Goal: Task Accomplishment & Management: Use online tool/utility

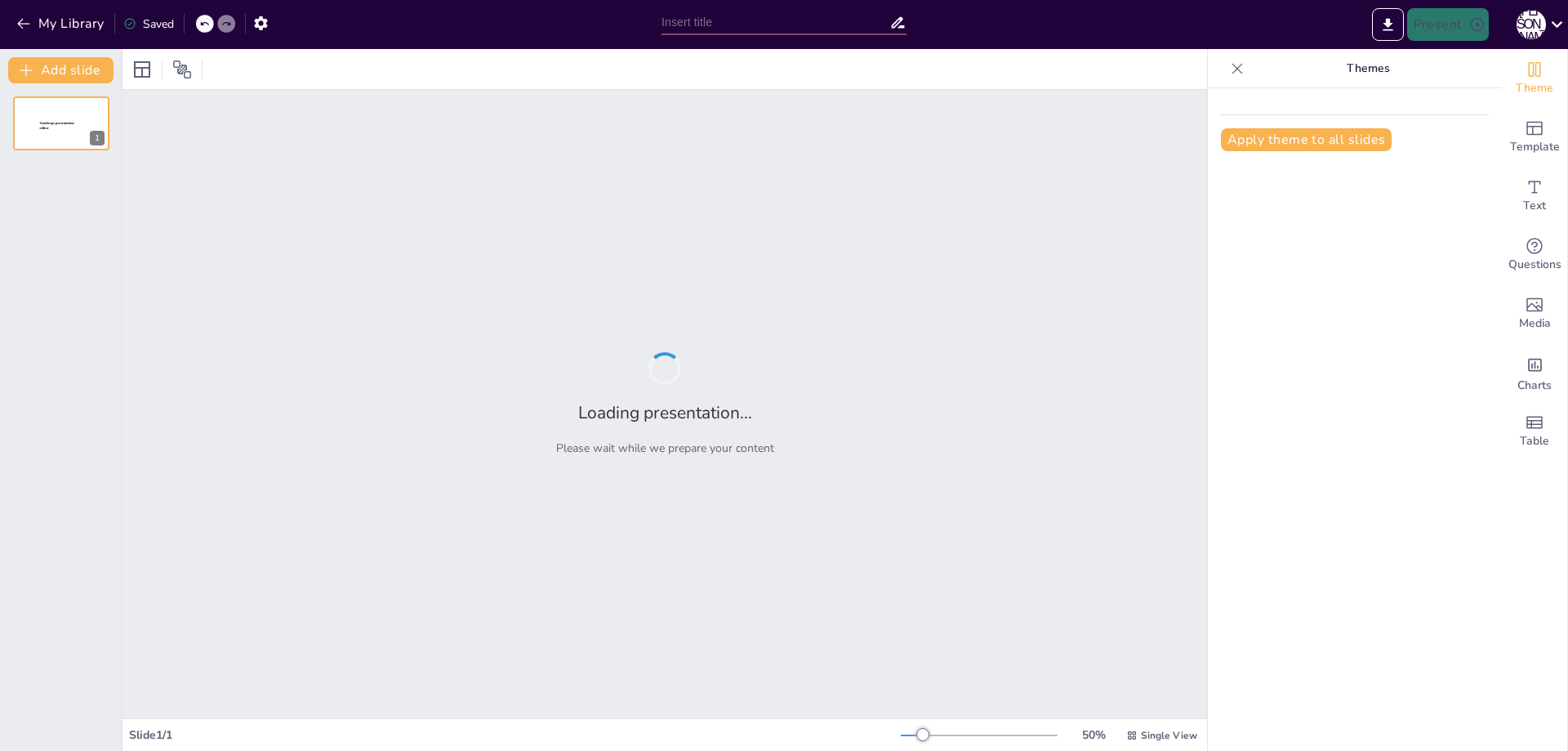
type input "Архітектура комп’ютерів: як вони влаштовані та чому це важливо"
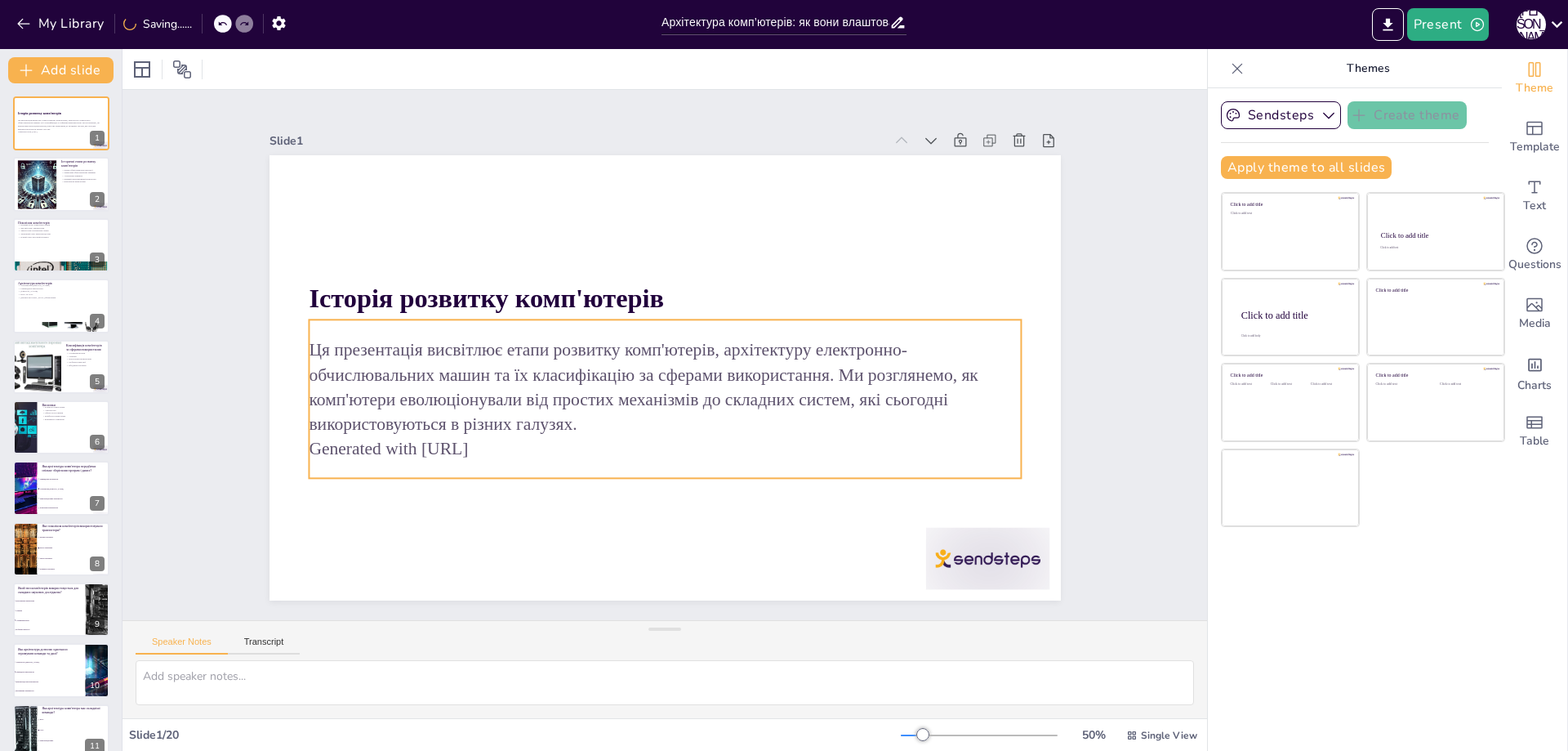
checkbox input "true"
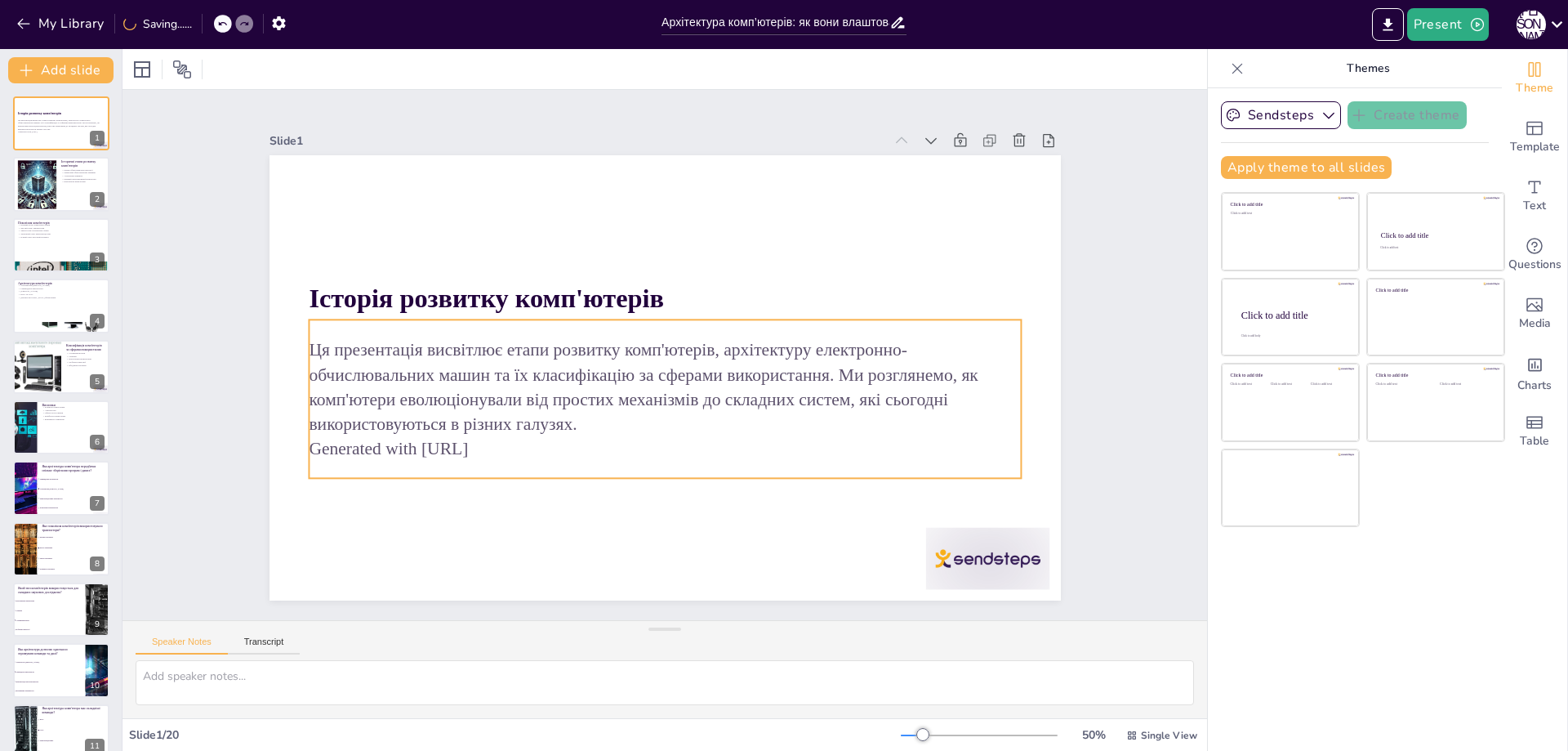
checkbox input "true"
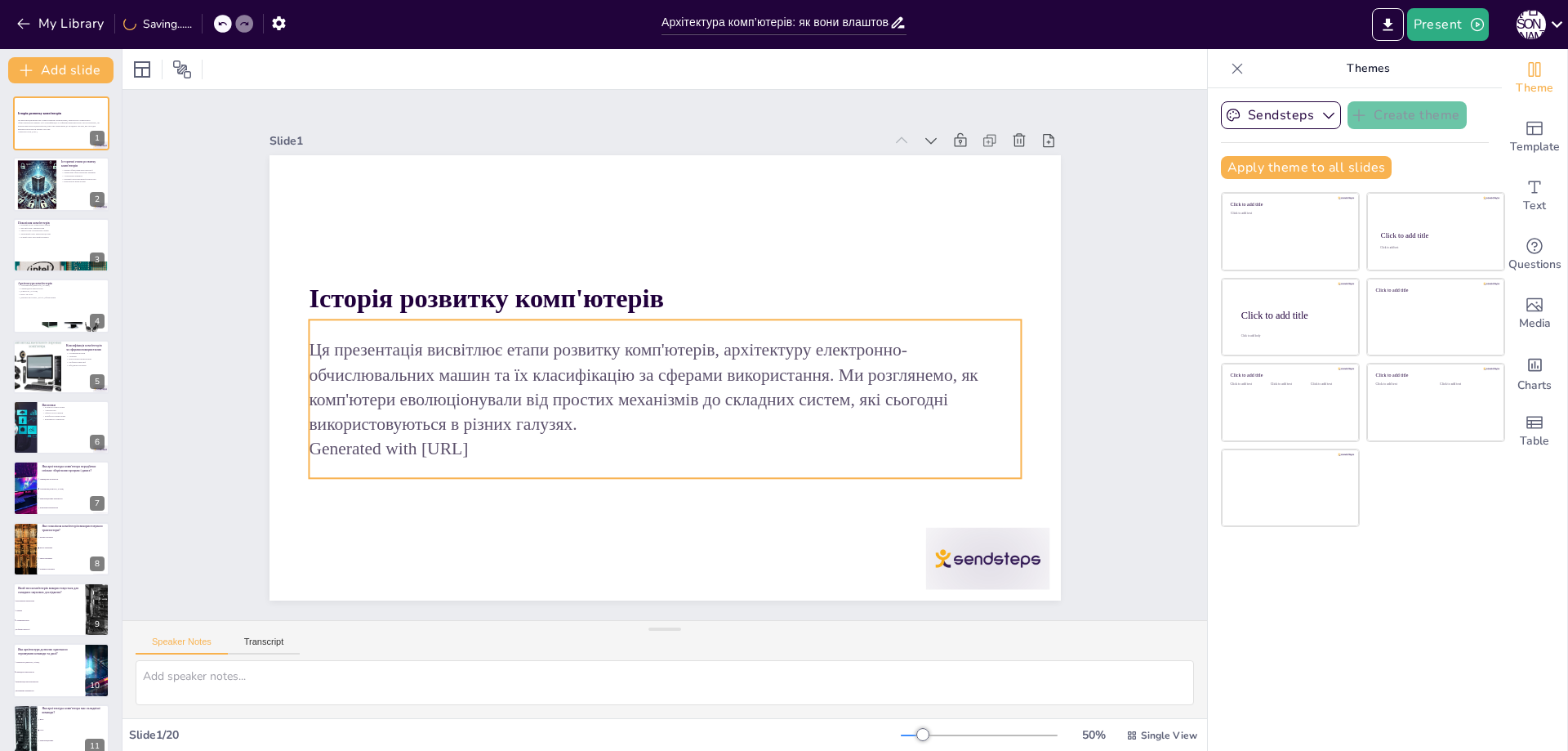
checkbox input "true"
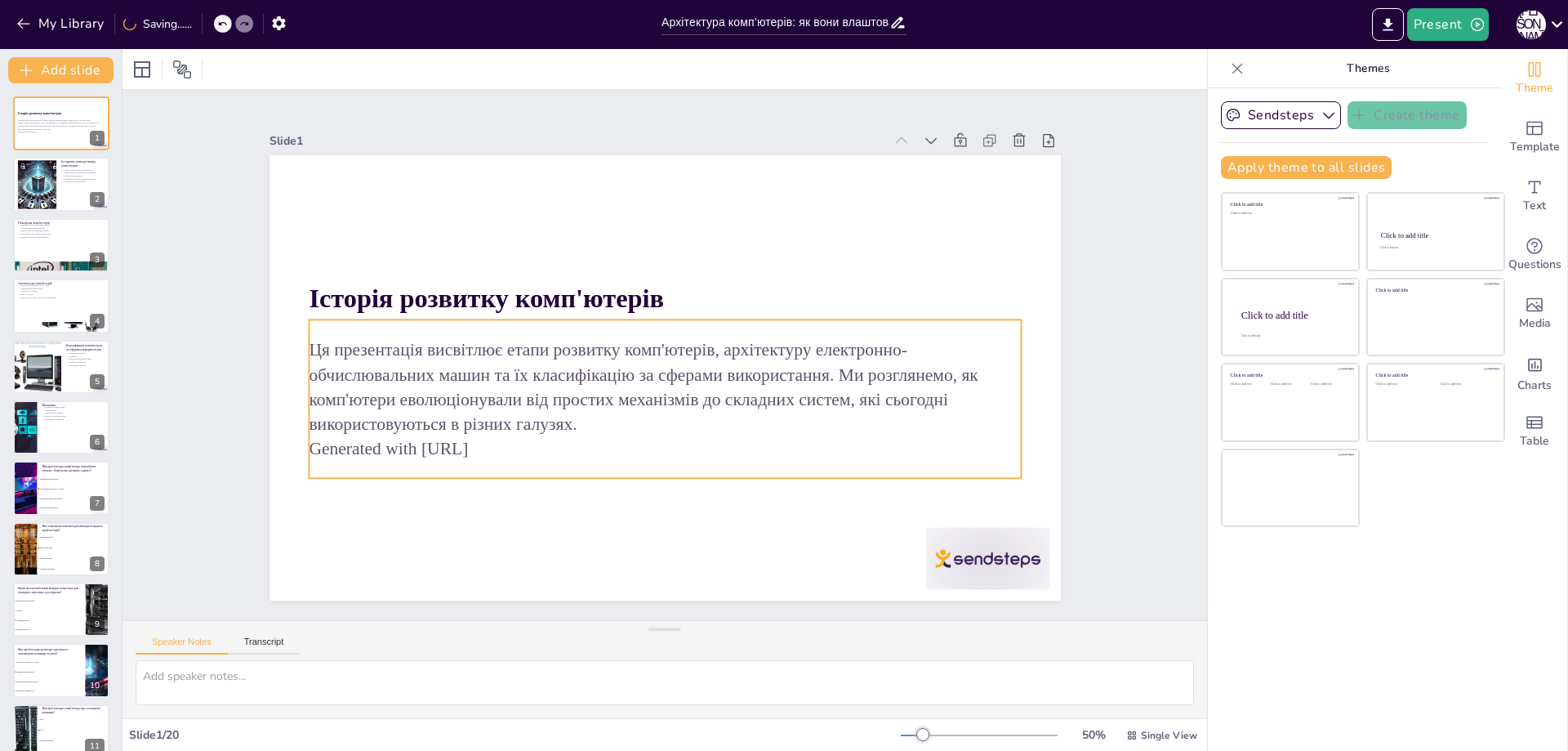
checkbox input "true"
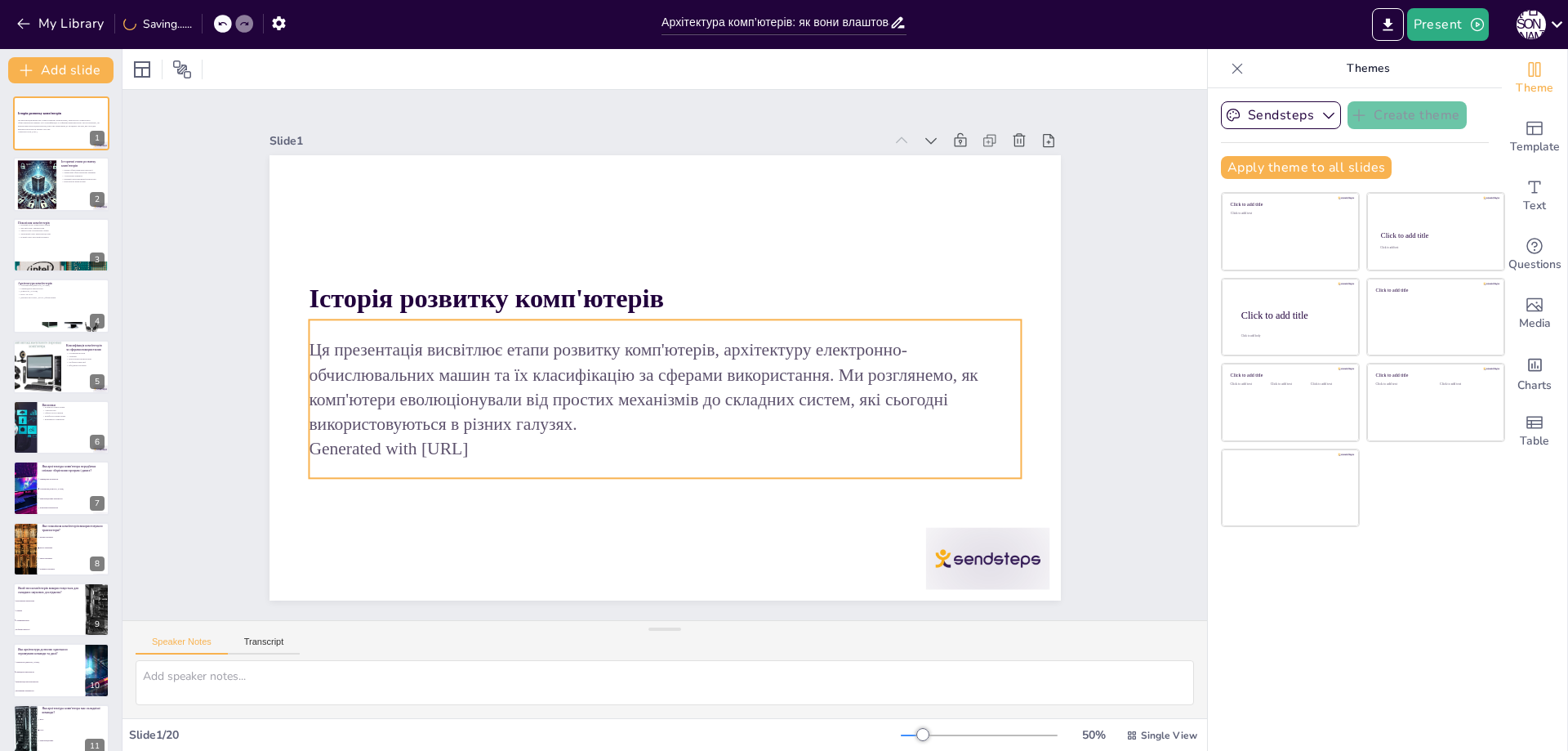
checkbox input "true"
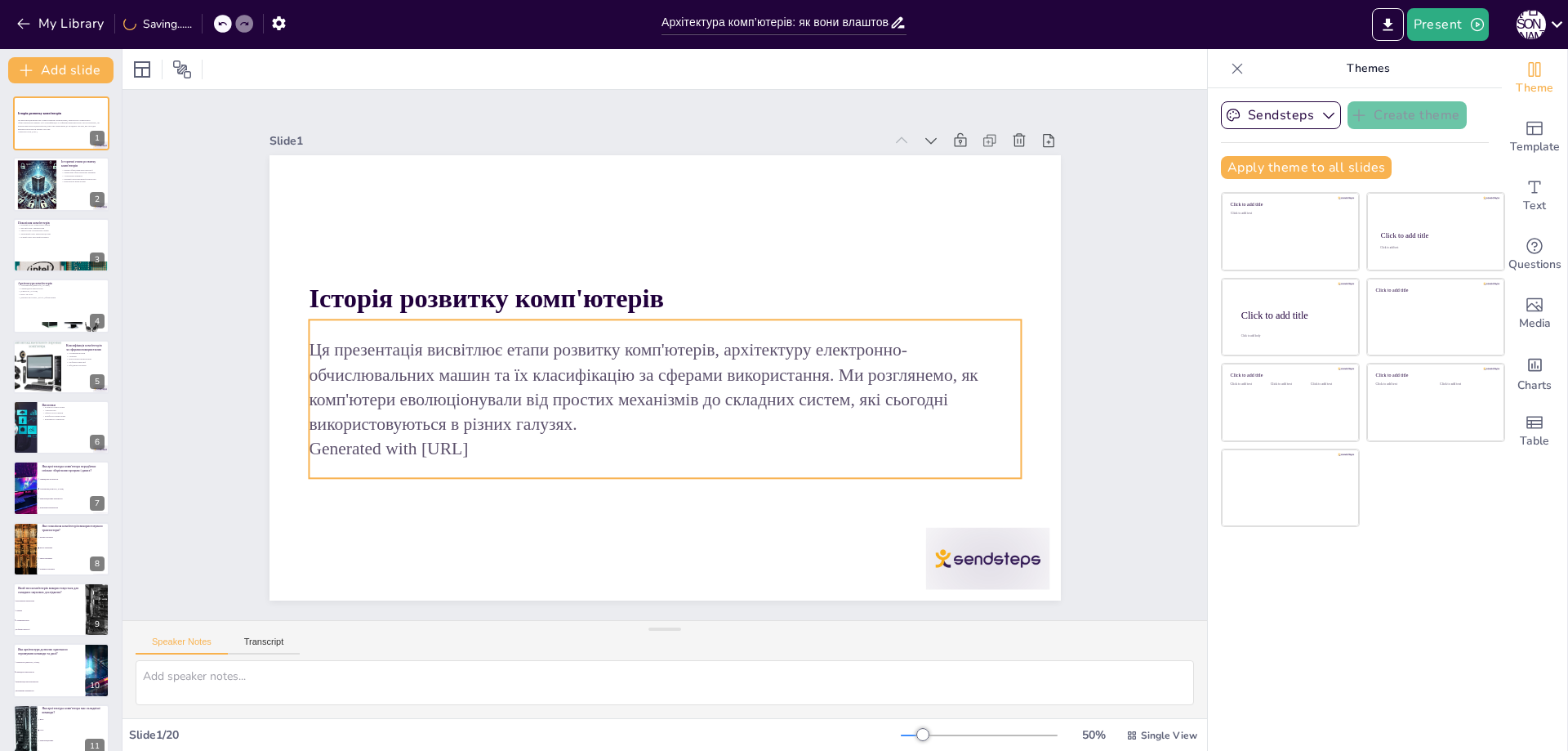
checkbox input "true"
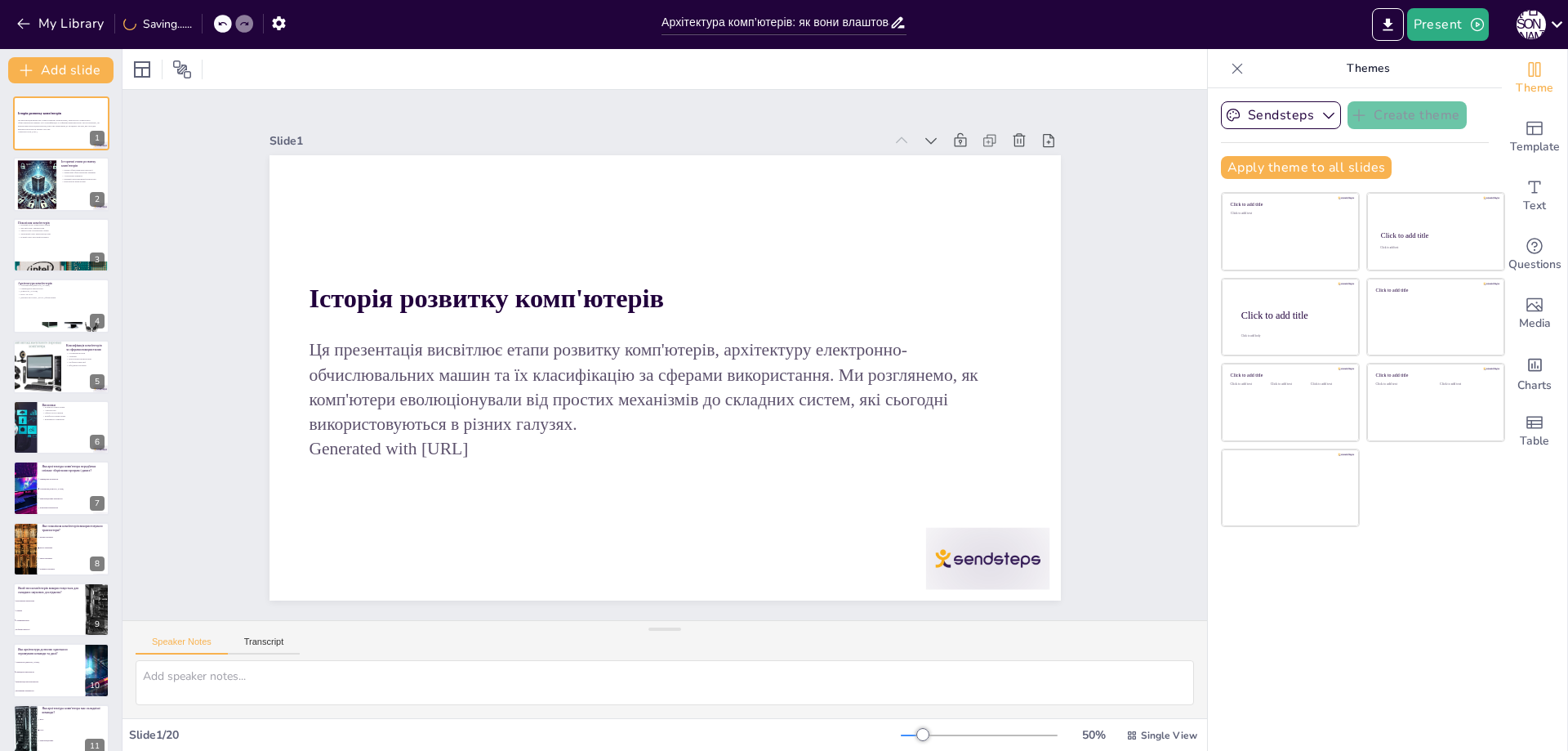
checkbox input "true"
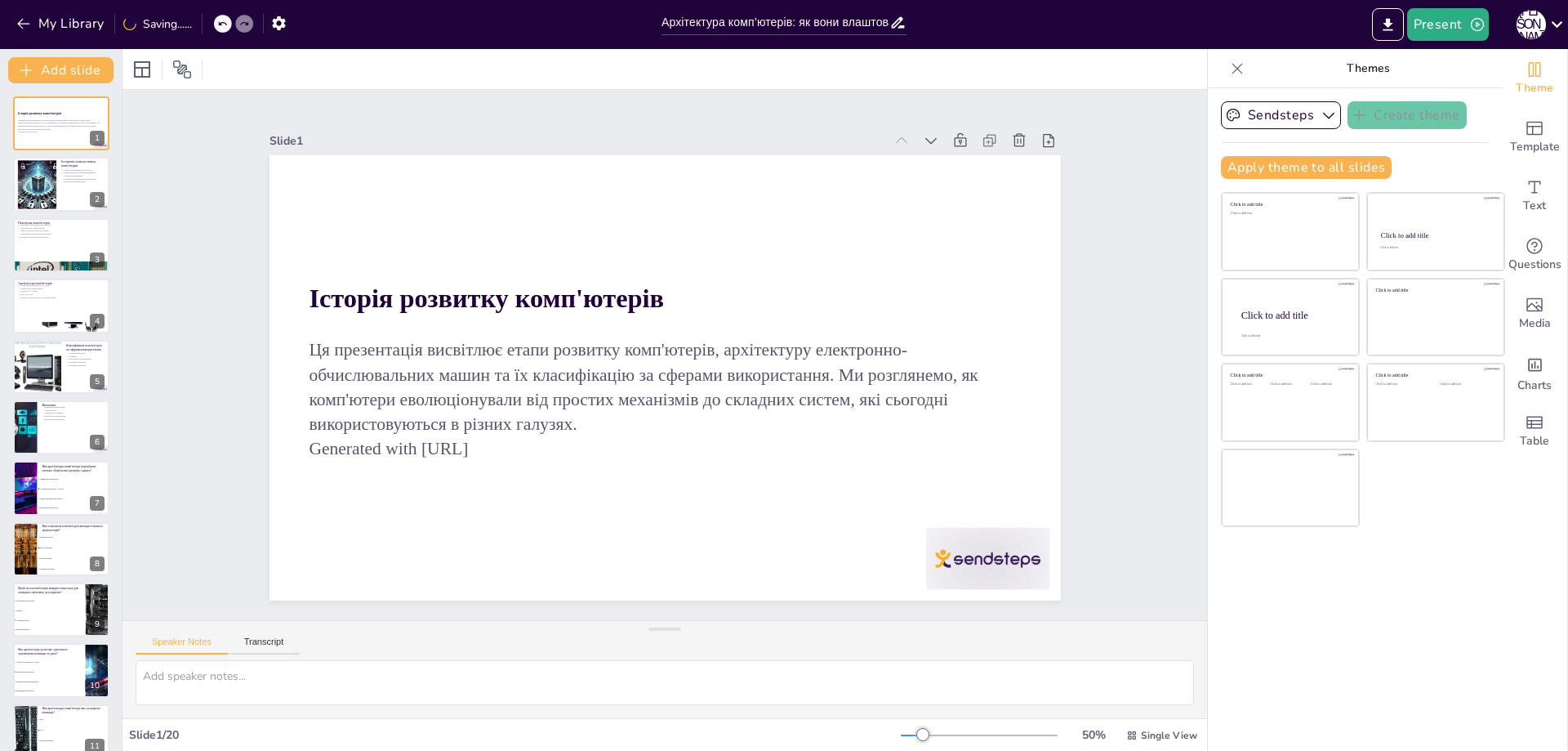
checkbox input "true"
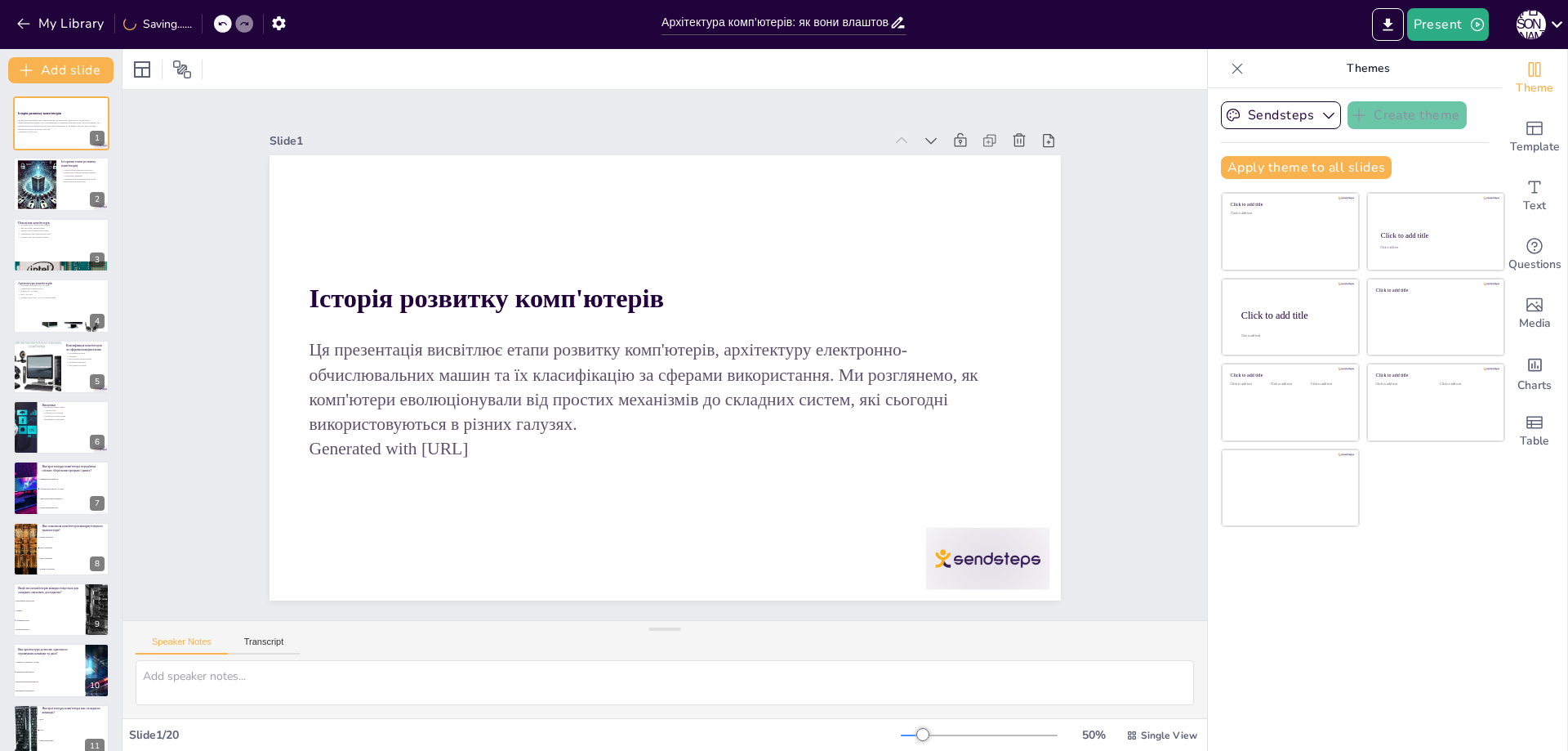
checkbox input "true"
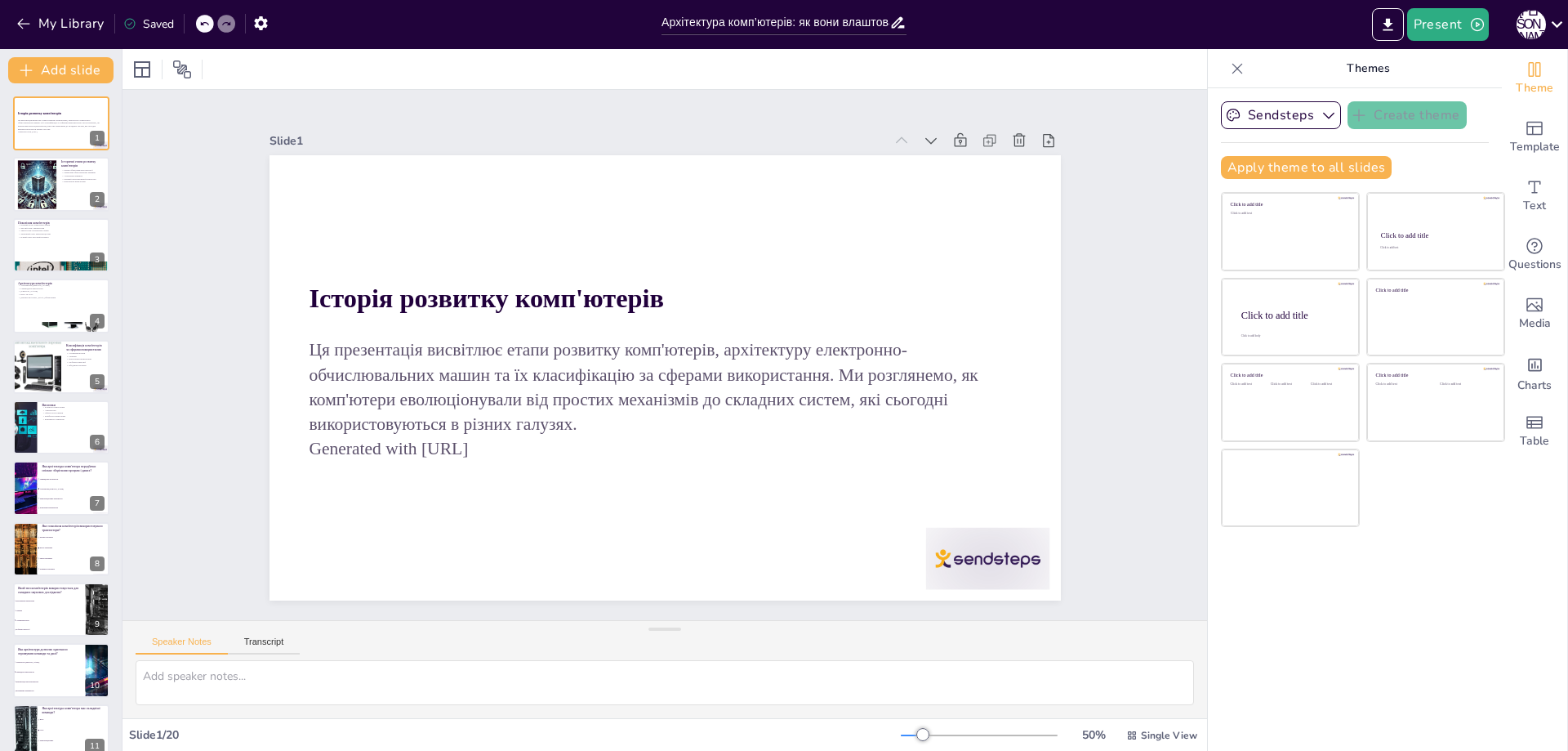
checkbox input "true"
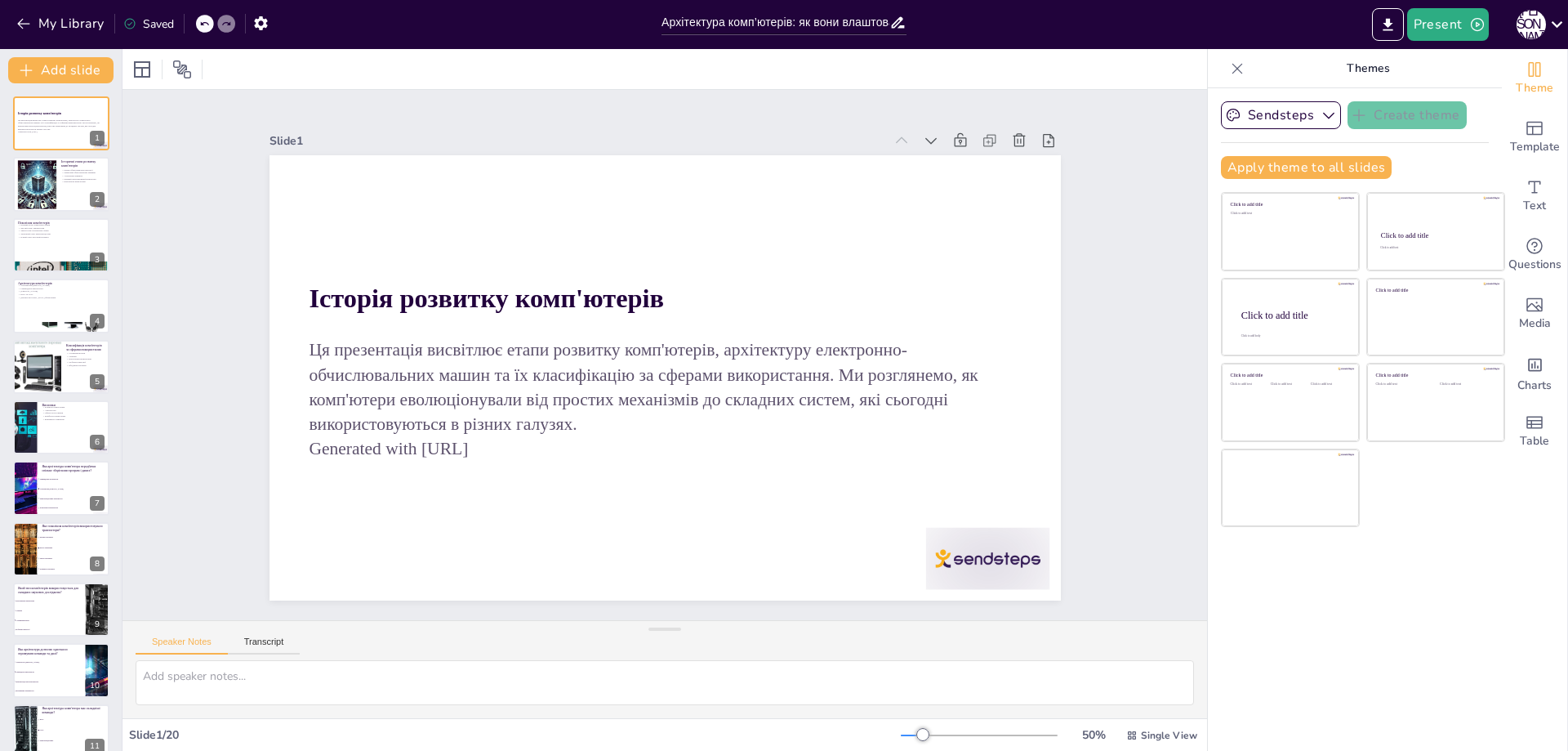
checkbox input "true"
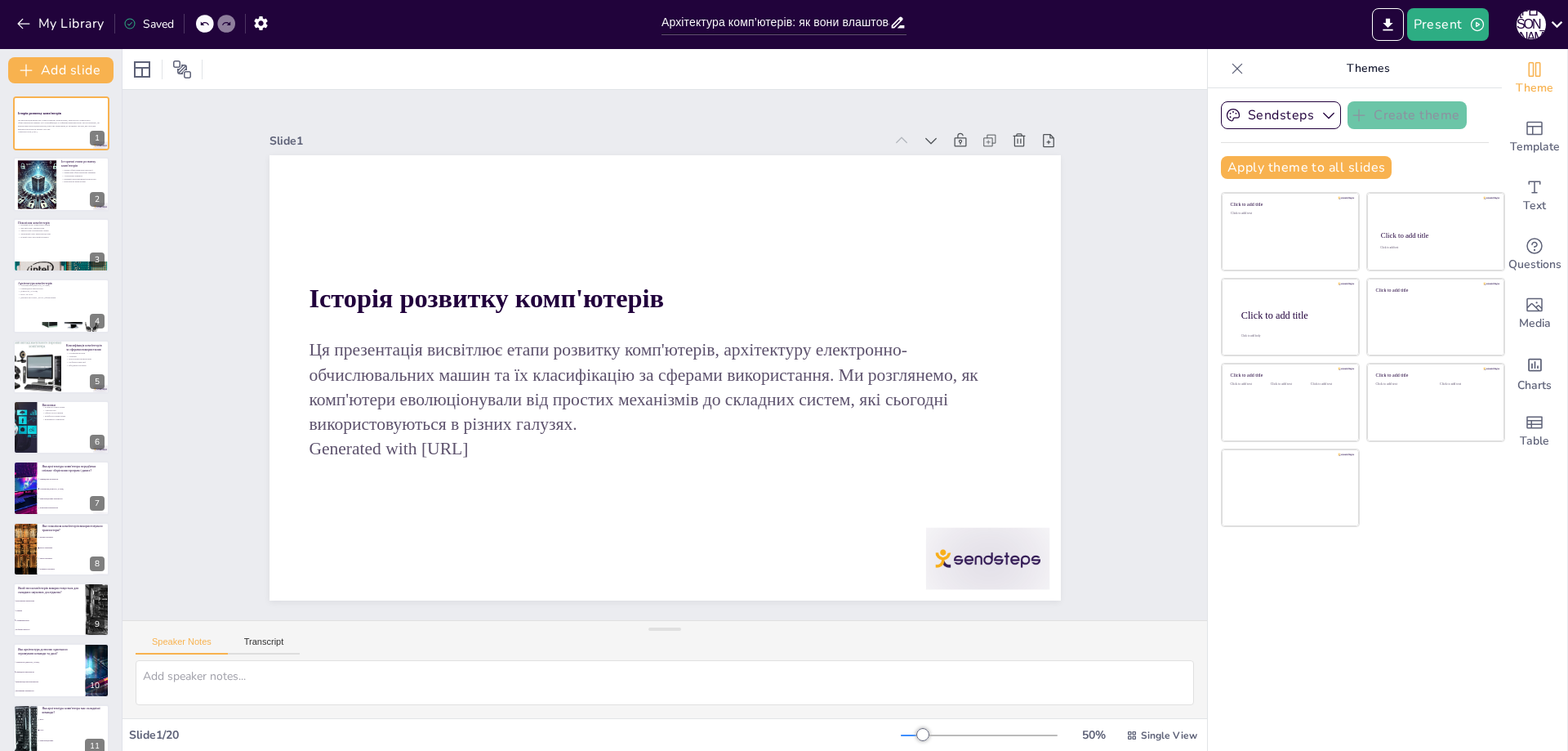
checkbox input "true"
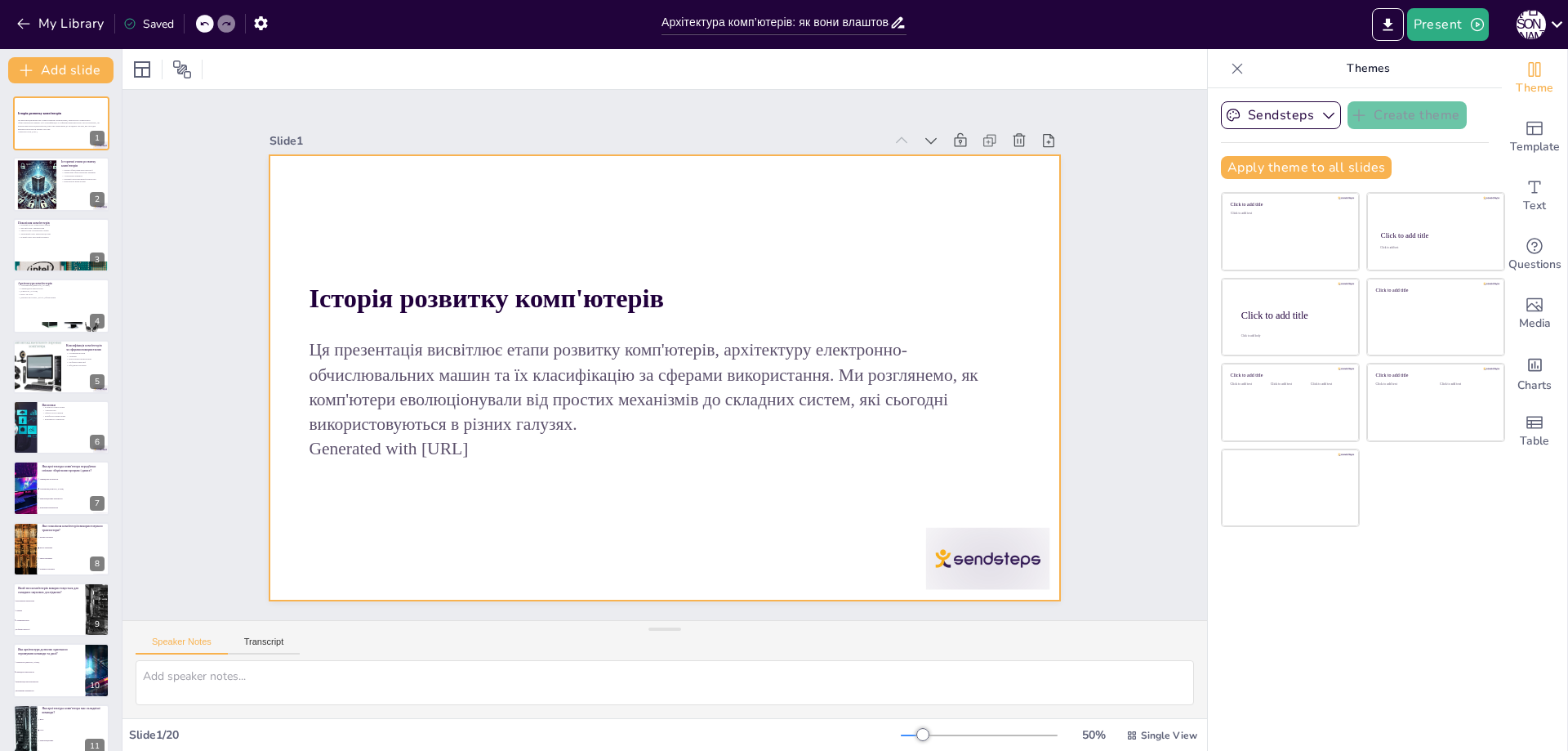
checkbox input "true"
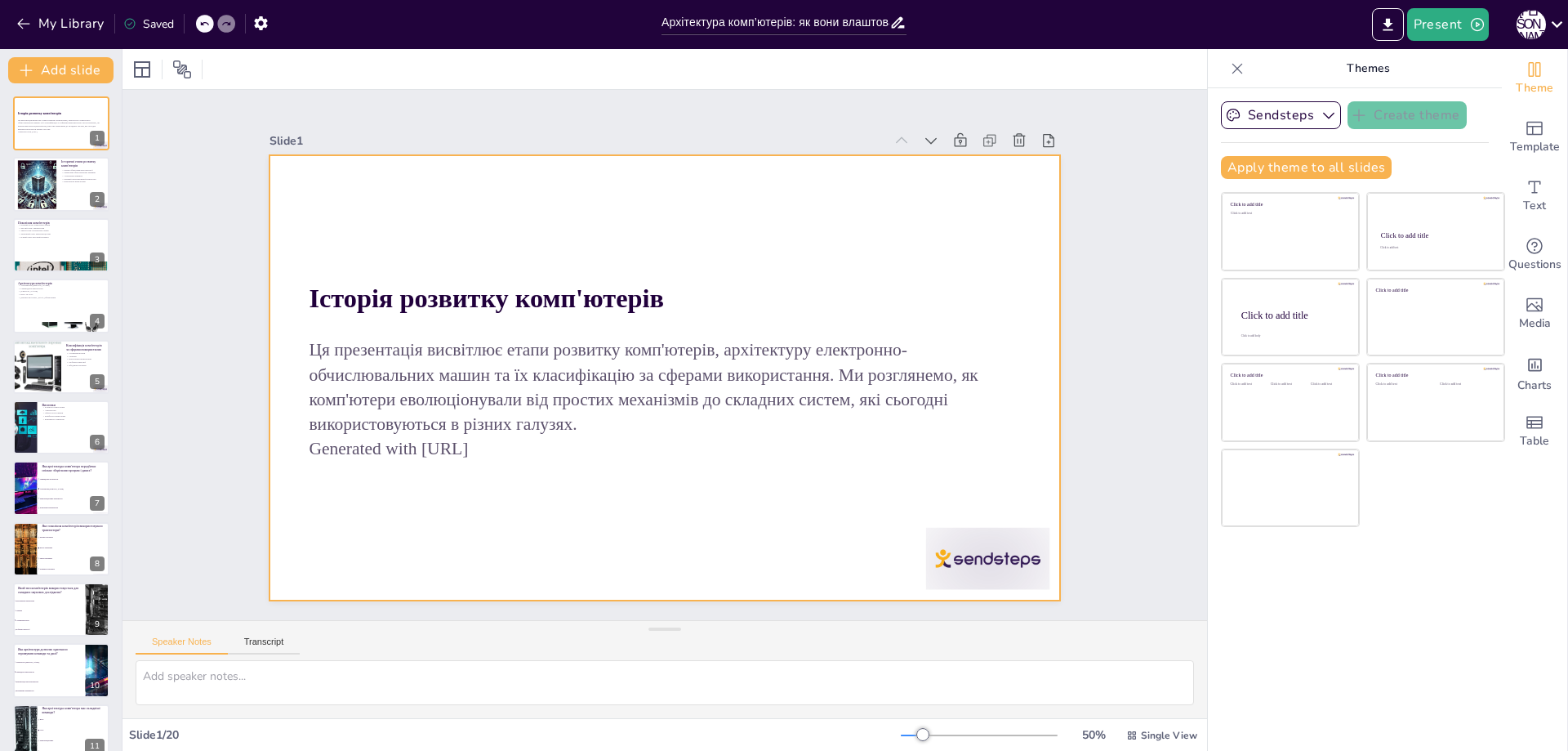
checkbox input "true"
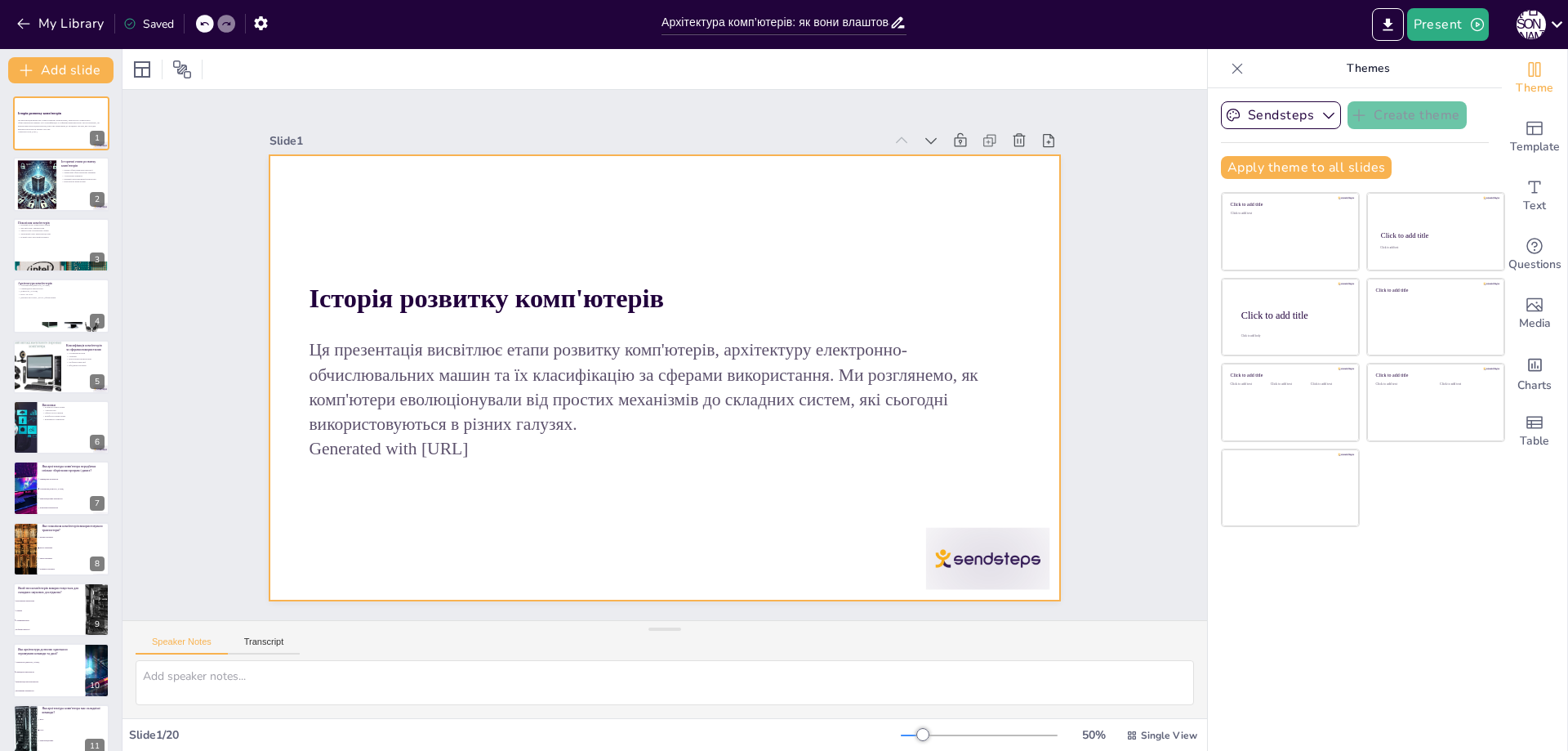
checkbox input "true"
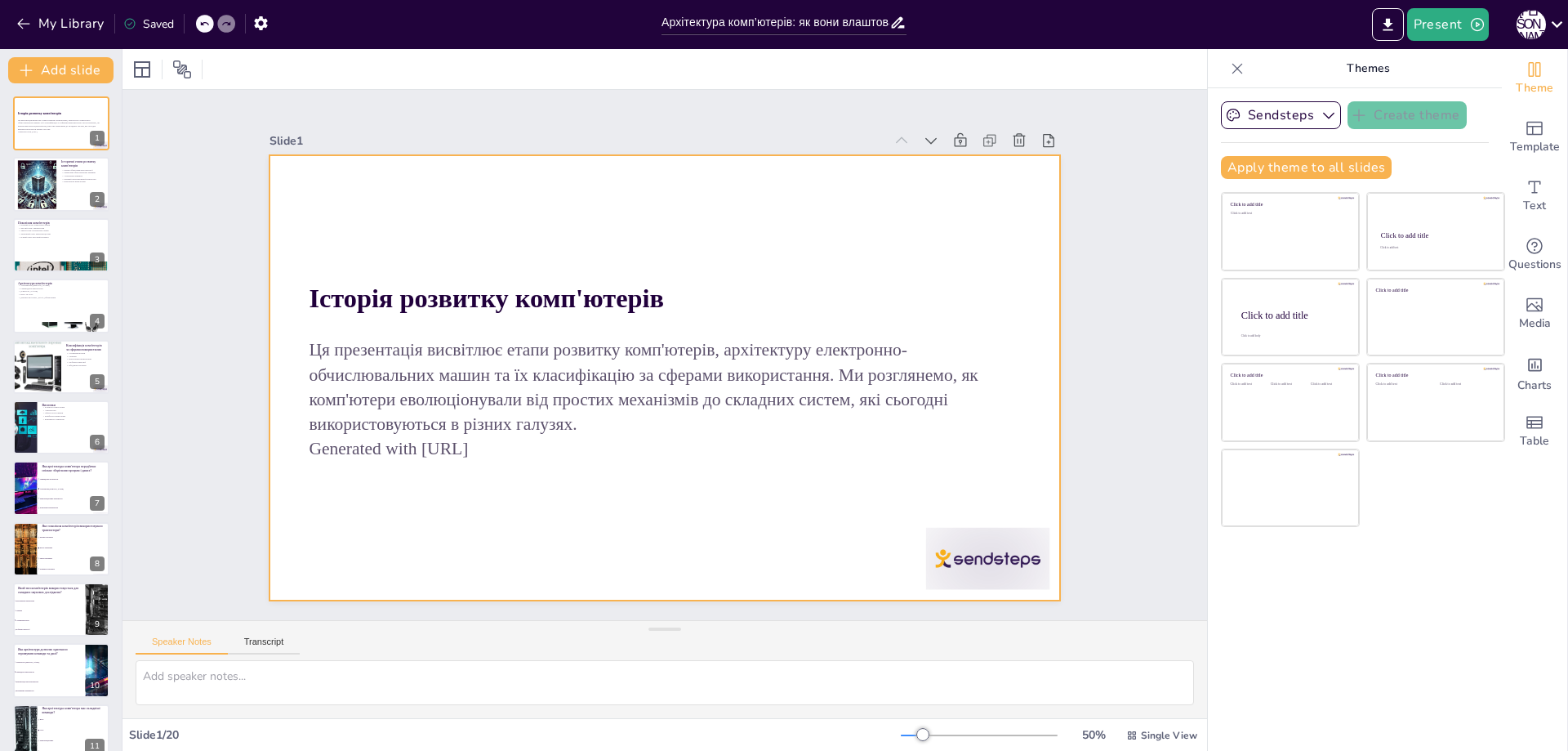
checkbox input "true"
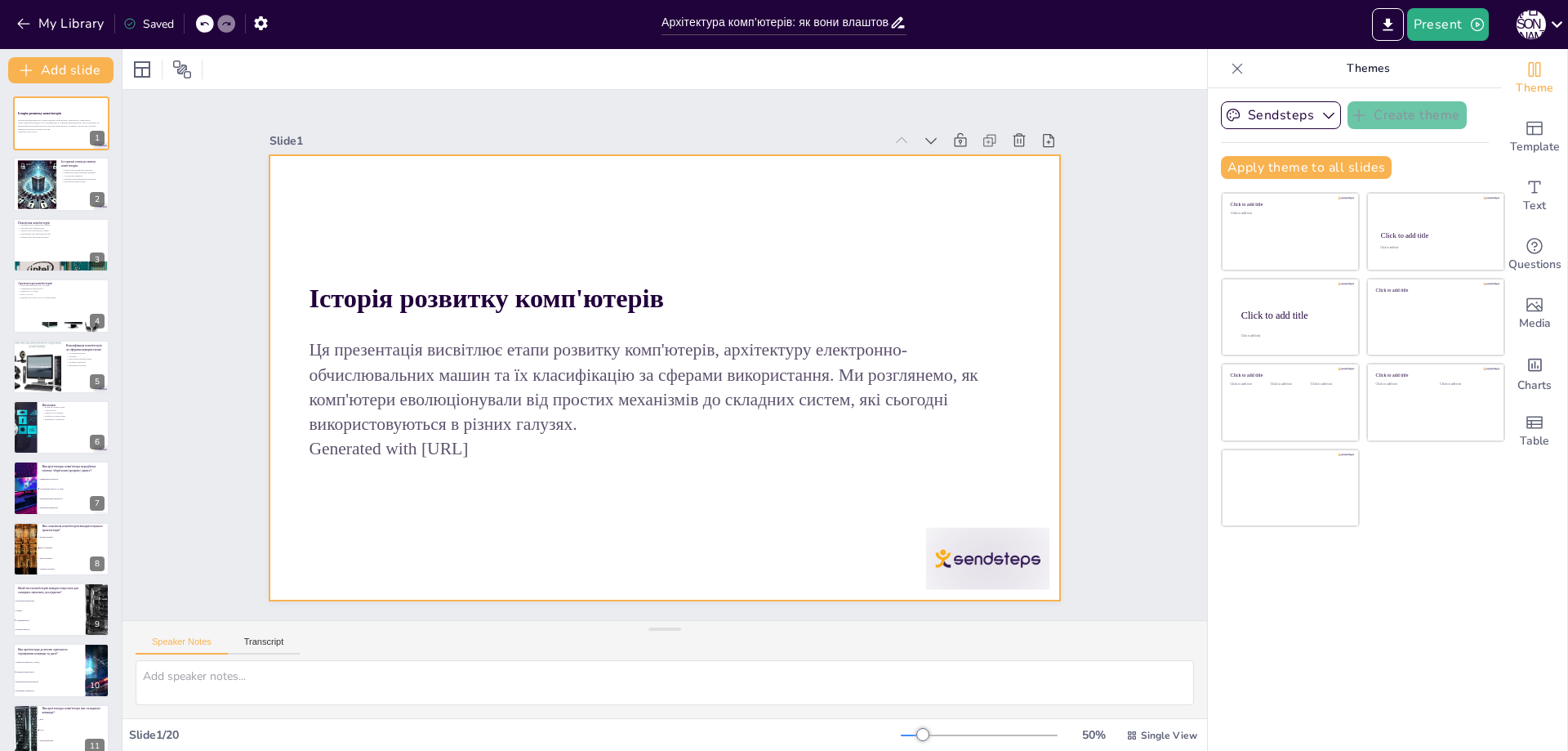
checkbox input "true"
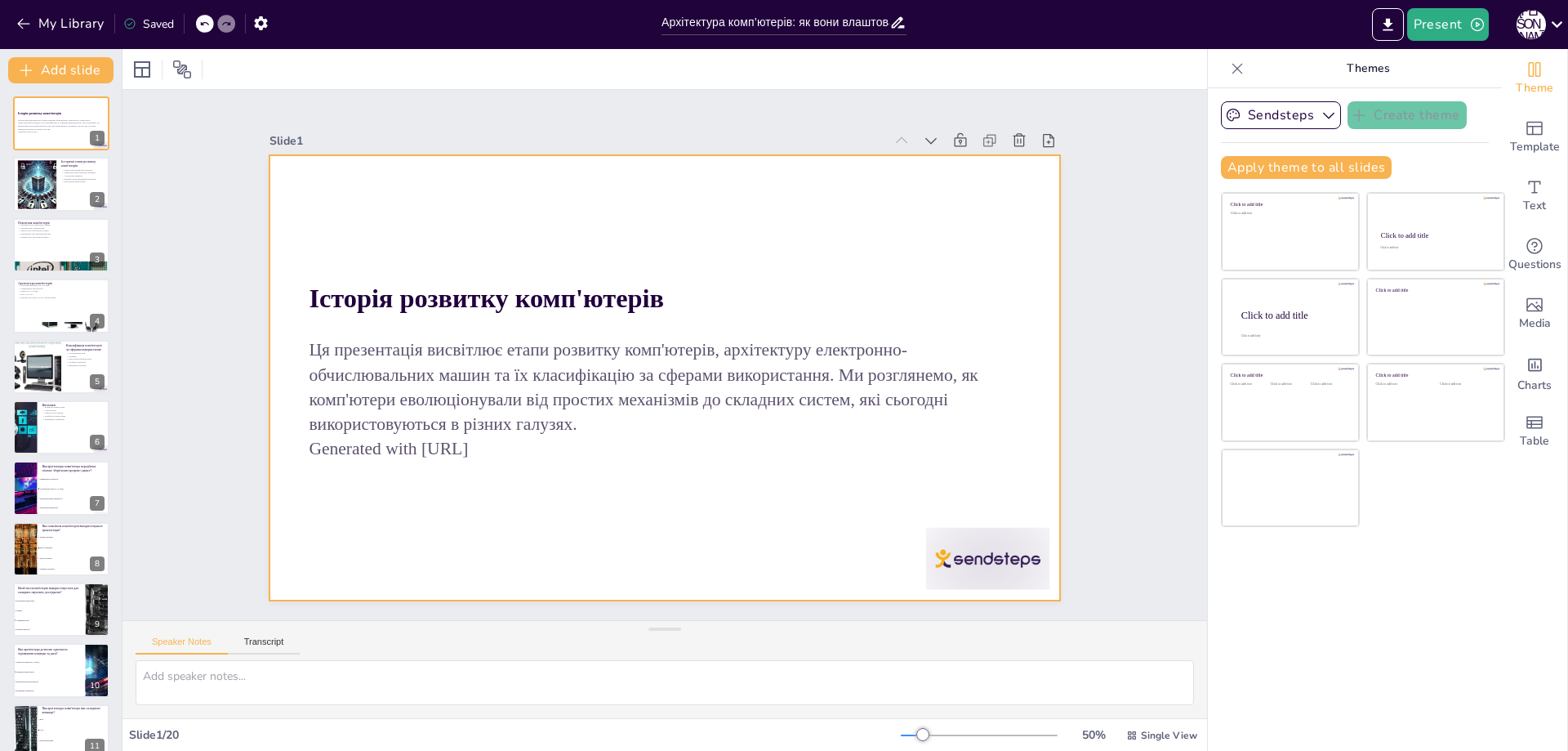
checkbox input "true"
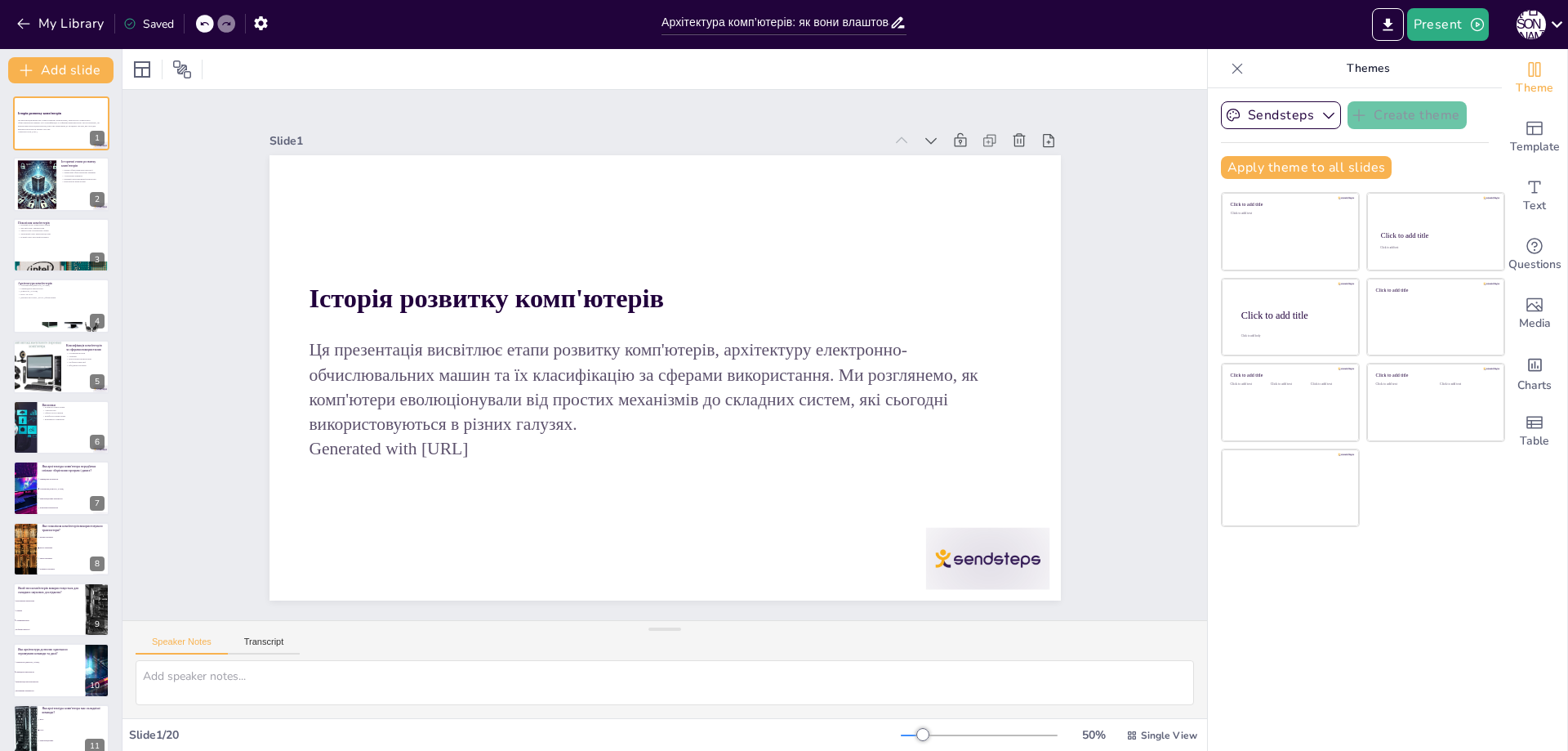
checkbox input "true"
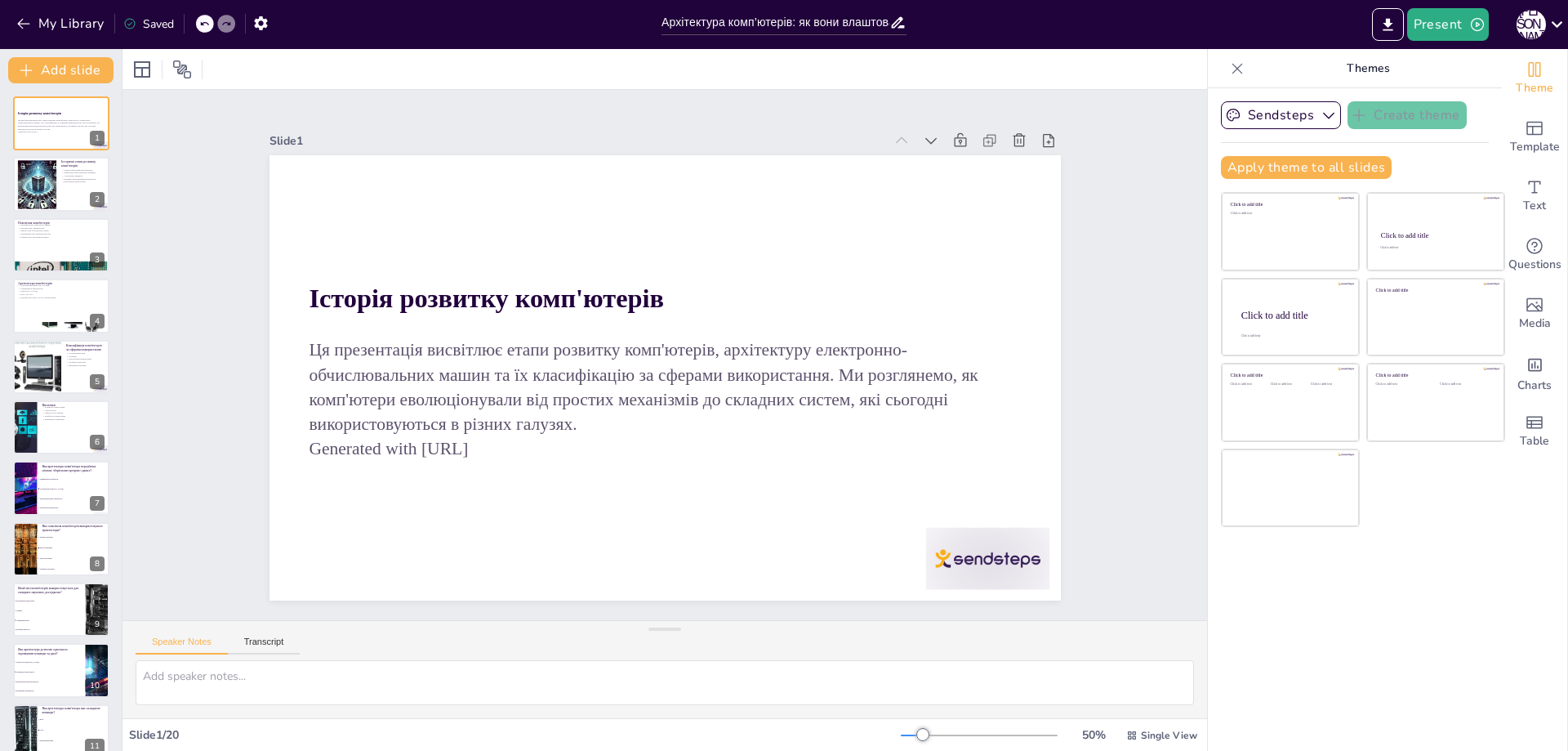
checkbox input "true"
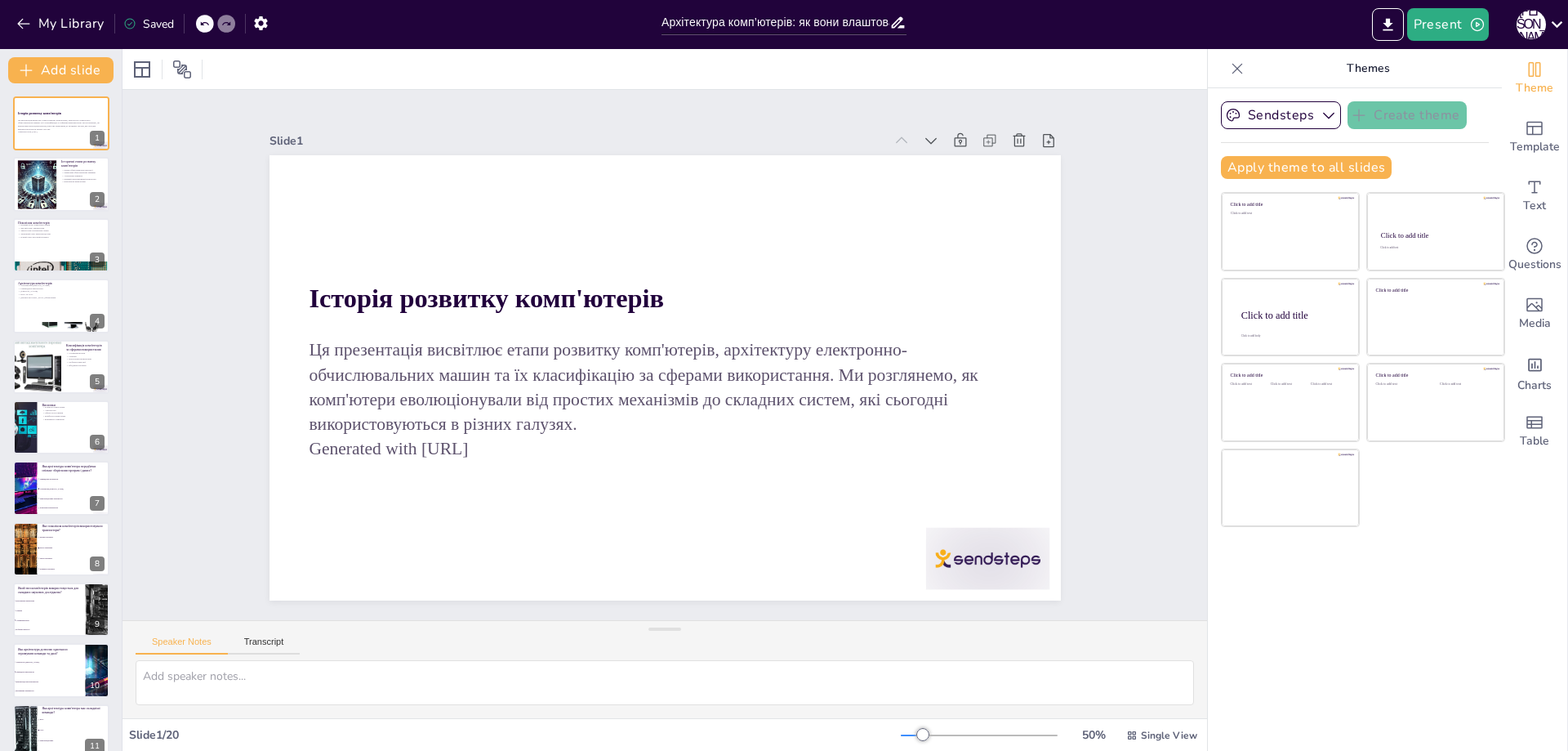
checkbox input "true"
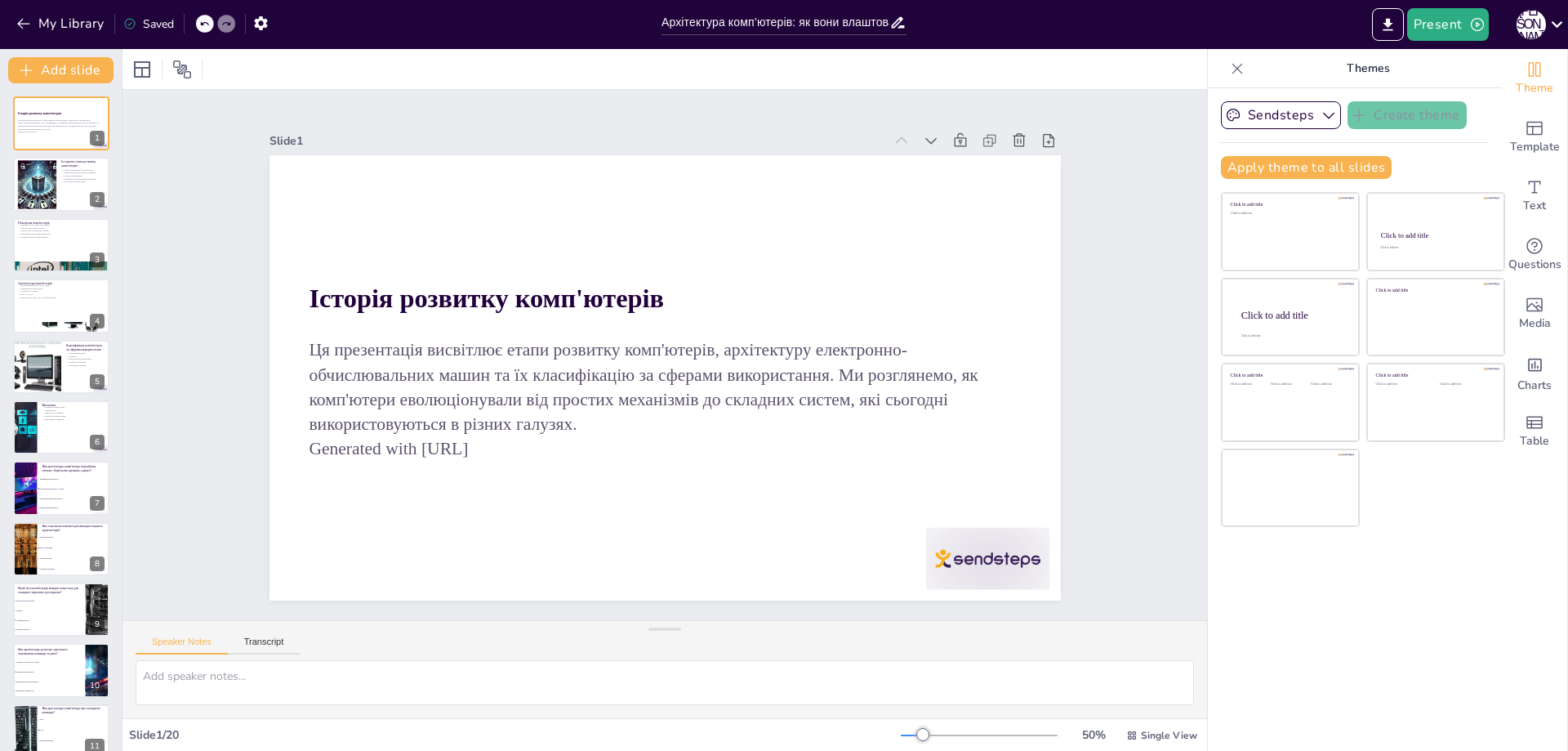
checkbox input "true"
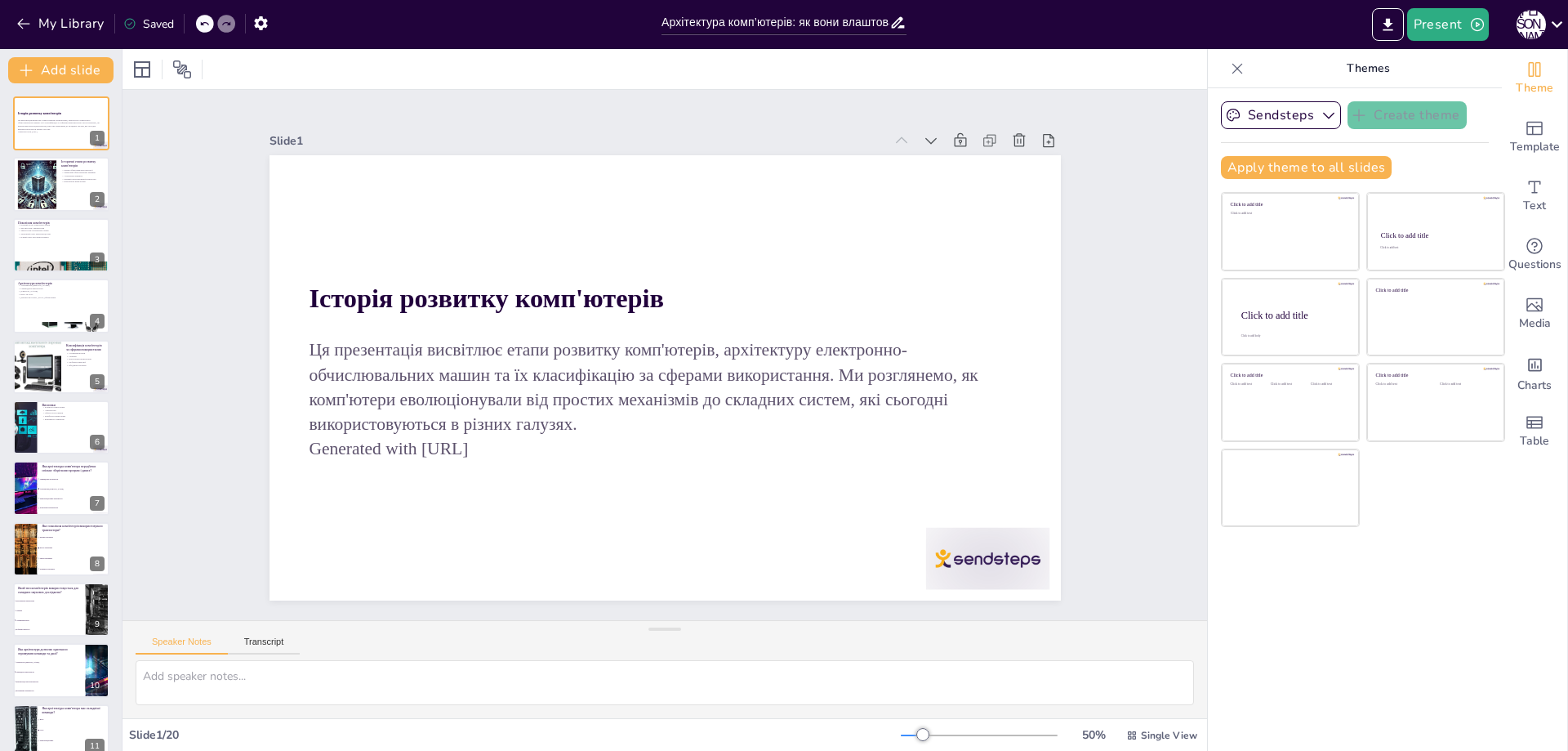
checkbox input "true"
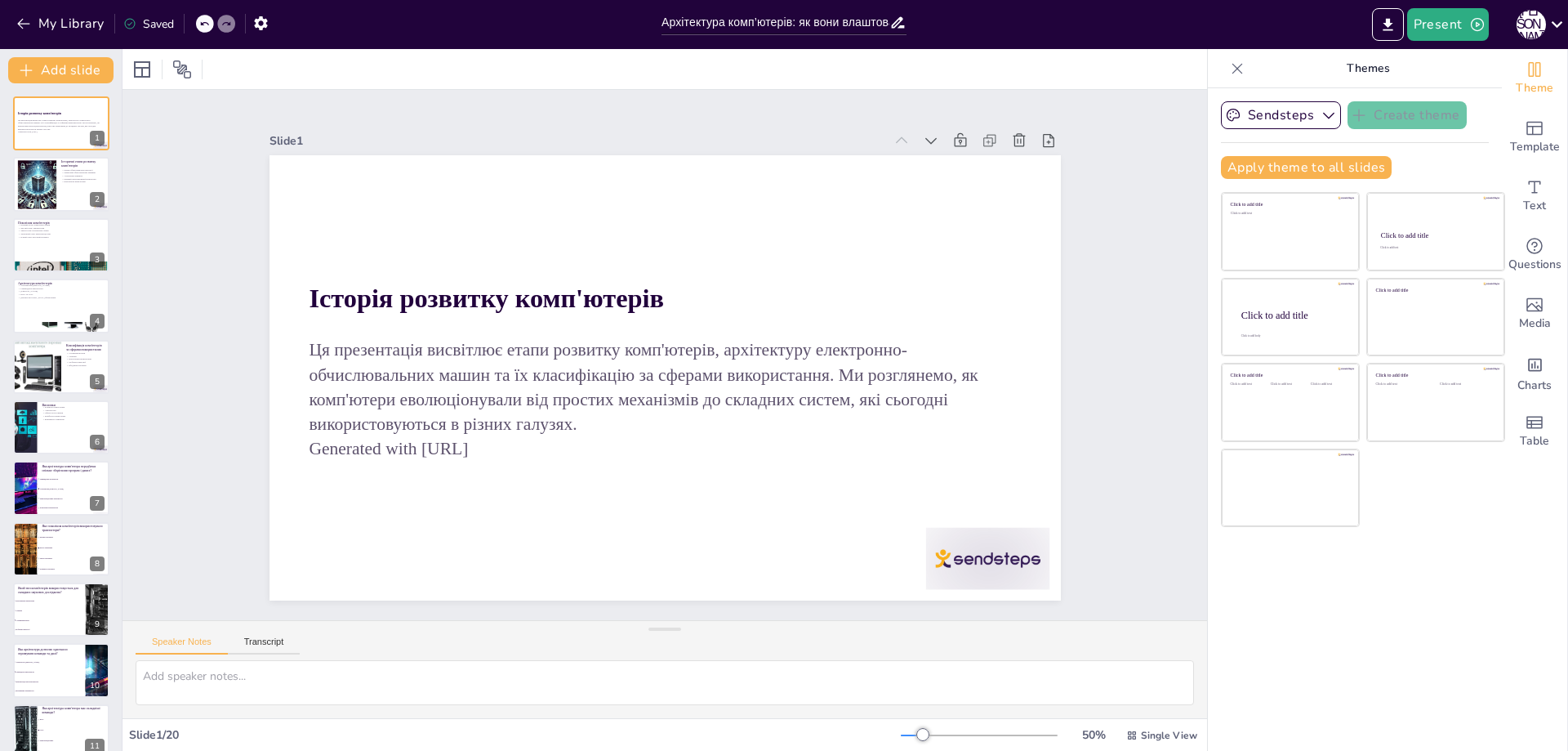
checkbox input "true"
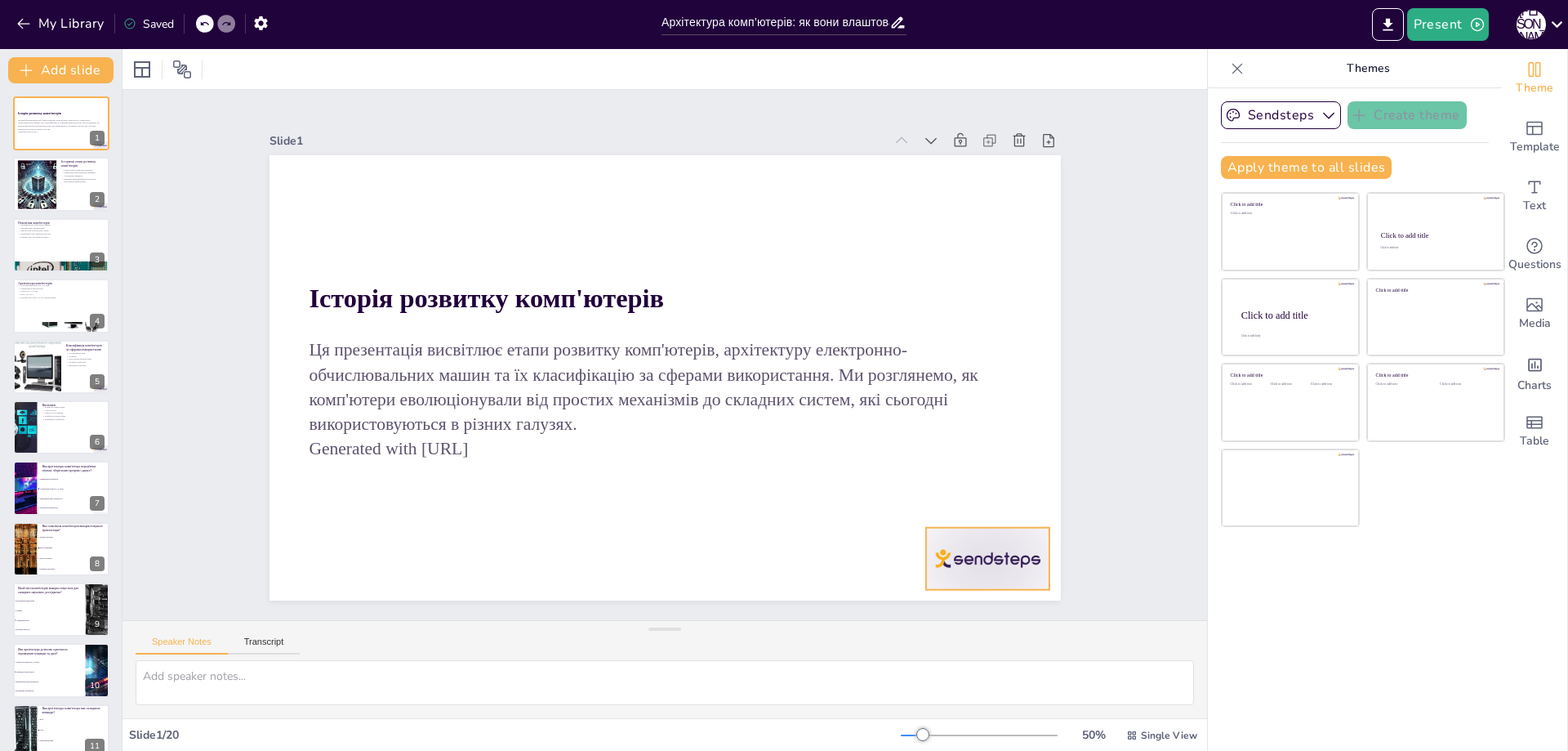
checkbox input "true"
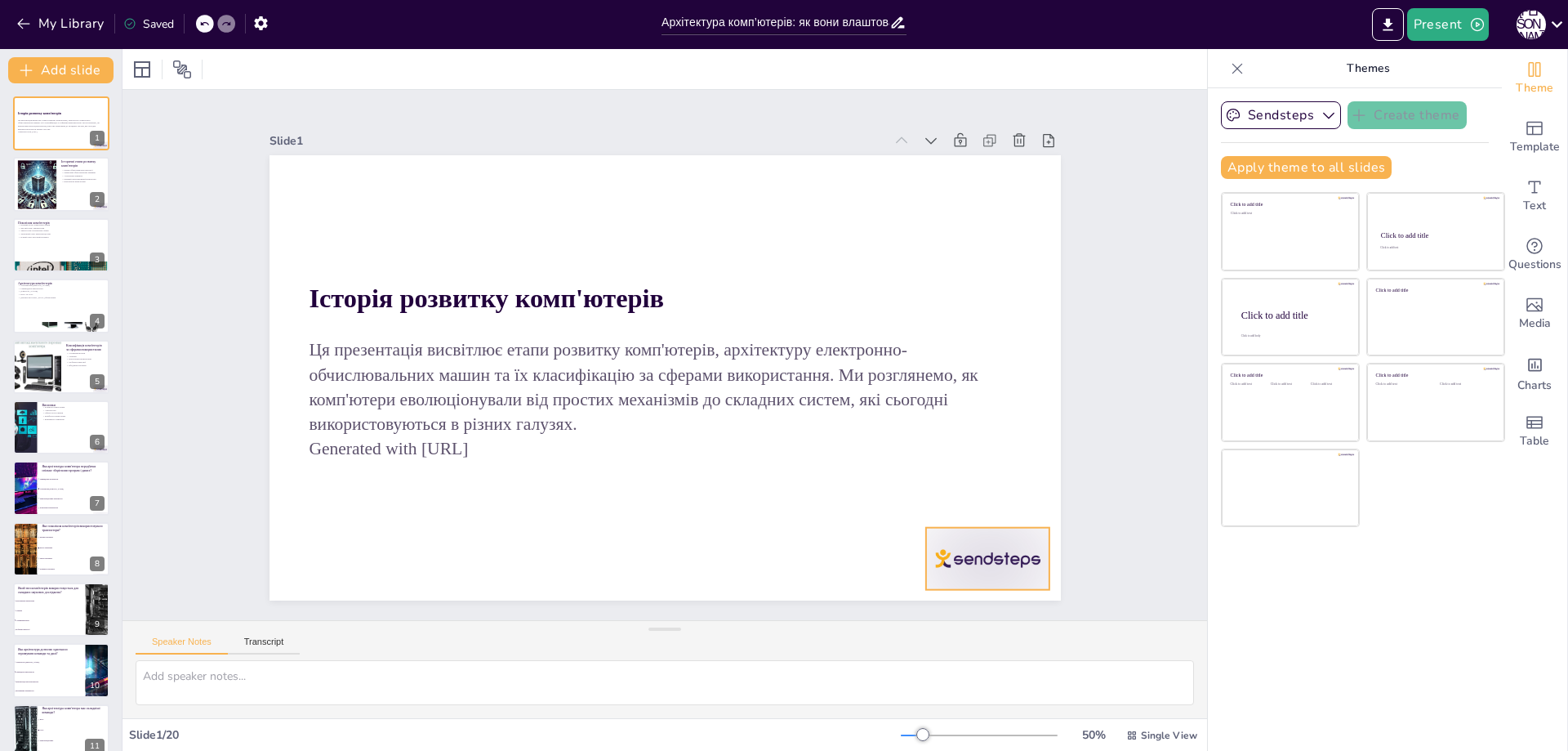
checkbox input "true"
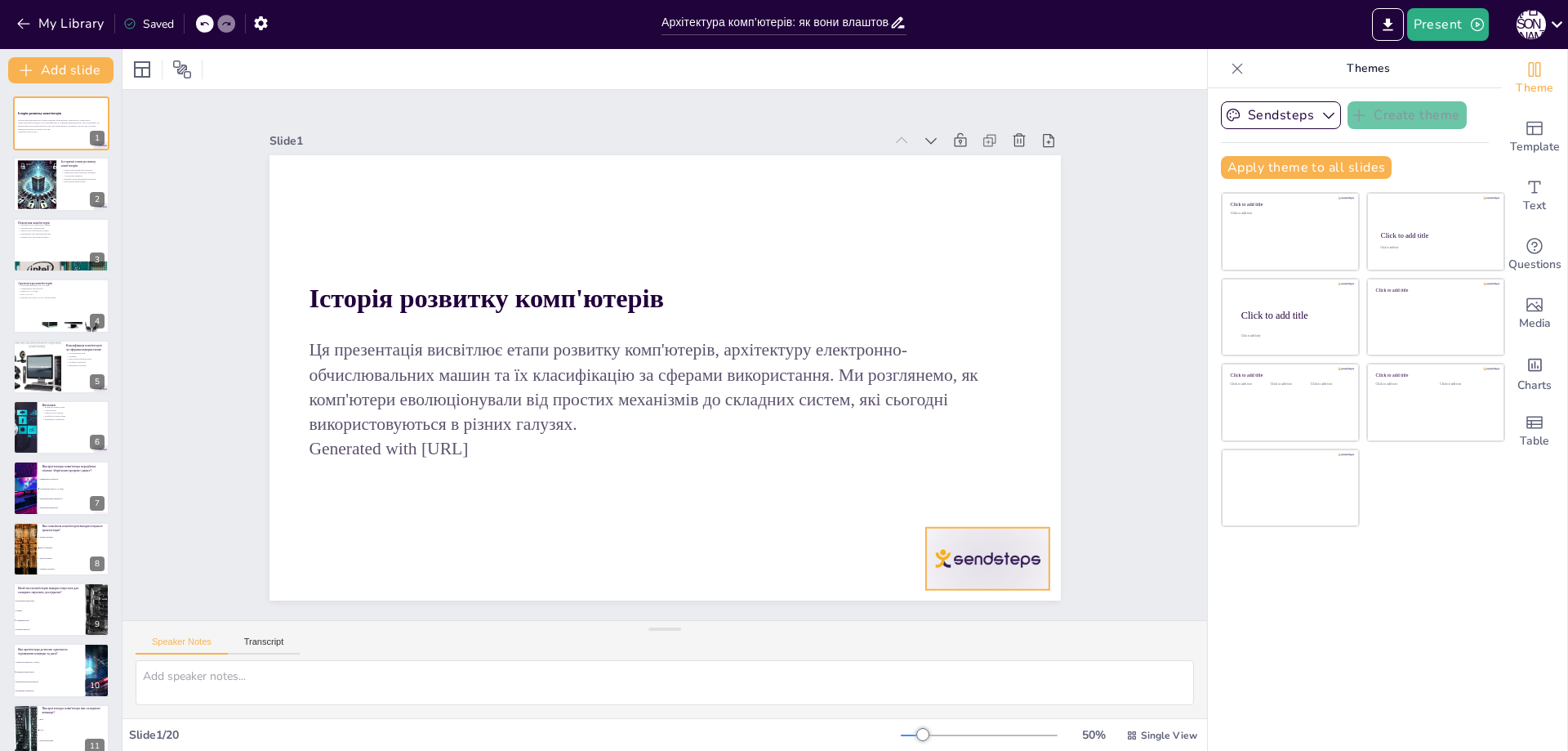
checkbox input "true"
click at [938, 119] on div at bounding box center [900, 55] width 74 height 129
checkbox input "true"
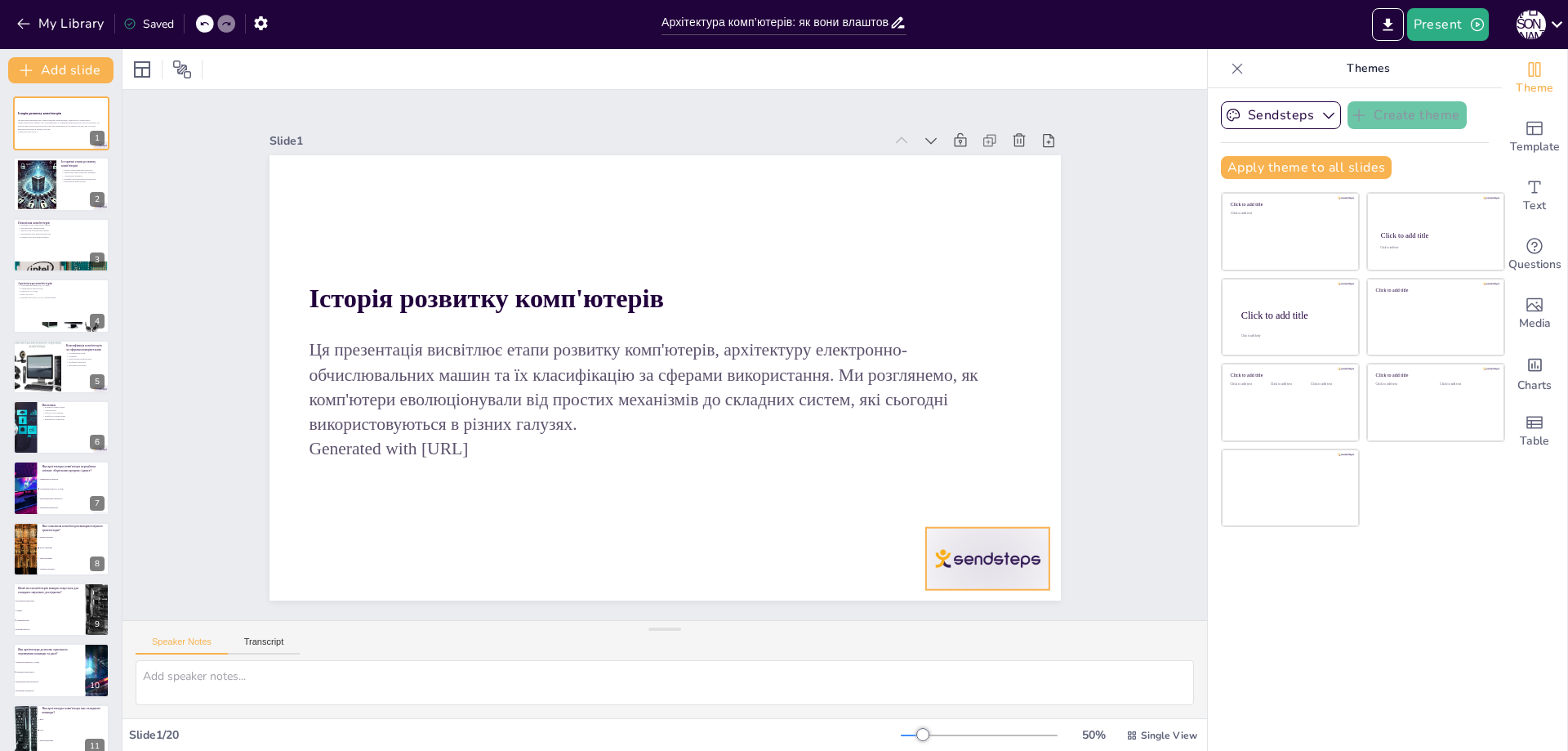
checkbox input "true"
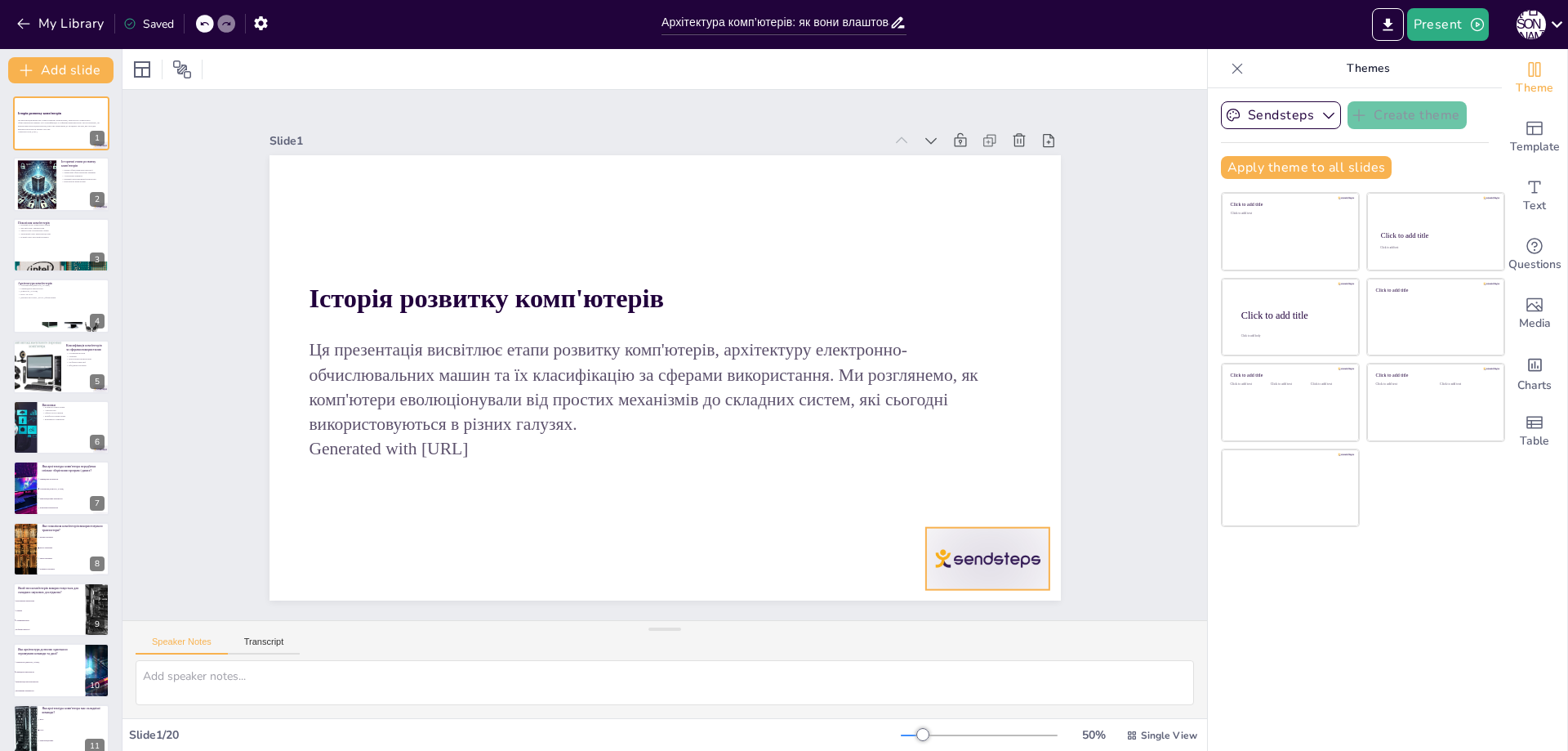
checkbox input "true"
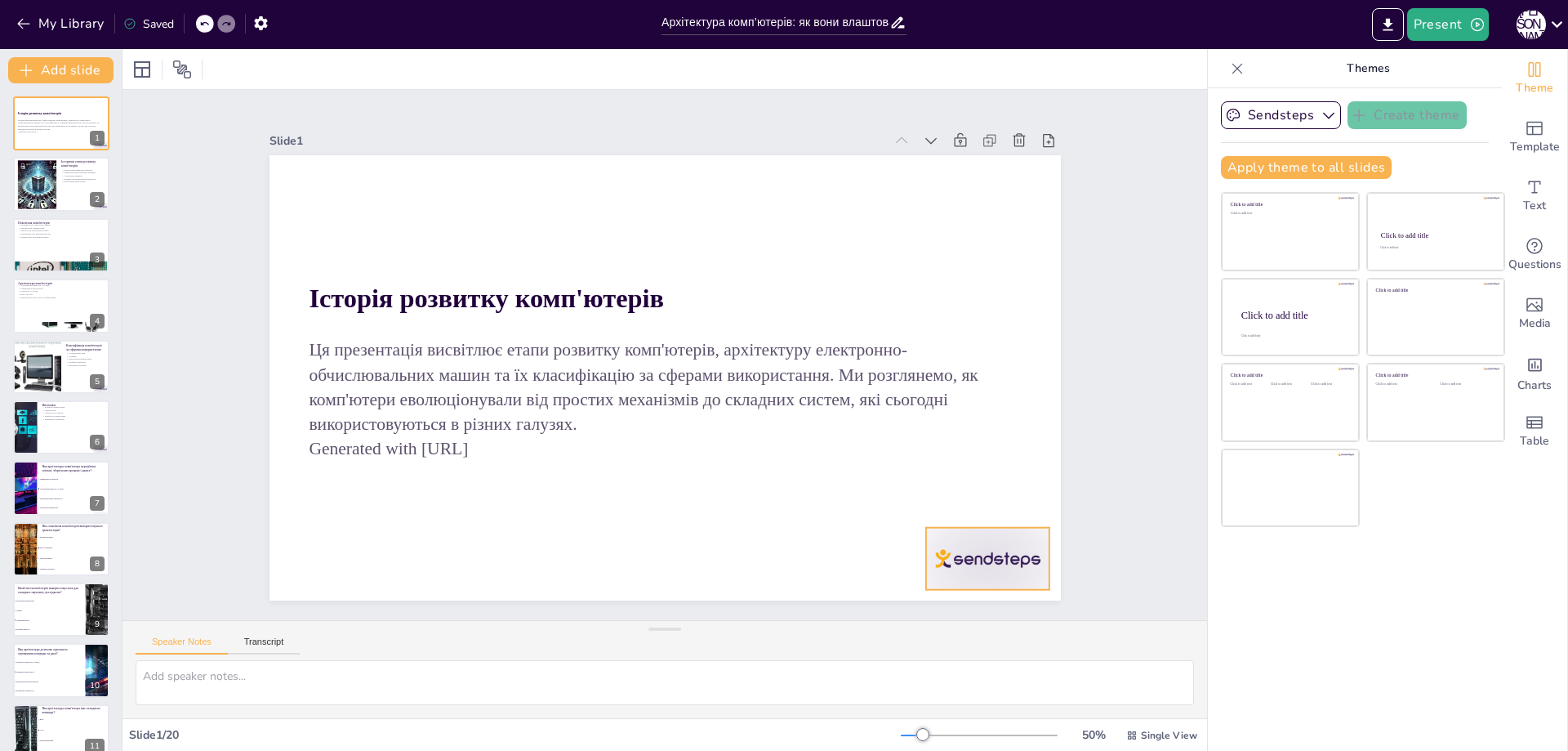
checkbox input "true"
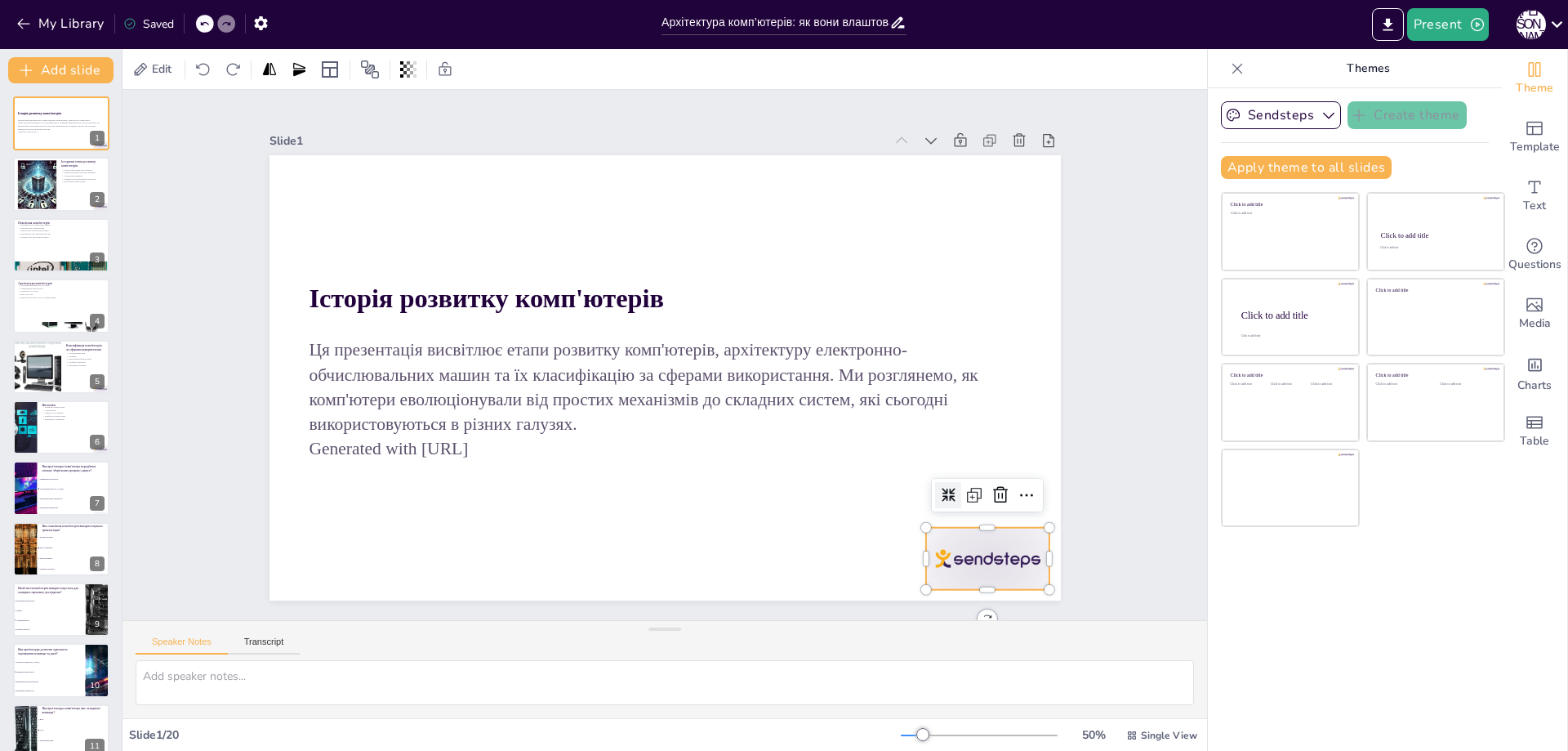
checkbox input "true"
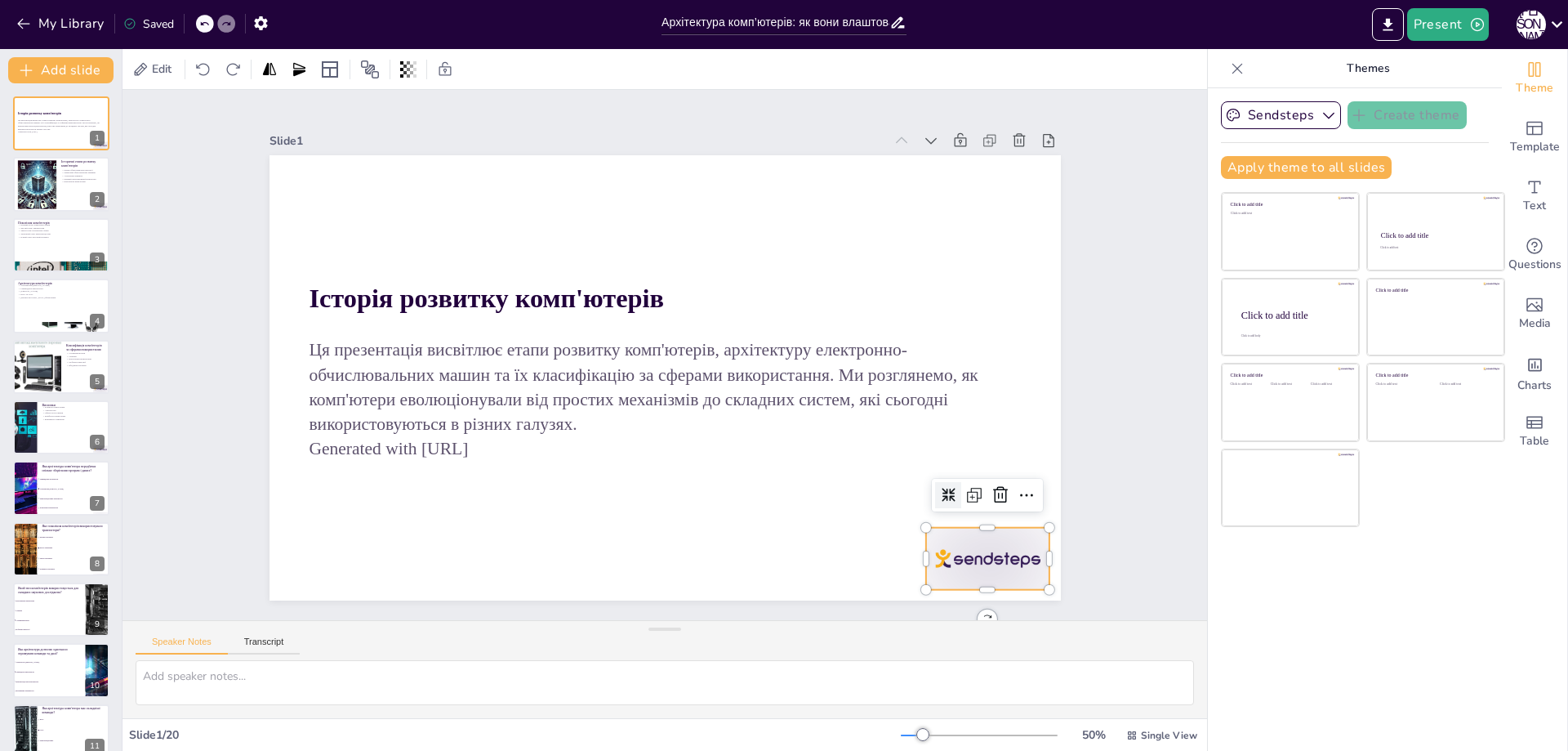
checkbox input "true"
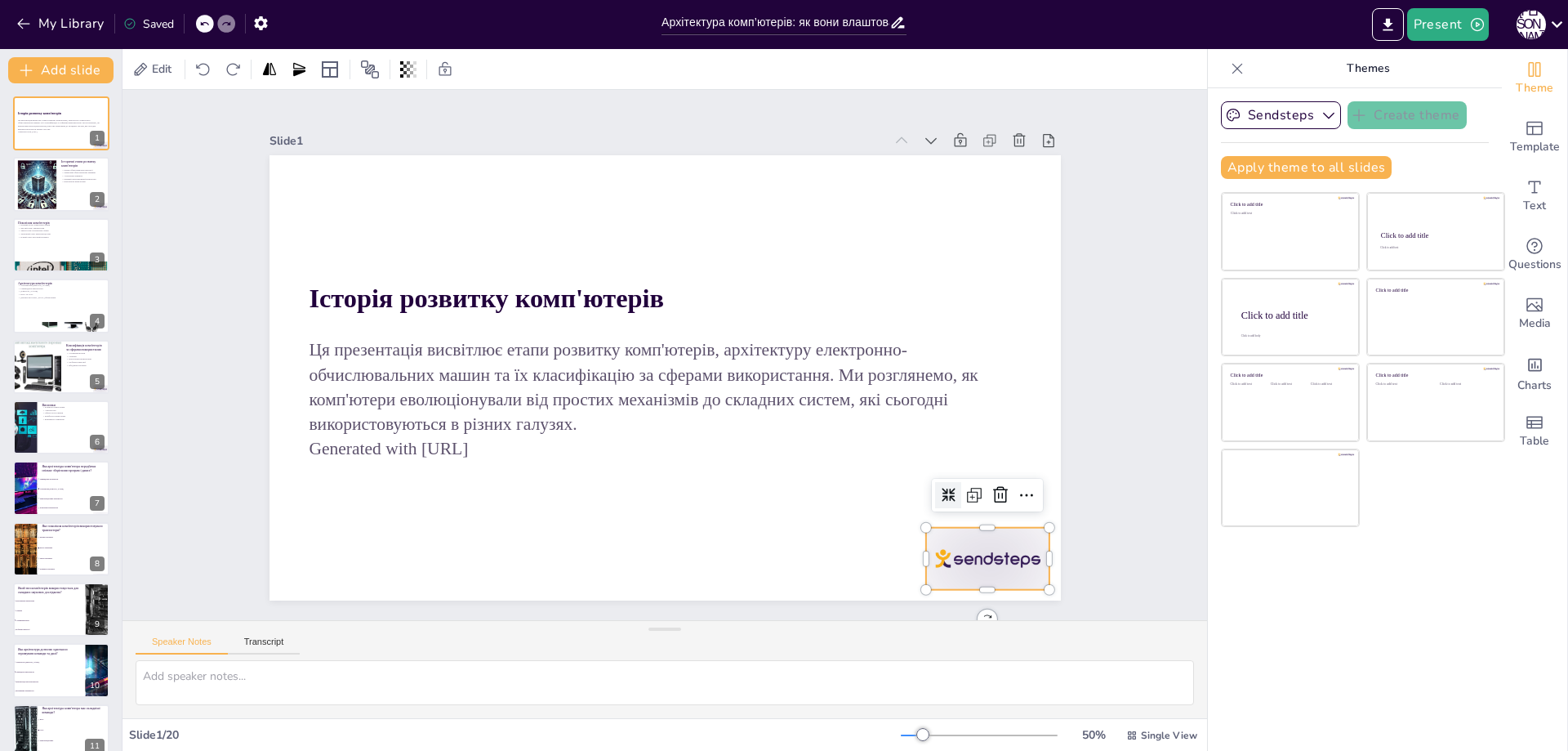
checkbox input "true"
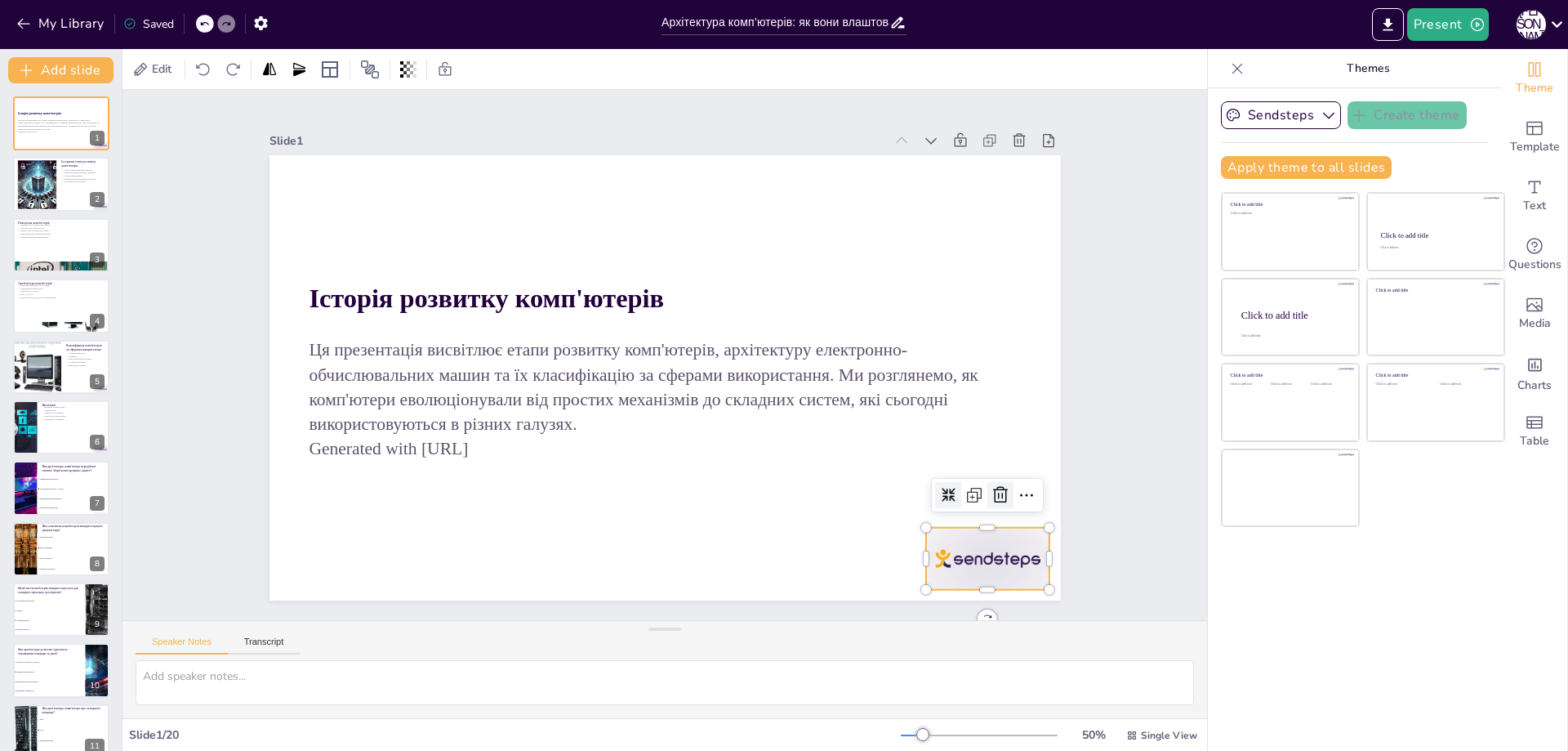
checkbox input "true"
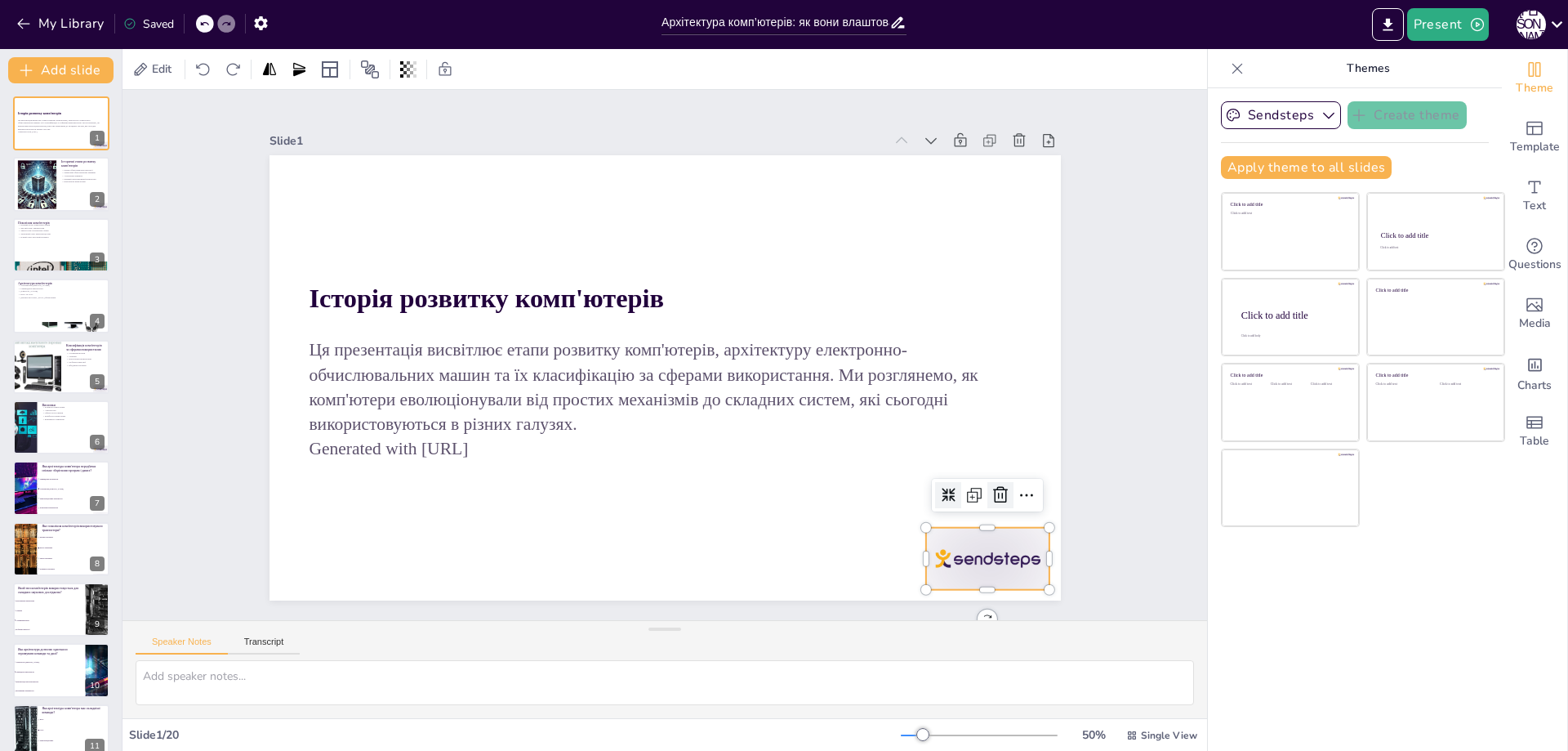
checkbox input "true"
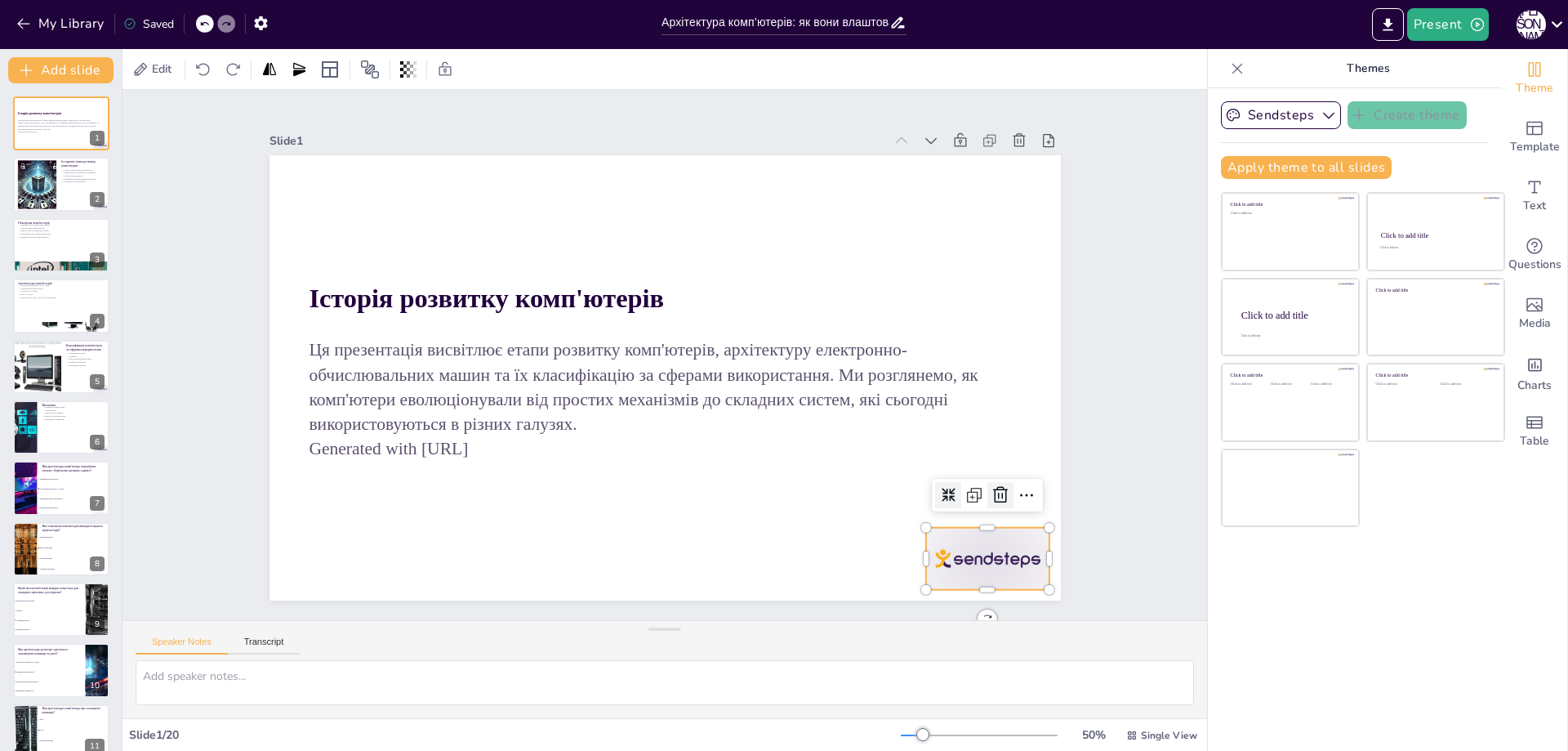
checkbox input "true"
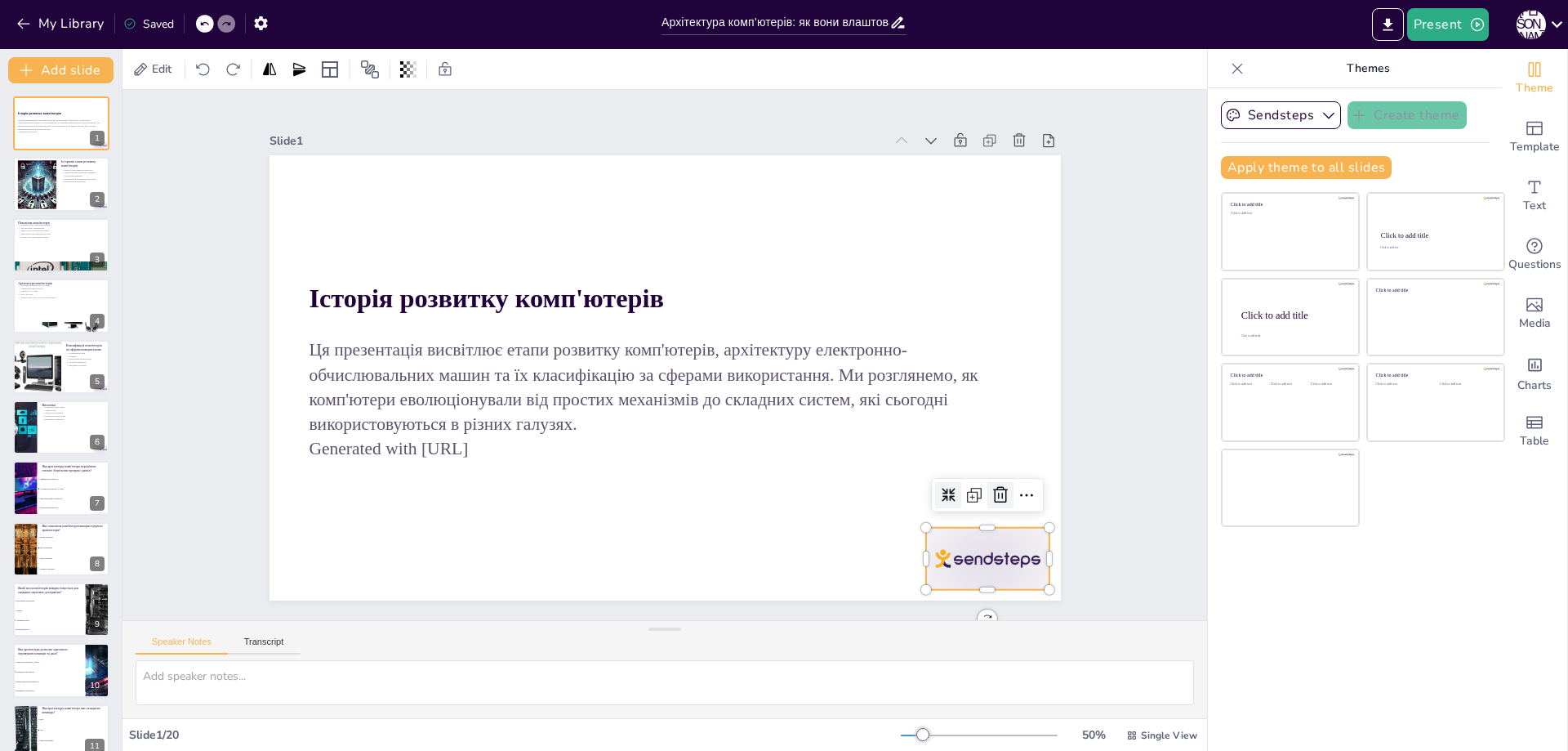
checkbox input "true"
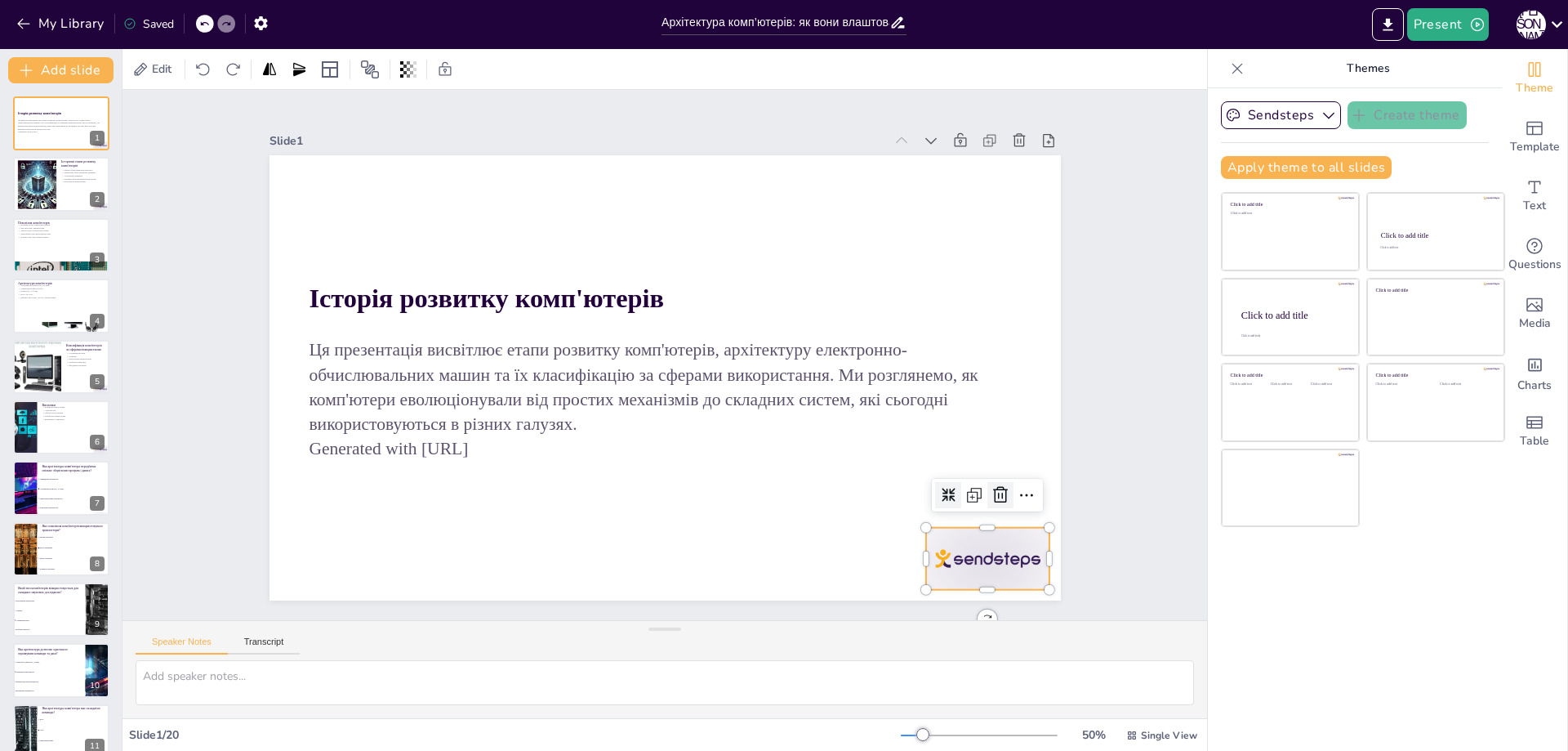
checkbox input "true"
click at [390, 562] on icon at bounding box center [376, 575] width 27 height 27
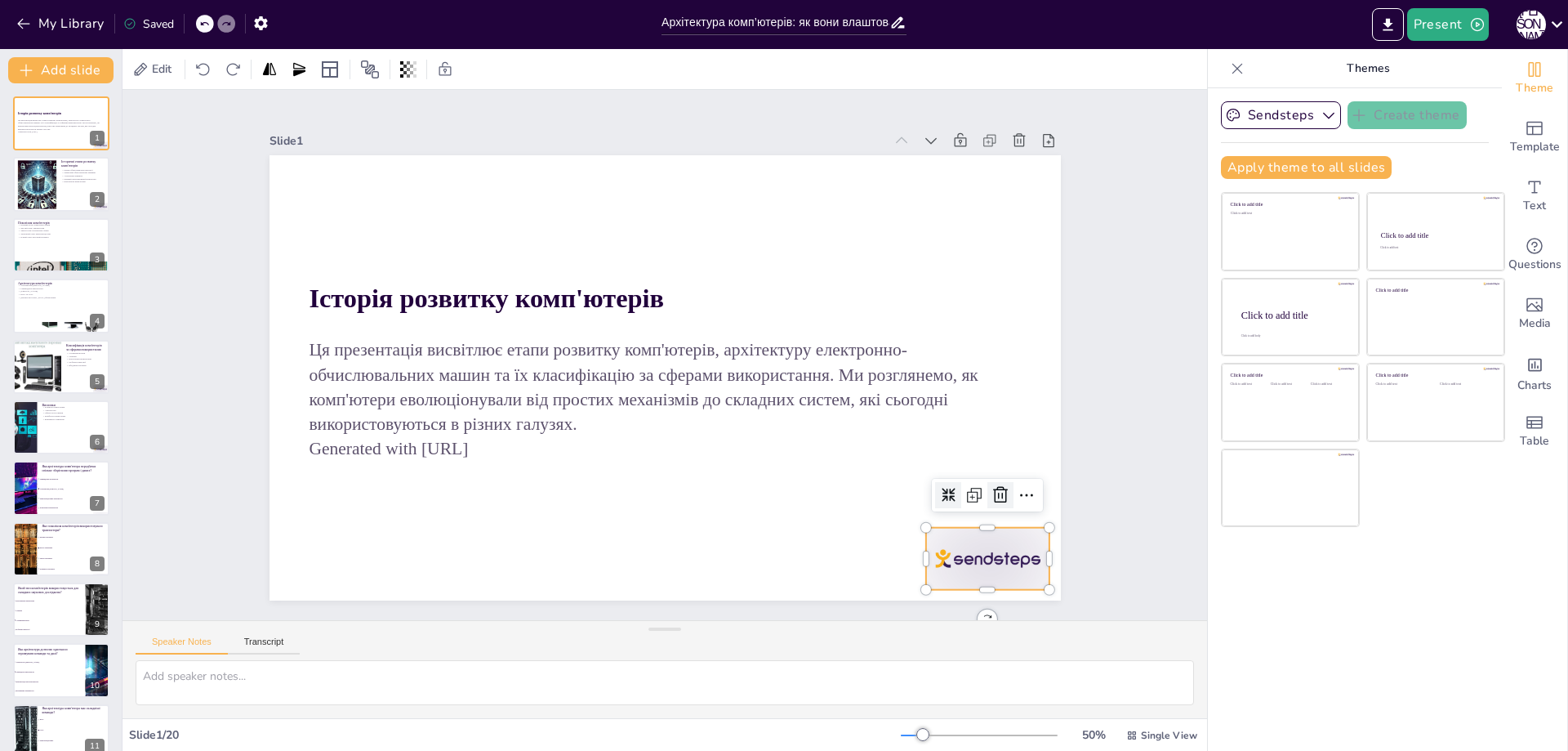
checkbox input "true"
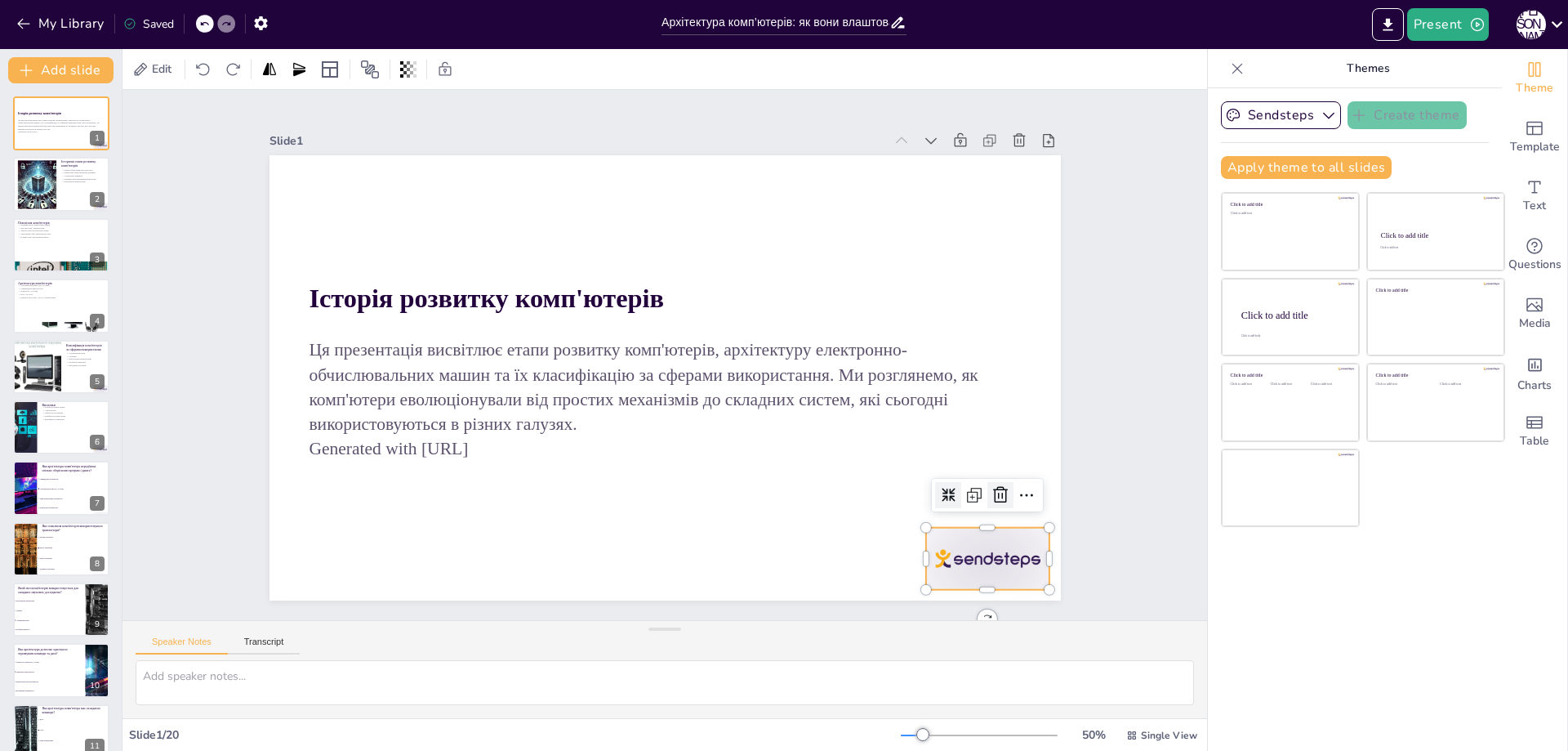
checkbox input "true"
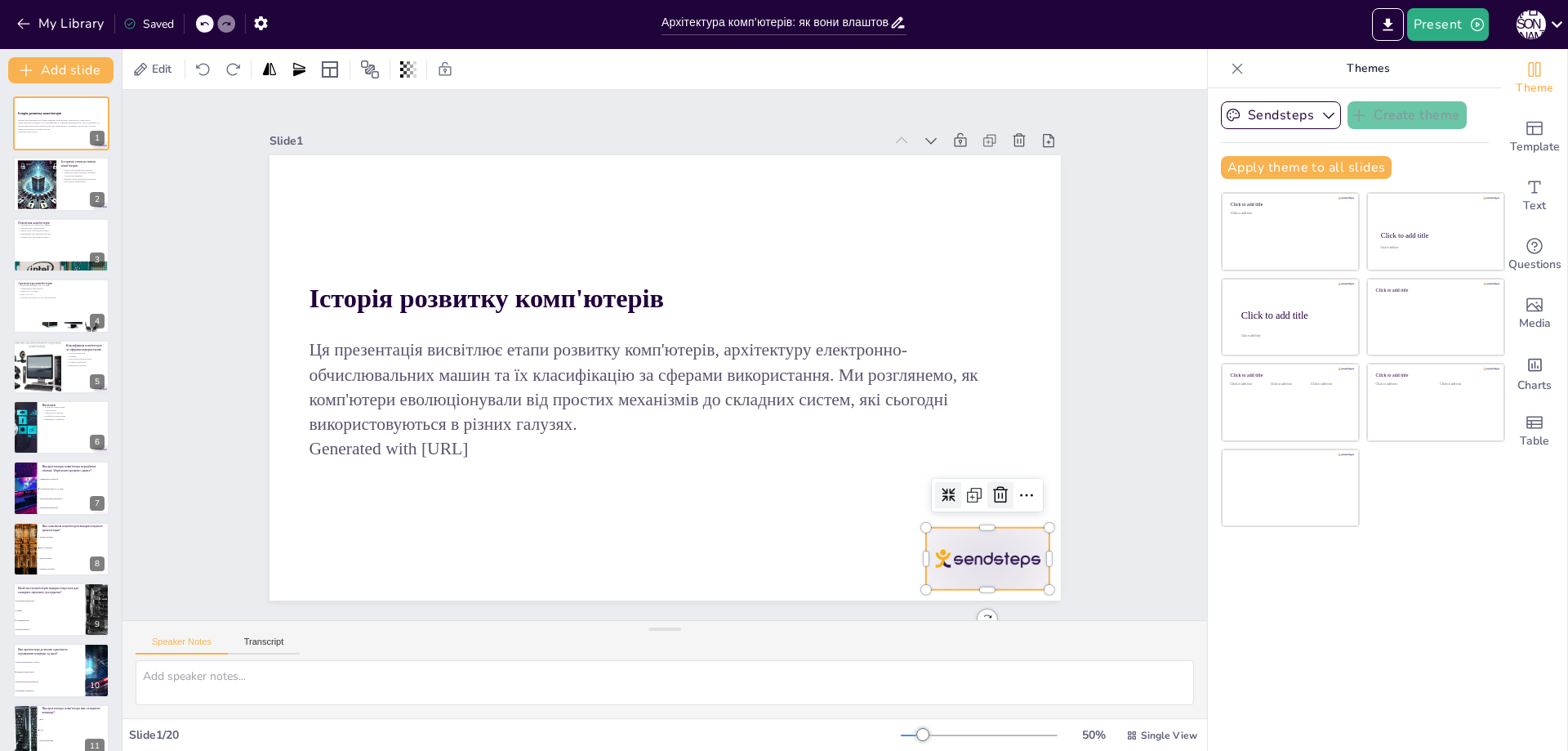
checkbox input "true"
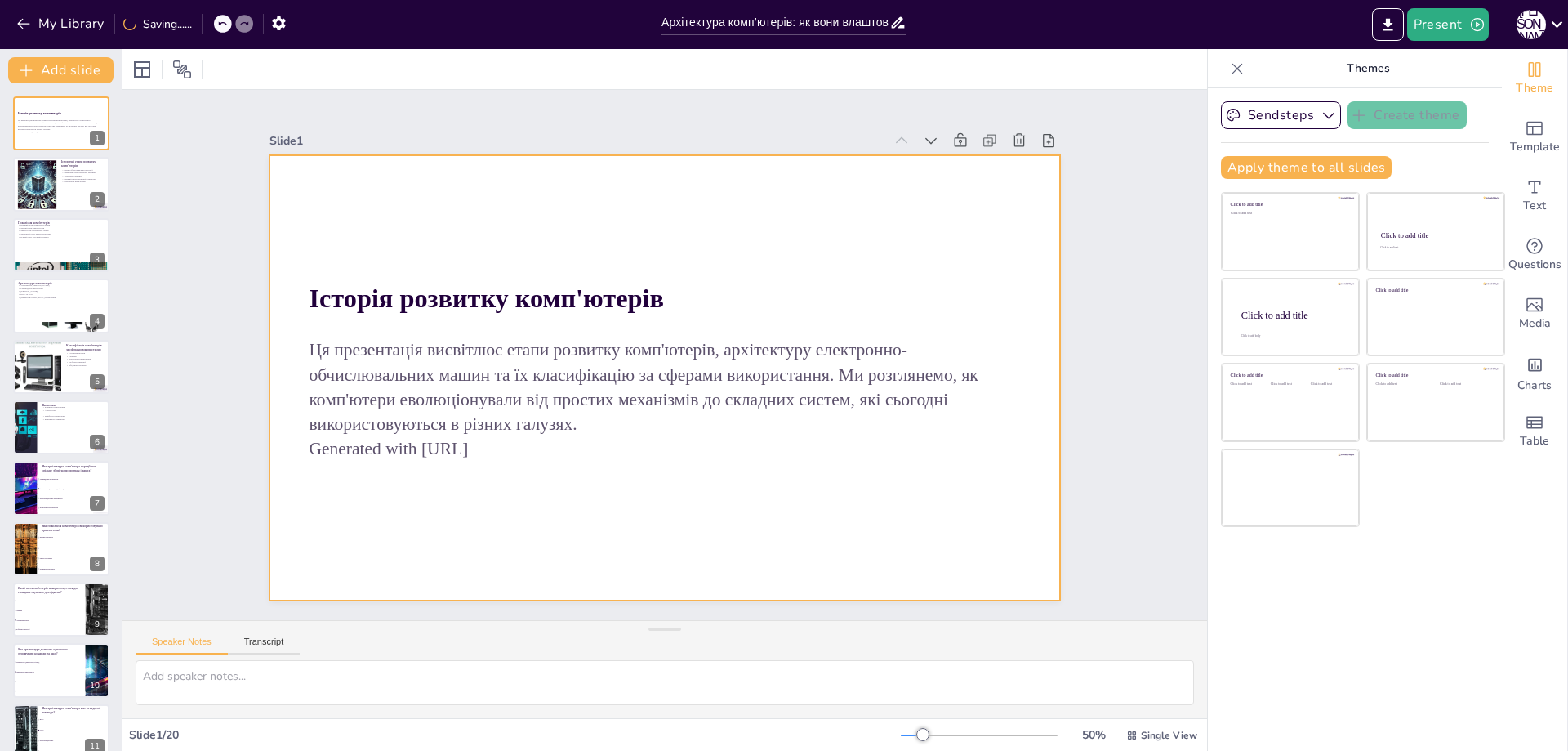
checkbox input "true"
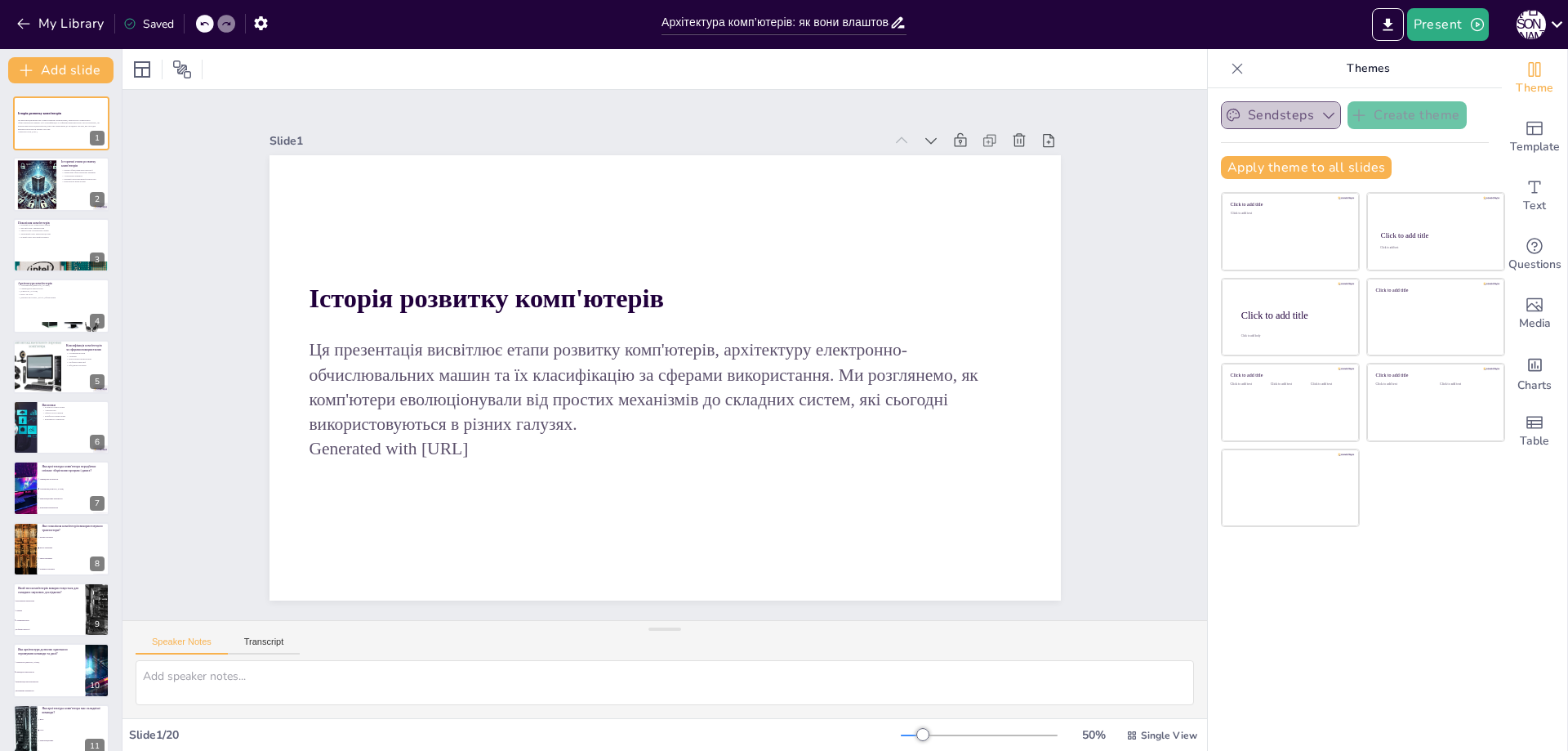
click at [1312, 123] on button "Sendsteps" at bounding box center [1281, 116] width 120 height 28
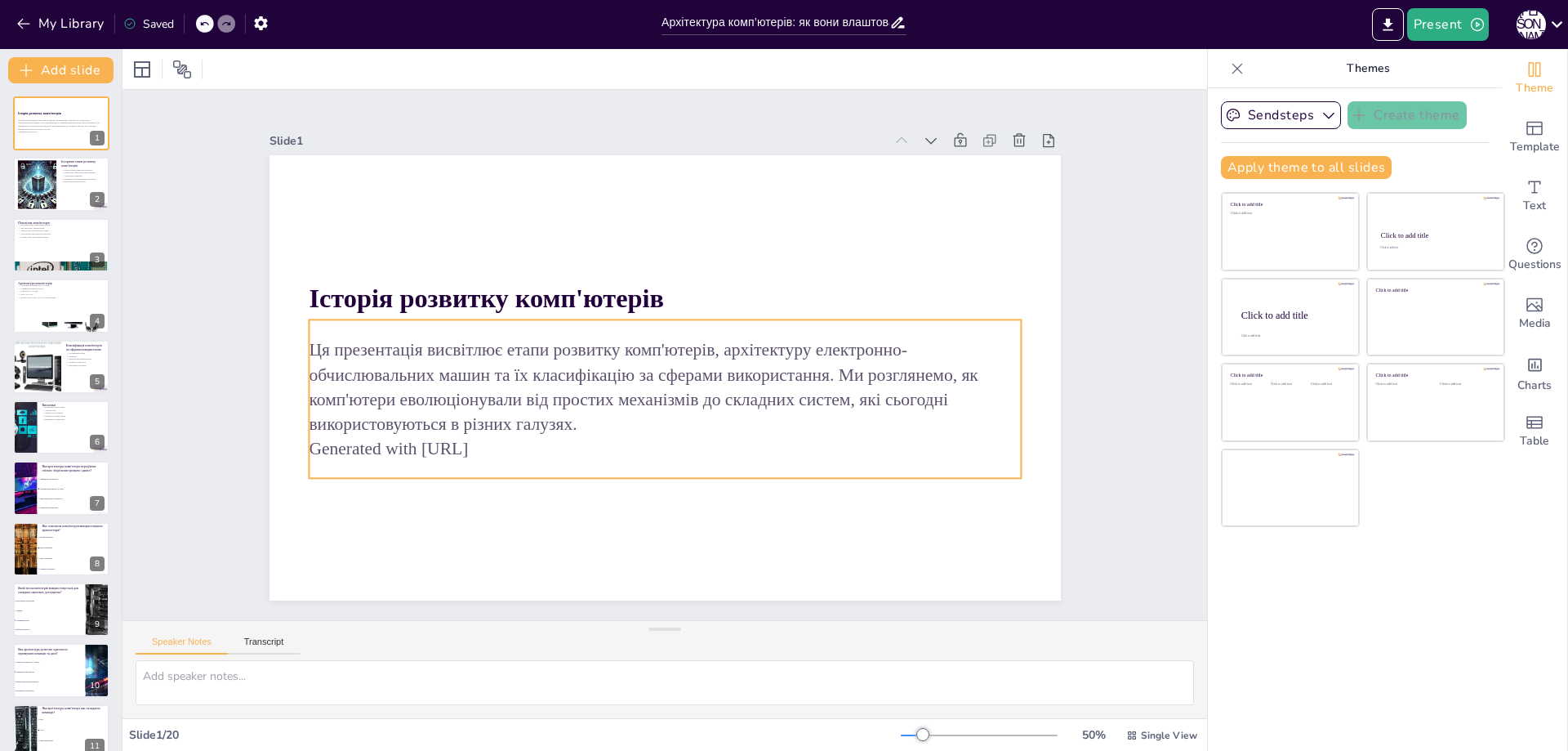
click at [510, 437] on p "Generated with [URL]" at bounding box center [719, 279] width 591 height 439
click at [510, 437] on p "Generated with [URL]" at bounding box center [575, 384] width 243 height 686
drag, startPoint x: 510, startPoint y: 437, endPoint x: 295, endPoint y: 448, distance: 215.3
click at [295, 448] on div "Історія розвитку комп'ютерів Ця презентація висвітлює етапи розвитку комп'ютері…" at bounding box center [653, 375] width 908 height 782
click at [332, 454] on p "Generated with [URL]" at bounding box center [627, 441] width 660 height 312
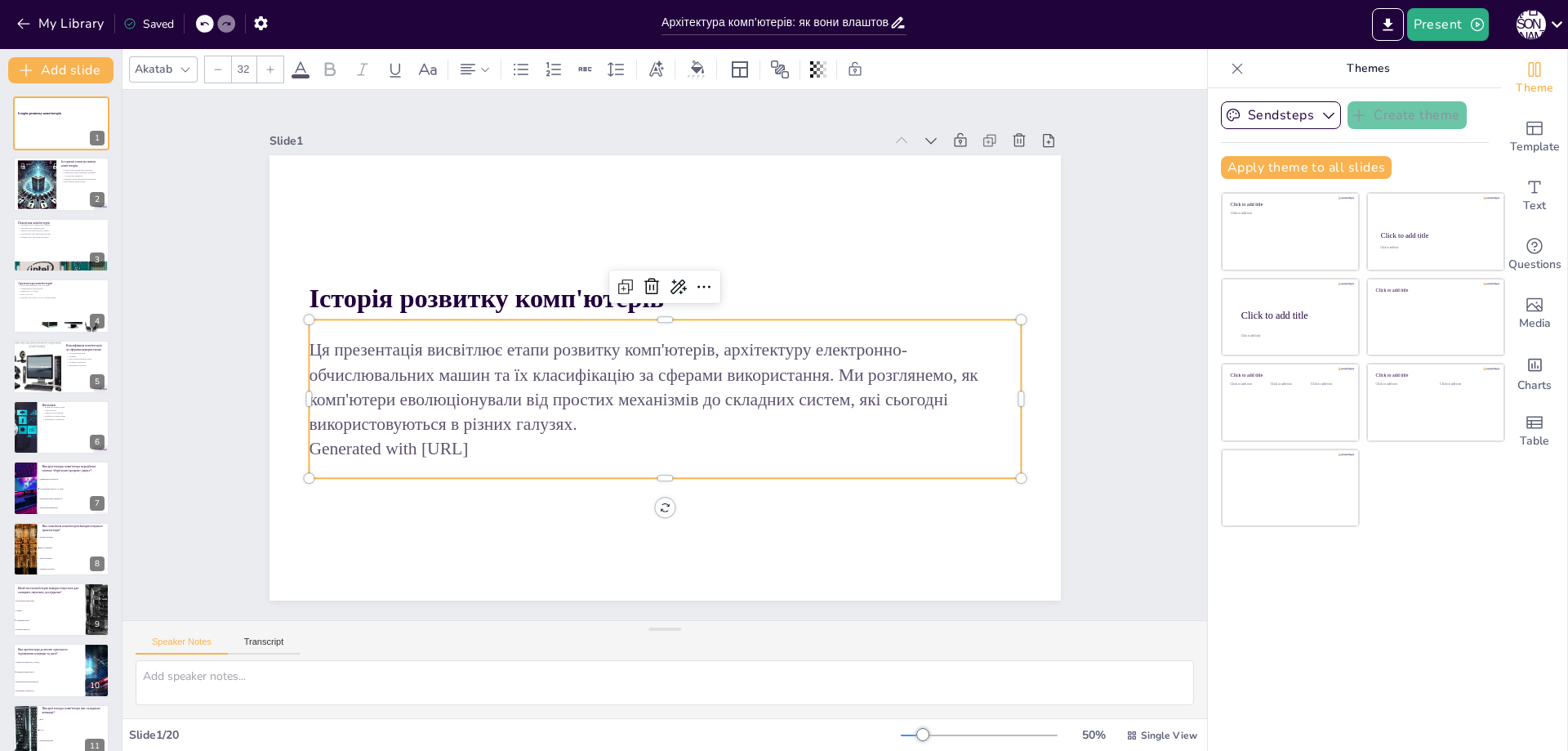
drag, startPoint x: 510, startPoint y: 439, endPoint x: 302, endPoint y: 440, distance: 208.0
click at [315, 440] on p "Generated with [URL]" at bounding box center [610, 430] width 591 height 439
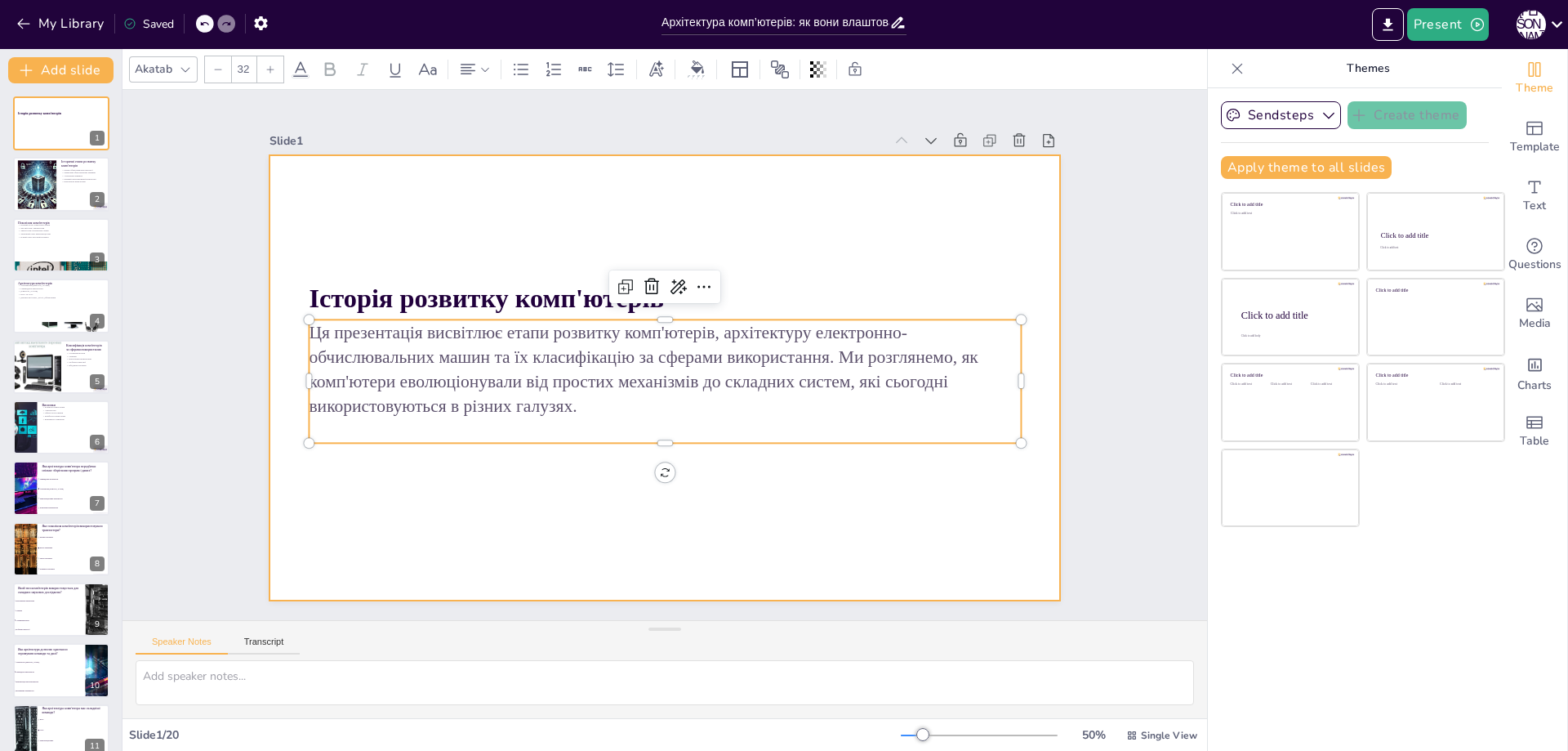
click at [877, 495] on div at bounding box center [642, 352] width 525 height 835
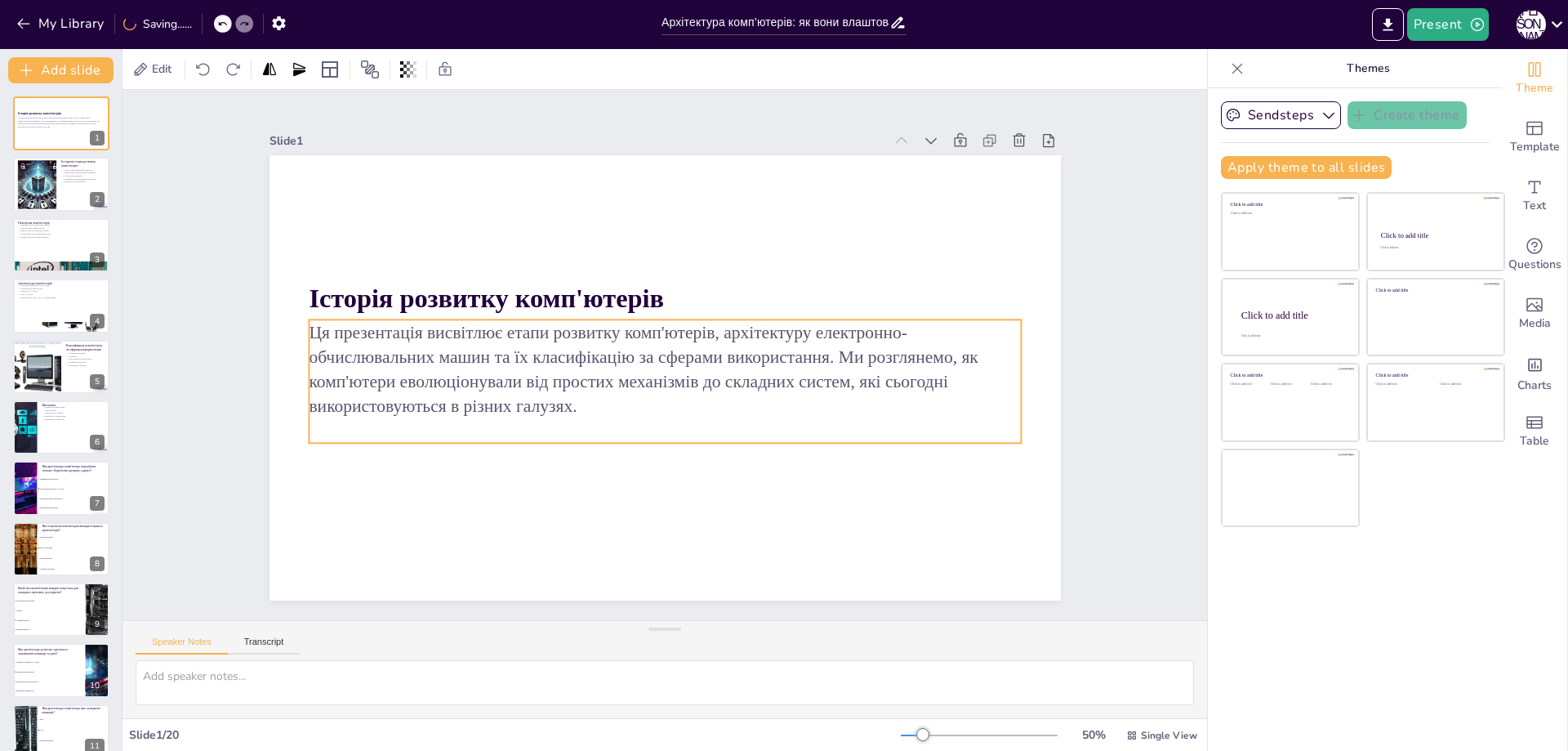
click at [769, 379] on p "Ця презентація висвітлює етапи розвитку комп'ютерів, архітектуру електронно-обч…" at bounding box center [665, 368] width 712 height 99
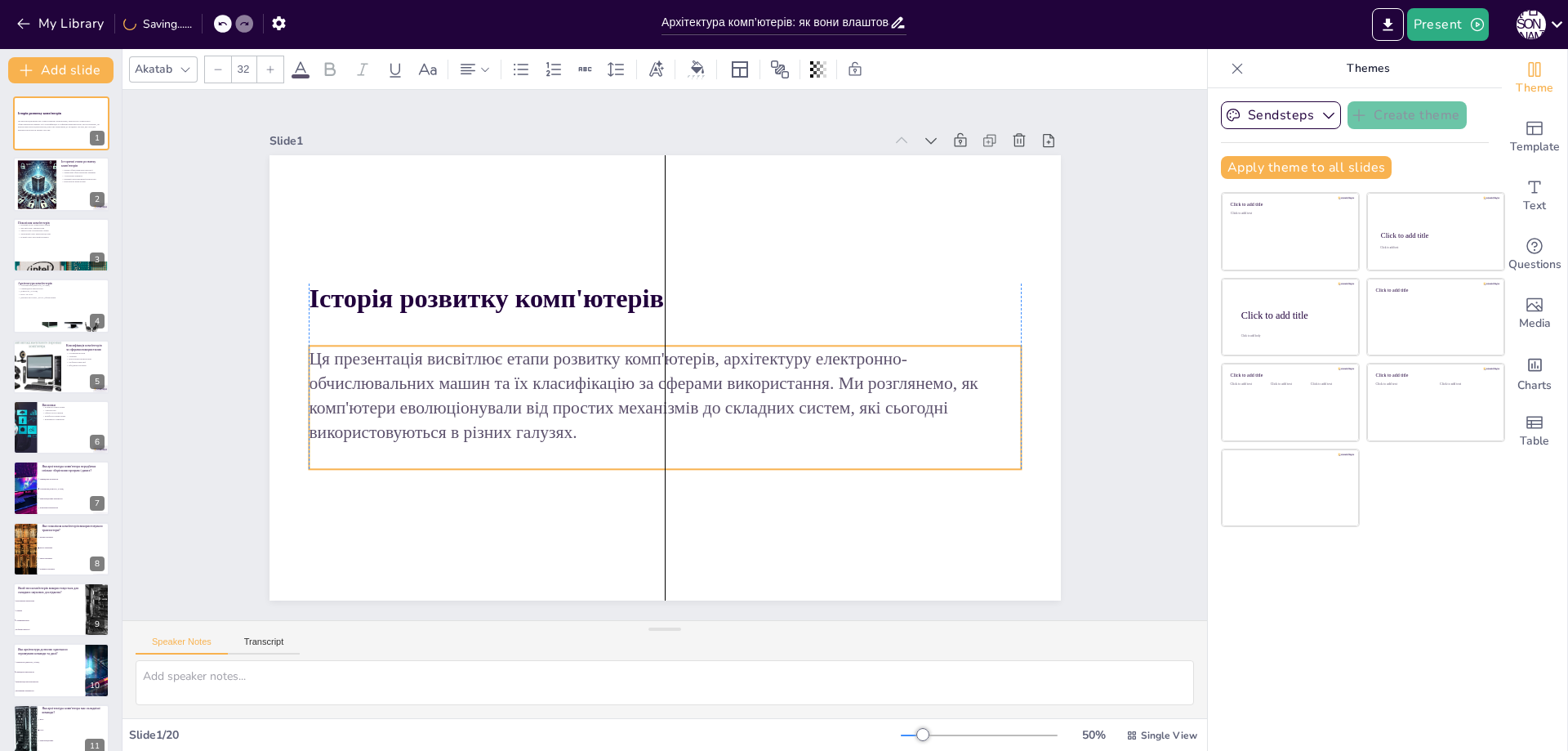
drag, startPoint x: 767, startPoint y: 375, endPoint x: 763, endPoint y: 401, distance: 26.3
click at [763, 401] on p "Ця презентація висвітлює етапи розвитку комп'ютерів, архітектуру електронно-обч…" at bounding box center [665, 395] width 712 height 99
click at [1098, 397] on div "Slide 1 Історія розвитку комп'ютерів Ця презентація висвітлює етапи розвитку ко…" at bounding box center [665, 355] width 1205 height 1002
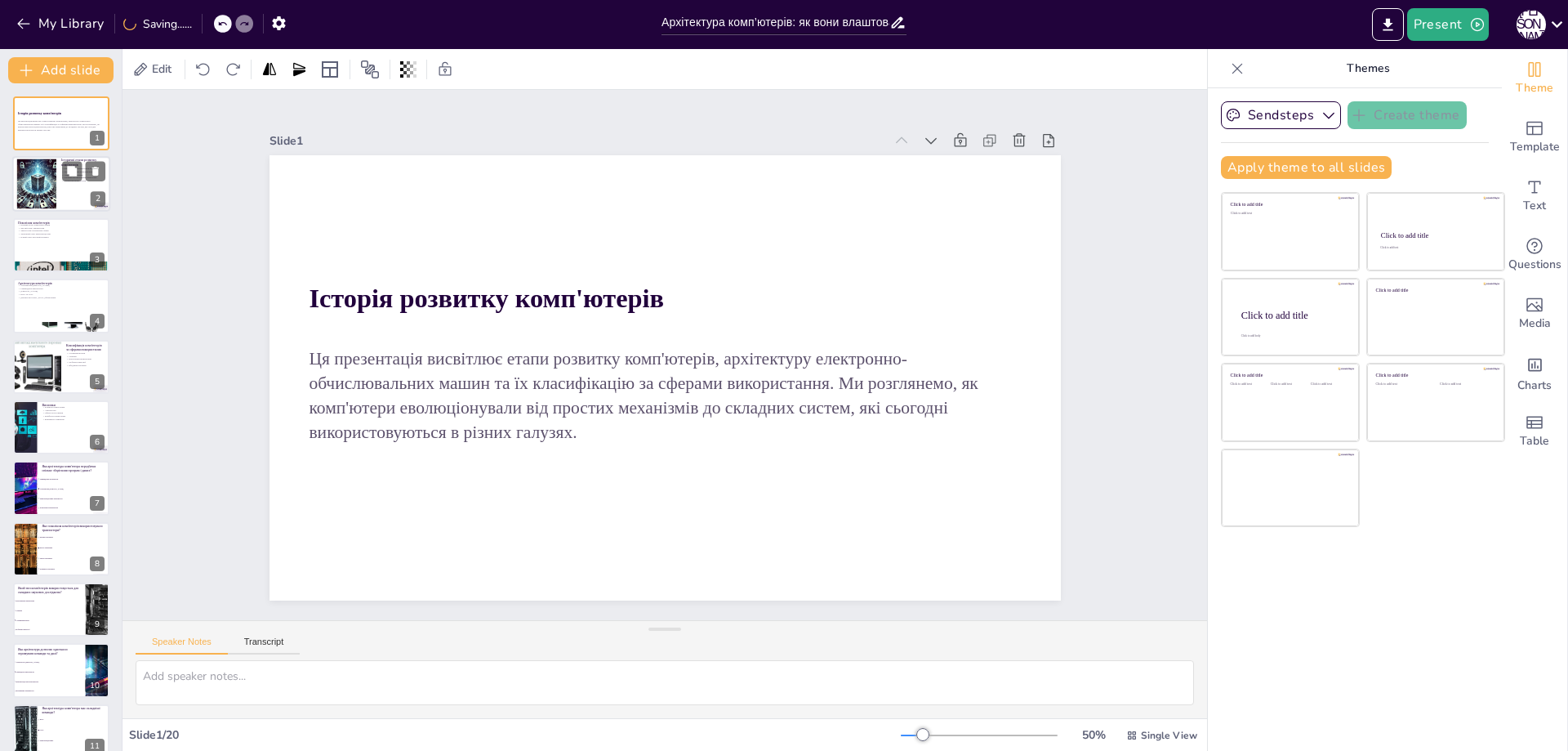
click at [81, 181] on p "Електронні комп'ютери" at bounding box center [83, 180] width 44 height 3
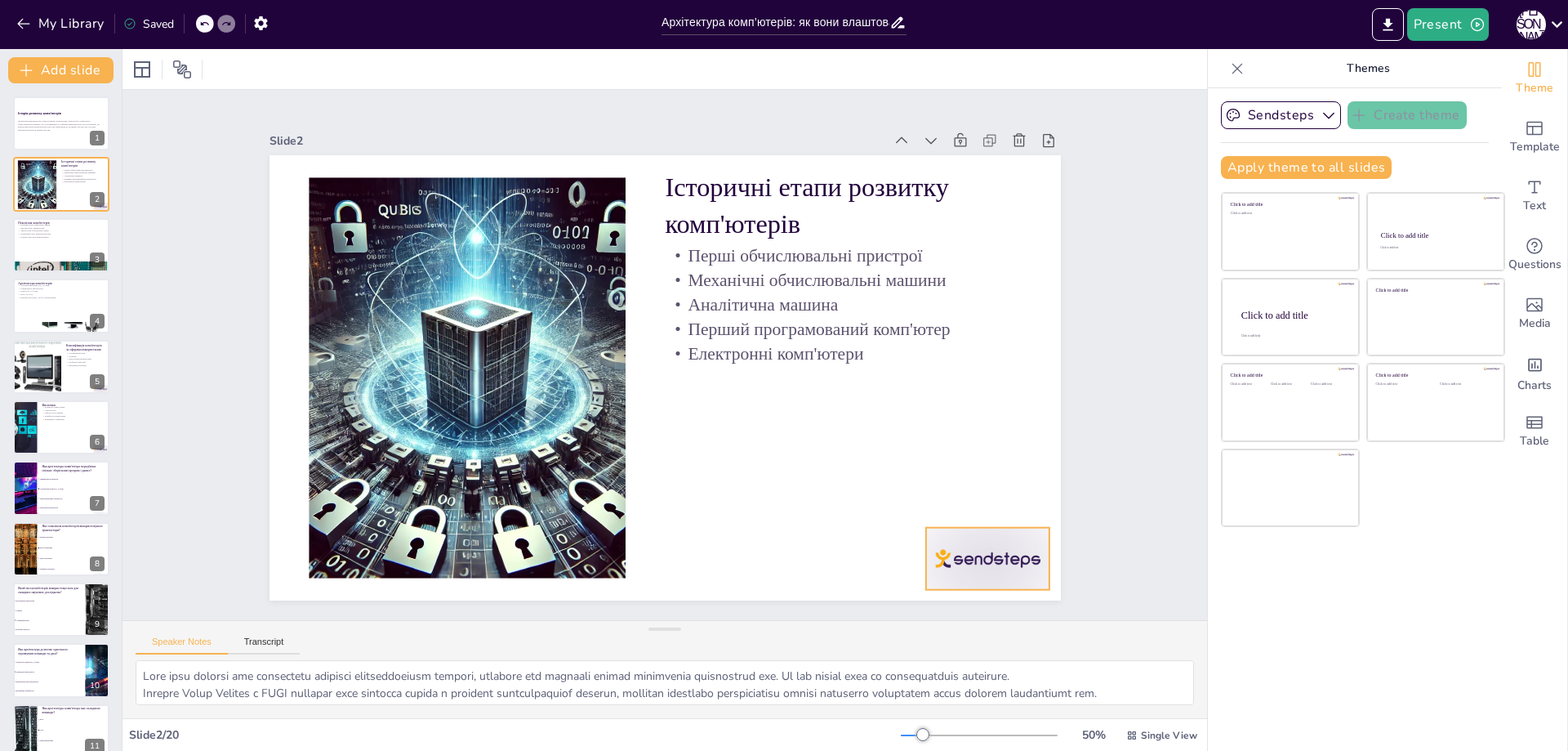
click at [707, 667] on div at bounding box center [649, 736] width 116 height 138
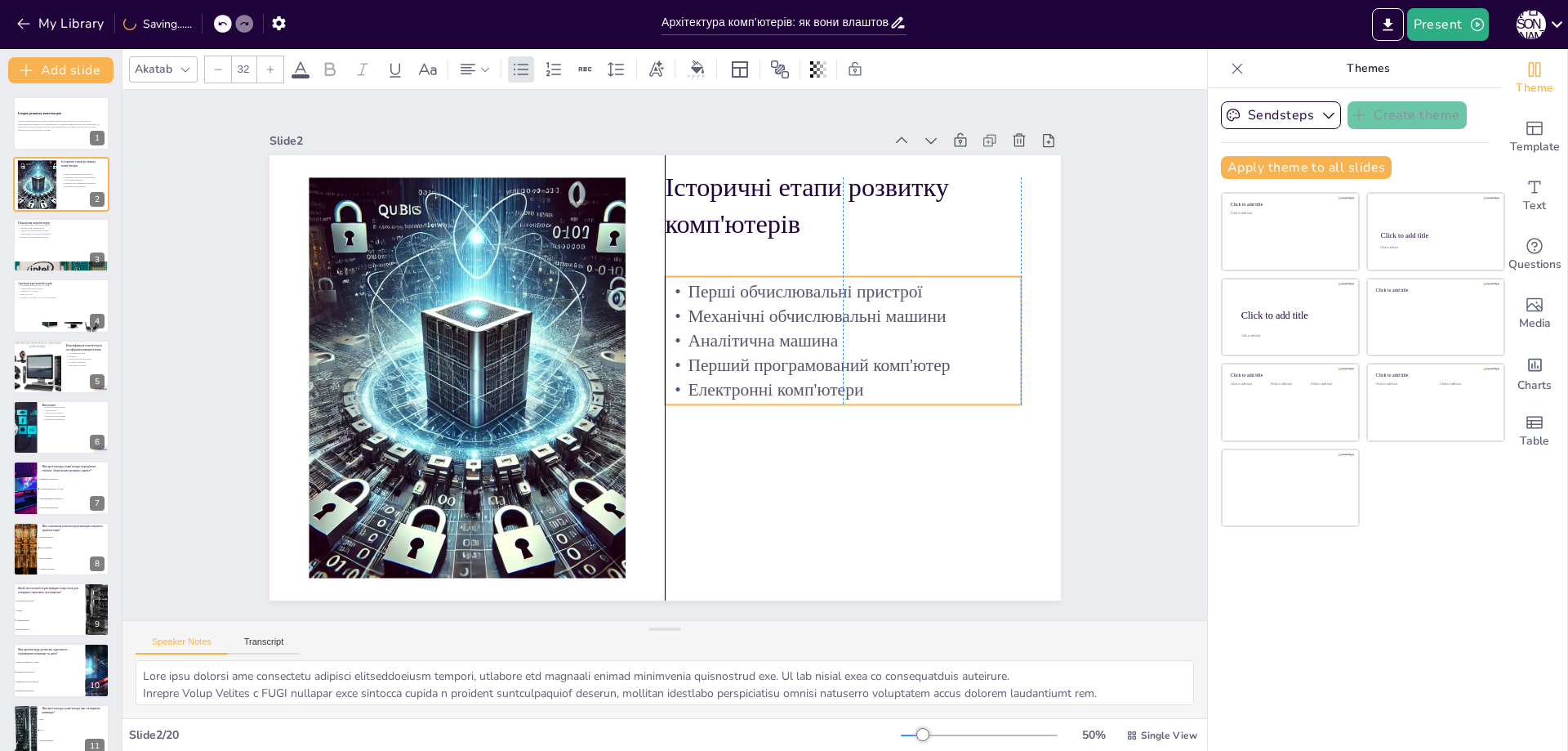
drag, startPoint x: 883, startPoint y: 318, endPoint x: 878, endPoint y: 353, distance: 35.4
click at [667, 355] on p "Перший програмований комп'ютер" at bounding box center [654, 533] width 24 height 356
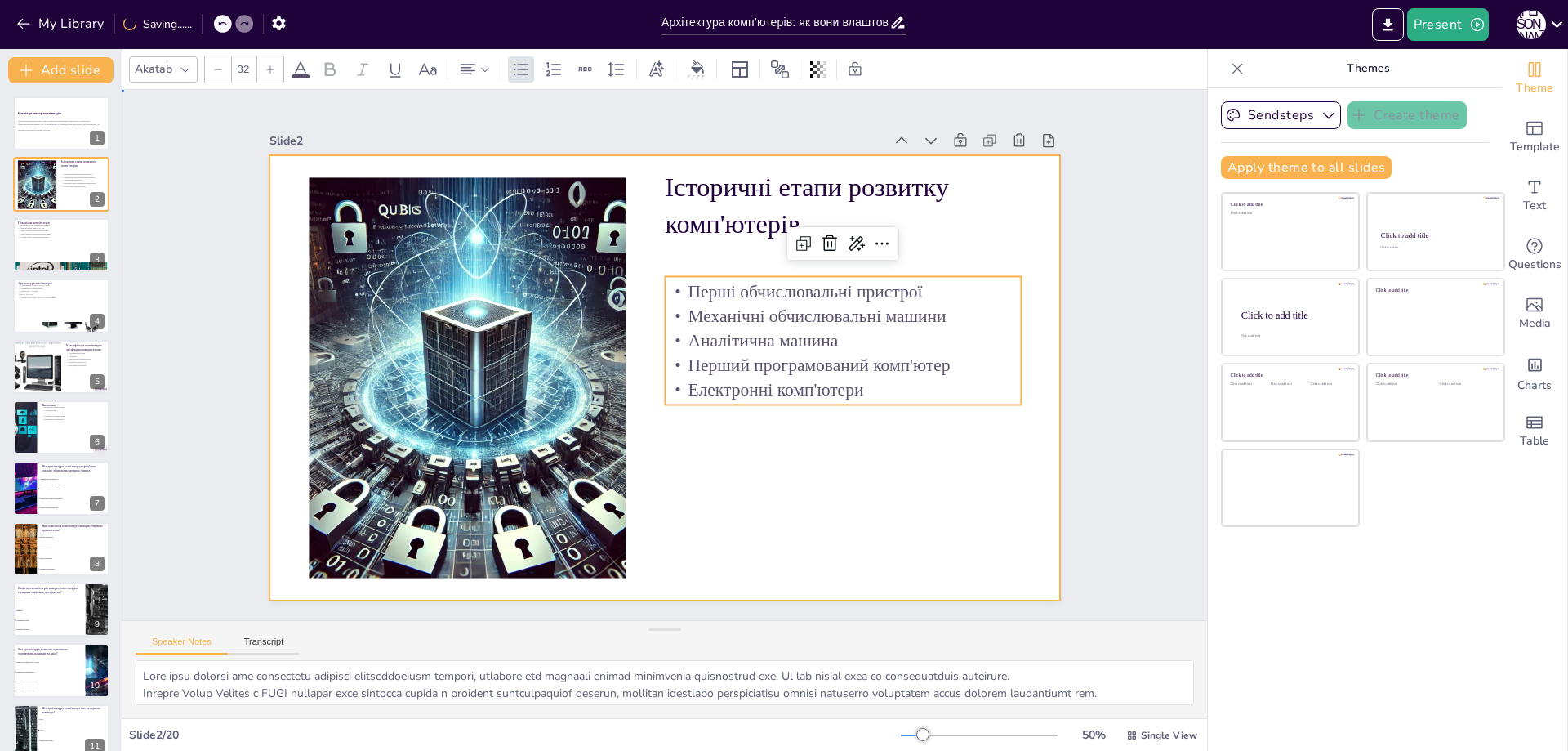
click at [942, 372] on div at bounding box center [642, 360] width 599 height 868
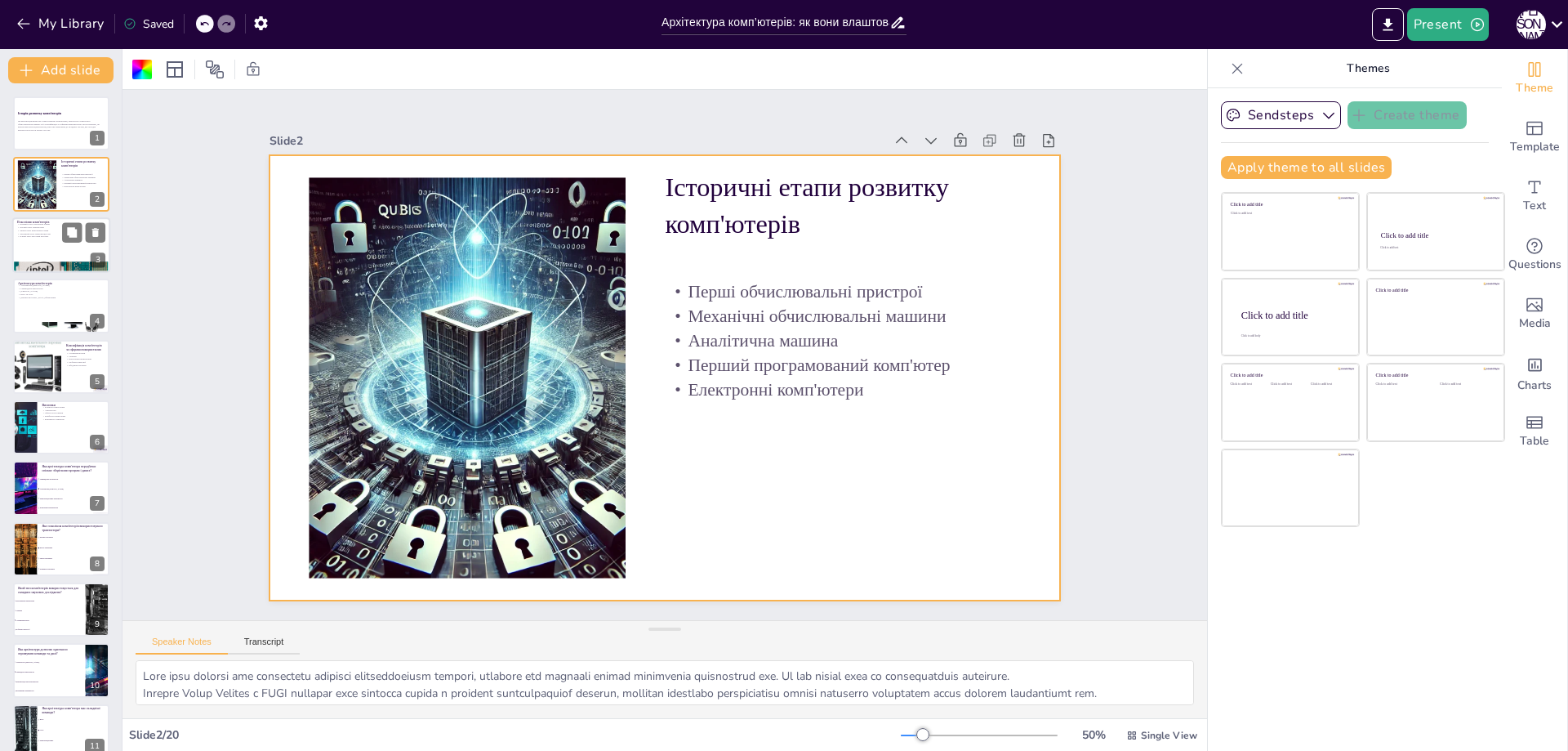
click at [60, 246] on div at bounding box center [61, 244] width 98 height 55
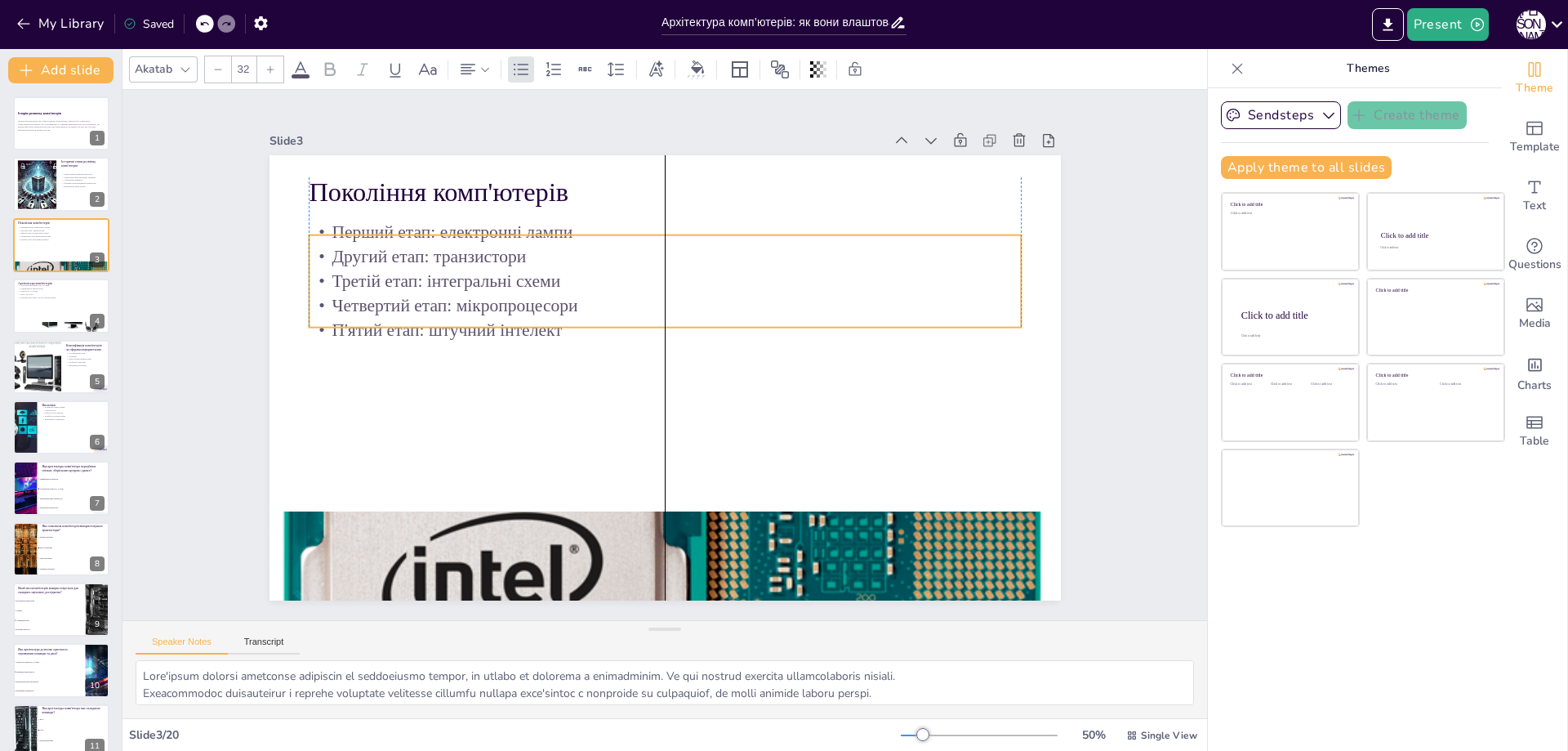
drag, startPoint x: 475, startPoint y: 280, endPoint x: 476, endPoint y: 302, distance: 22.0
click at [476, 302] on p "Четвертий етап: мікропроцесори" at bounding box center [697, 319] width 546 height 495
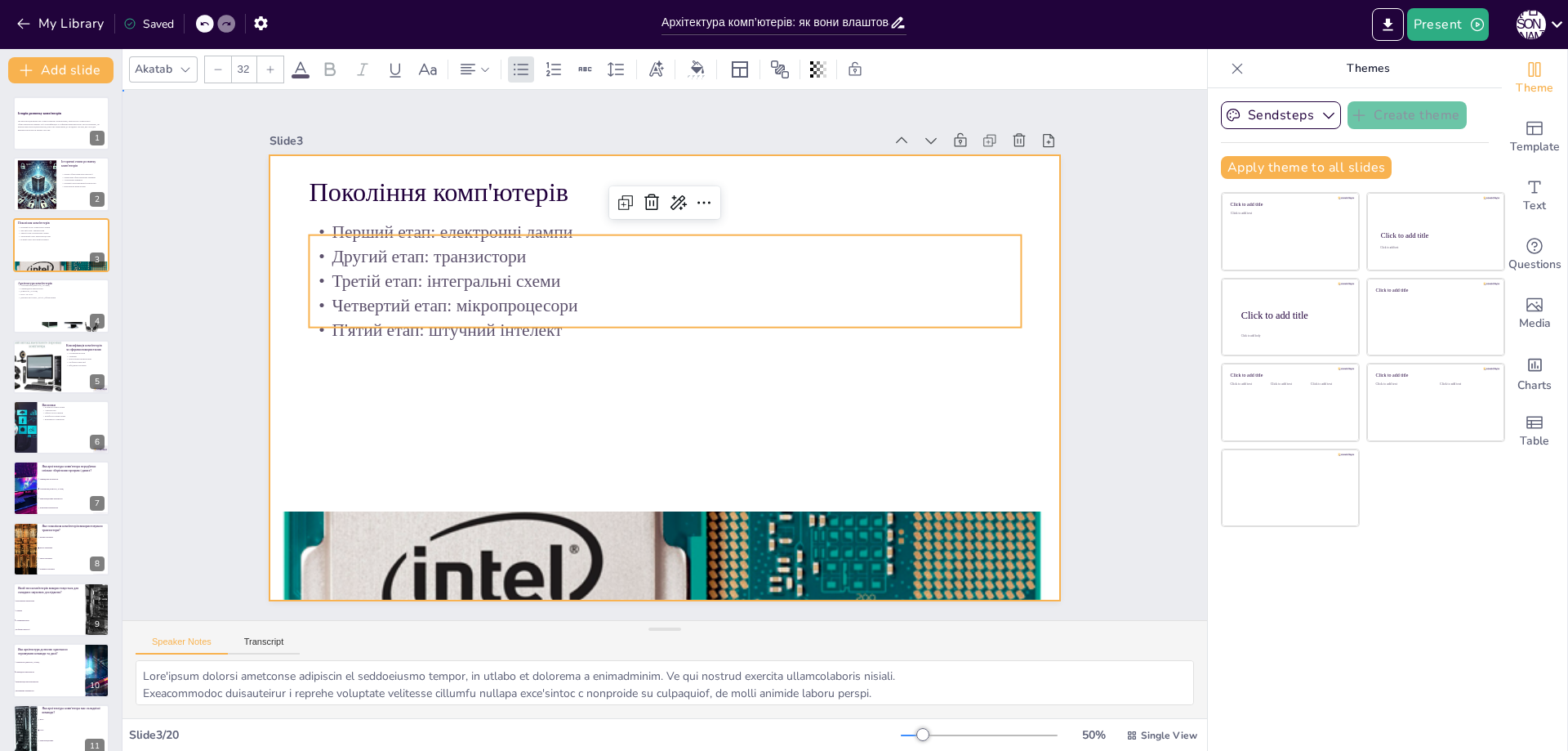
click at [756, 386] on div at bounding box center [644, 367] width 781 height 909
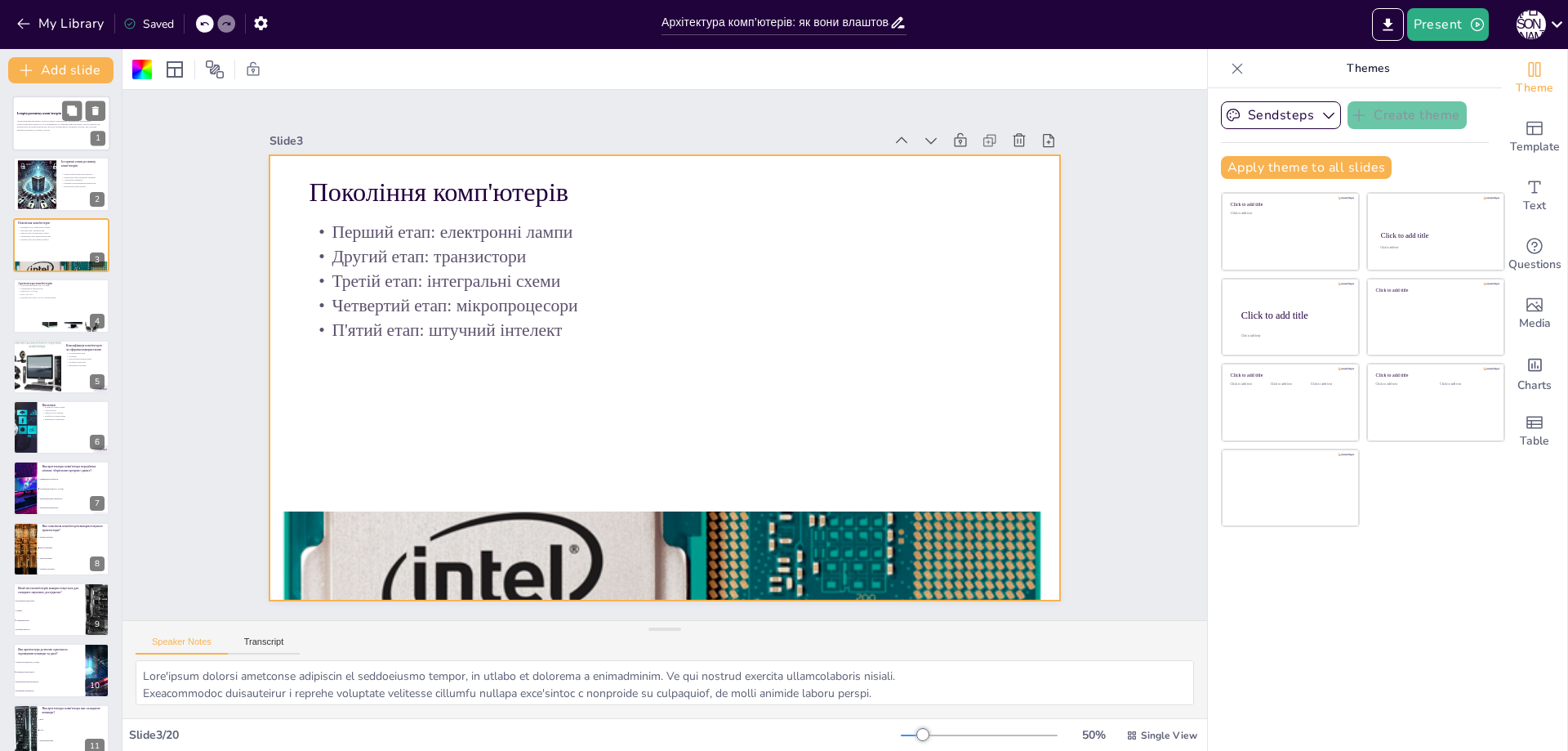
click at [54, 131] on p "Ця презентація висвітлює етапи розвитку комп'ютерів, архітектуру електронно-обч…" at bounding box center [61, 125] width 88 height 12
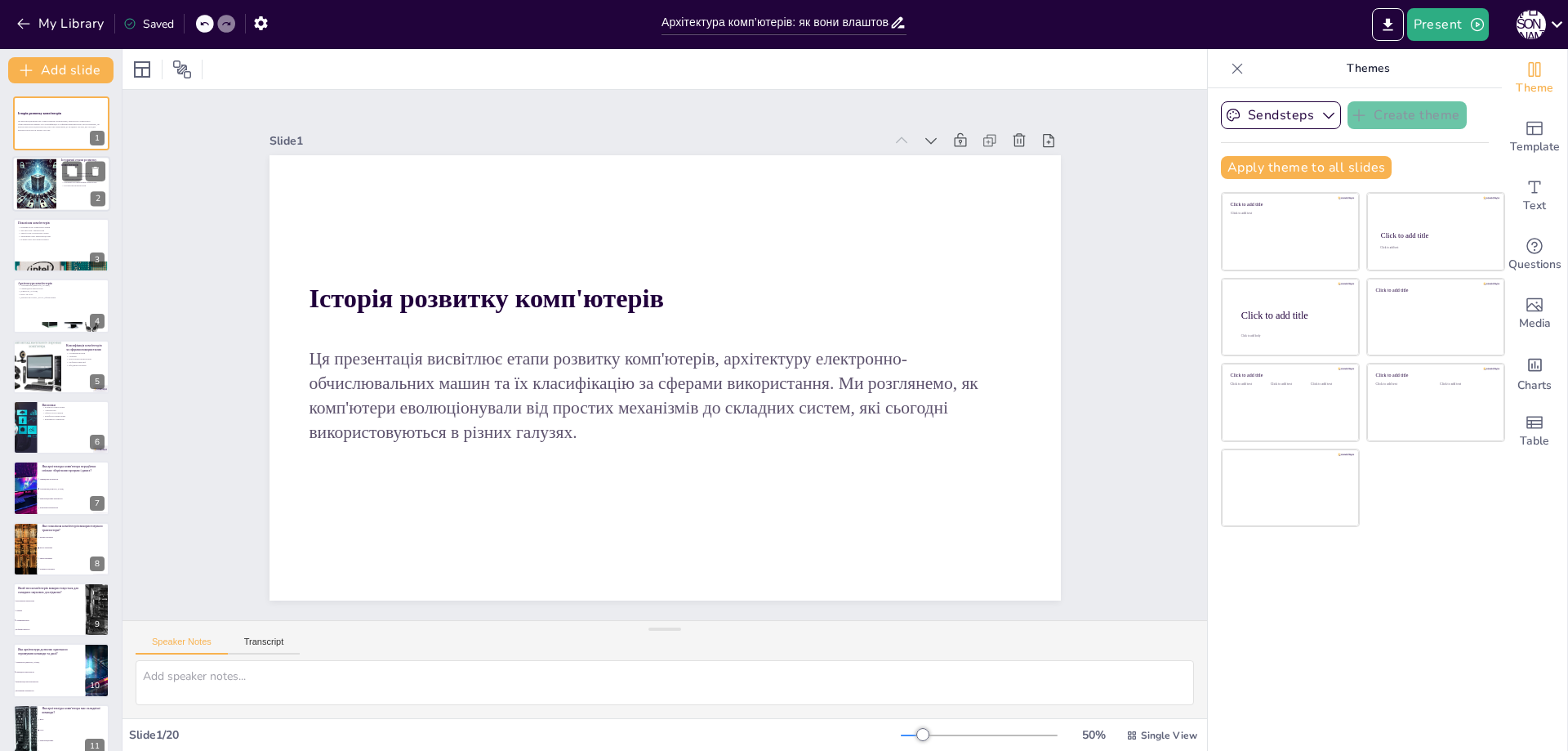
click at [47, 177] on div at bounding box center [36, 184] width 66 height 50
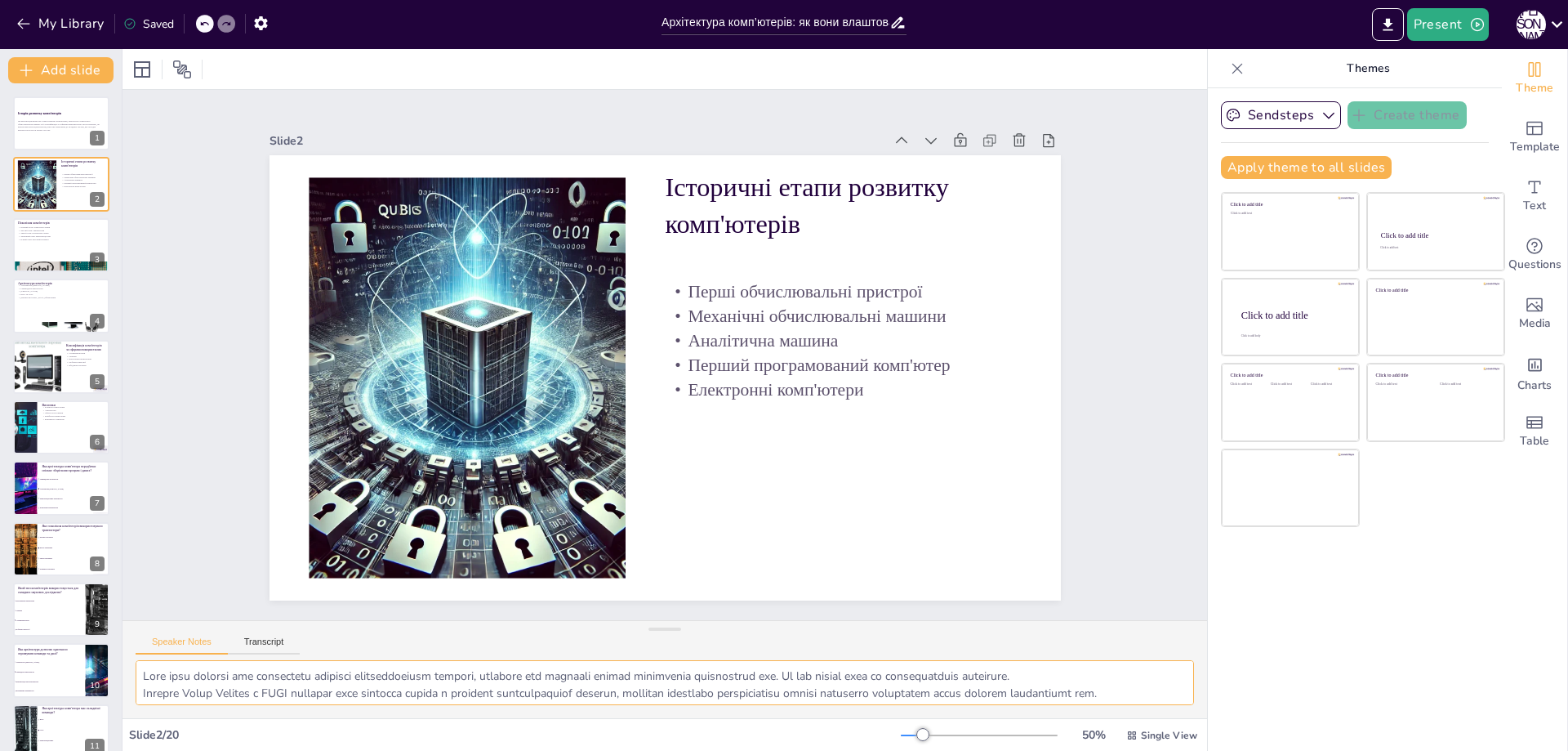
click at [1123, 700] on textarea at bounding box center [664, 683] width 1059 height 45
click at [197, 682] on textarea at bounding box center [664, 683] width 1059 height 45
click at [228, 652] on button "Transcript" at bounding box center [264, 645] width 72 height 18
click at [197, 642] on button "Speaker Notes" at bounding box center [181, 645] width 92 height 18
click at [53, 122] on p "Ця презентація висвітлює етапи розвитку комп'ютерів, архітектуру електронно-обч…" at bounding box center [61, 125] width 88 height 12
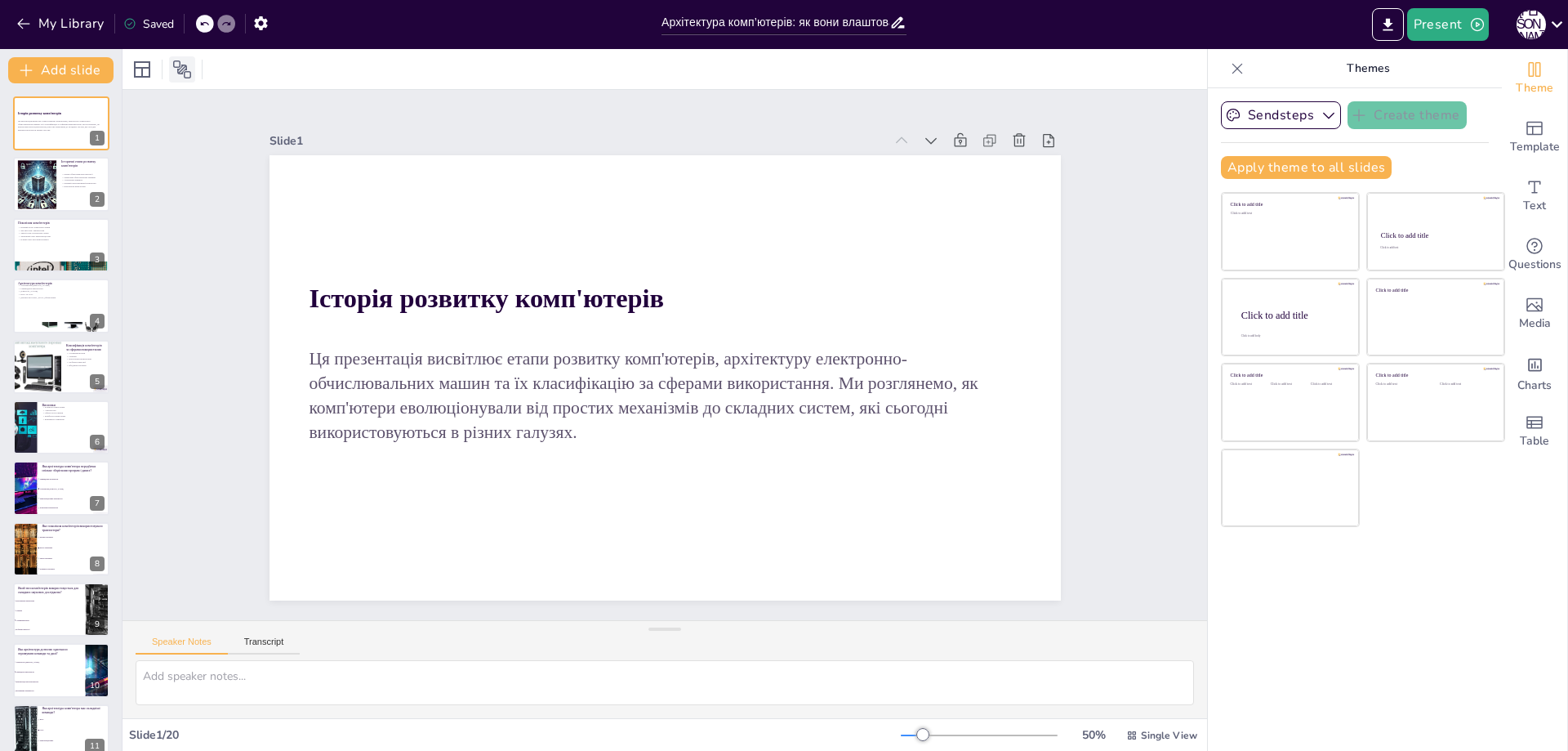
click at [178, 73] on icon at bounding box center [181, 69] width 20 height 20
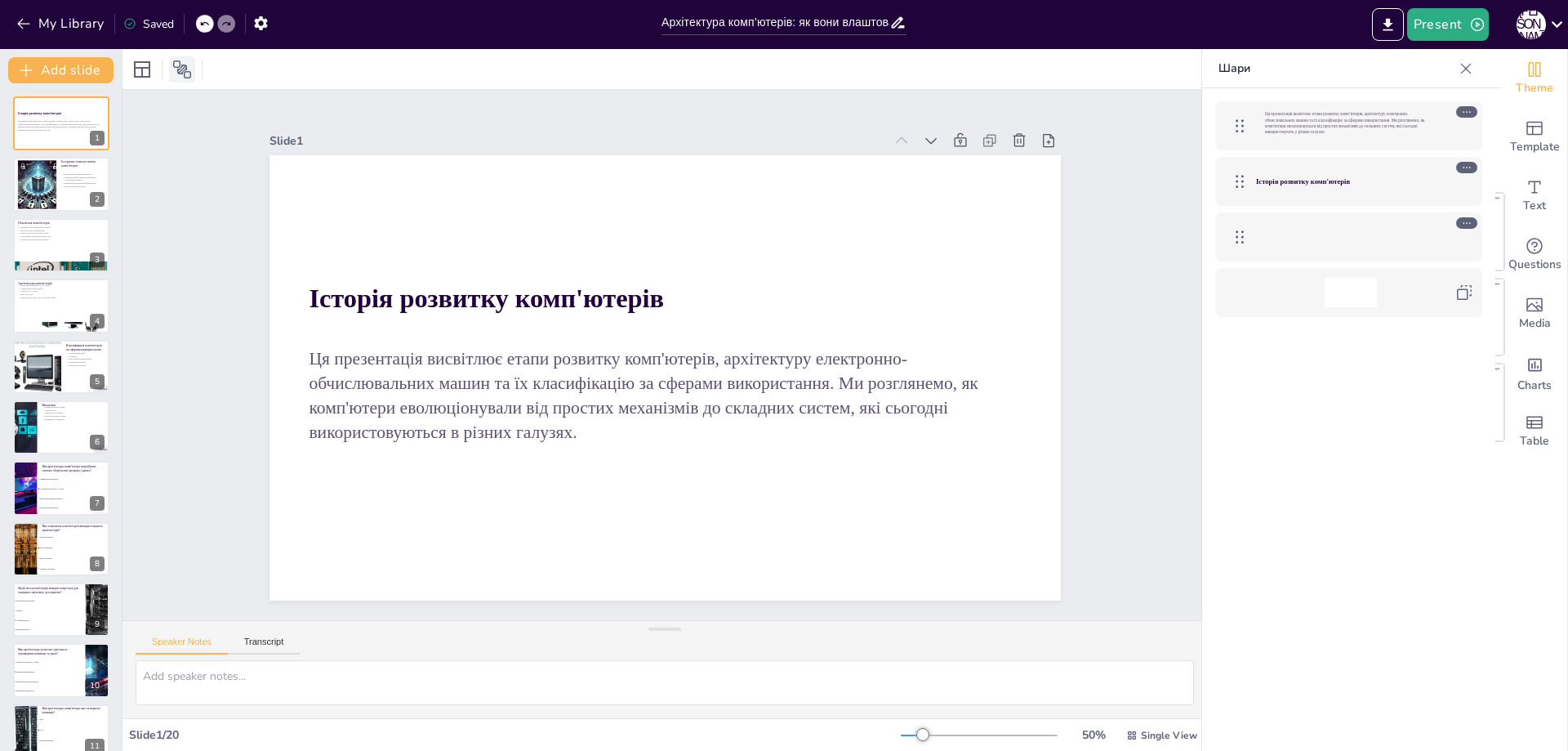
click at [181, 72] on icon at bounding box center [181, 69] width 20 height 20
click at [50, 184] on div at bounding box center [36, 184] width 66 height 50
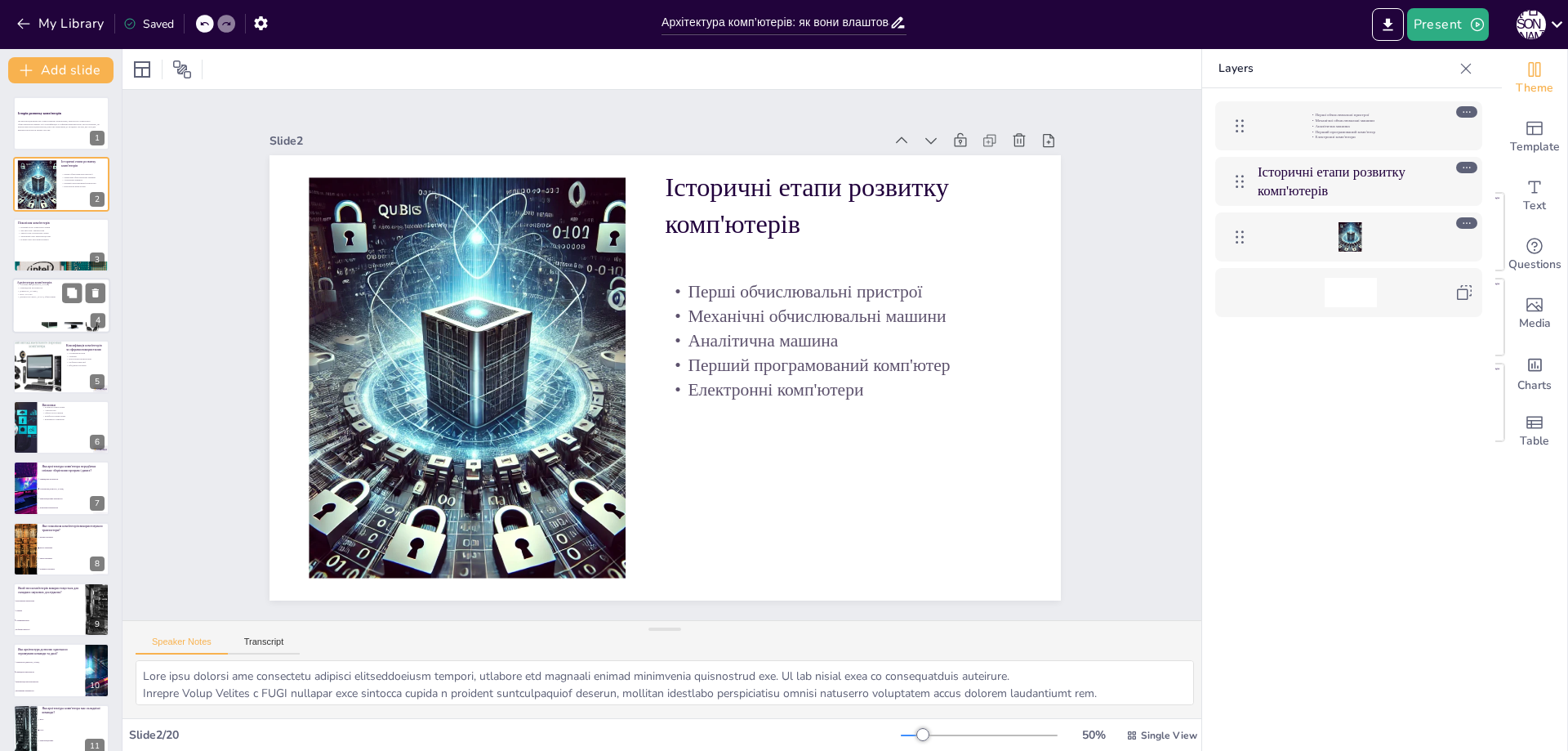
click at [42, 301] on div at bounding box center [61, 305] width 98 height 55
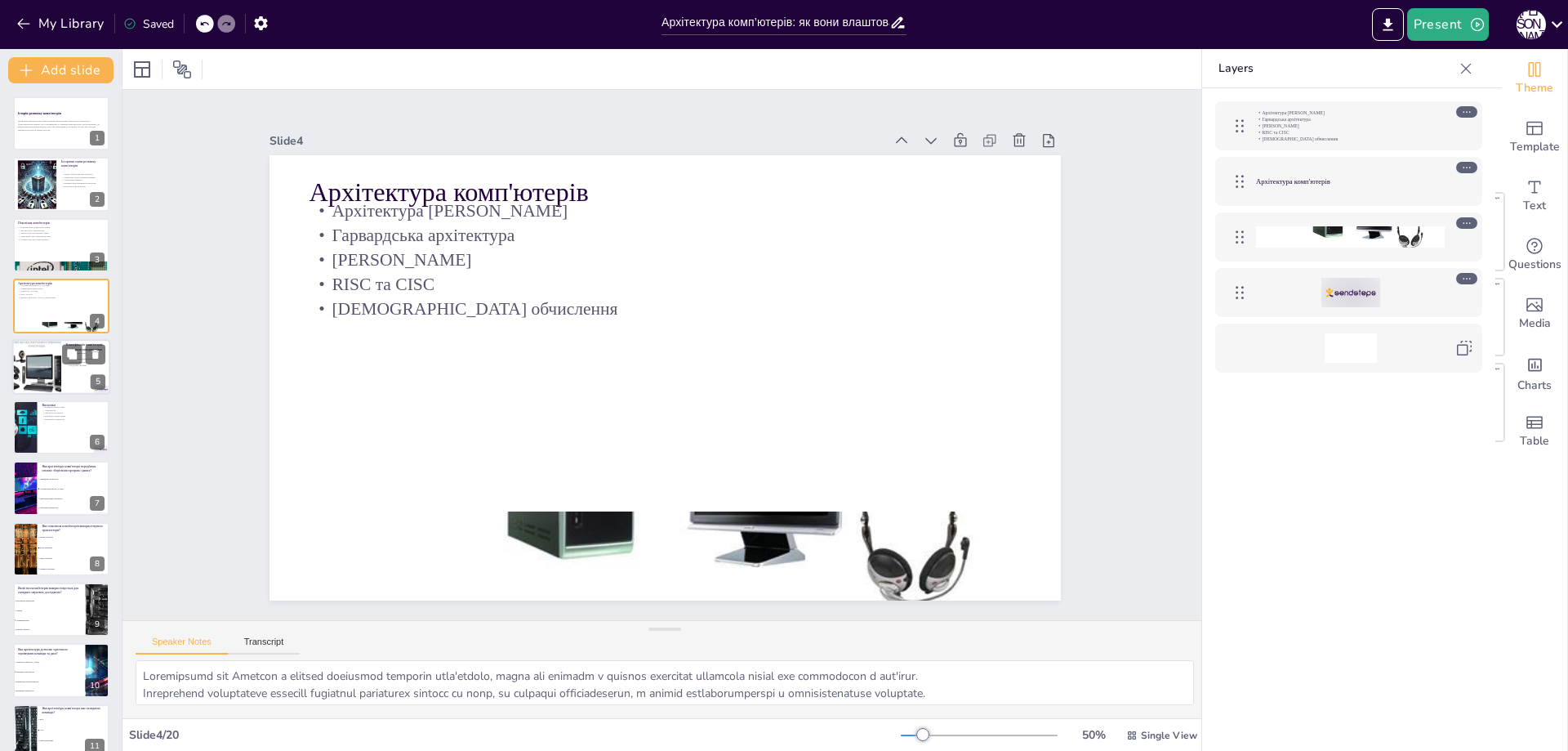
click at [50, 368] on div at bounding box center [37, 367] width 73 height 55
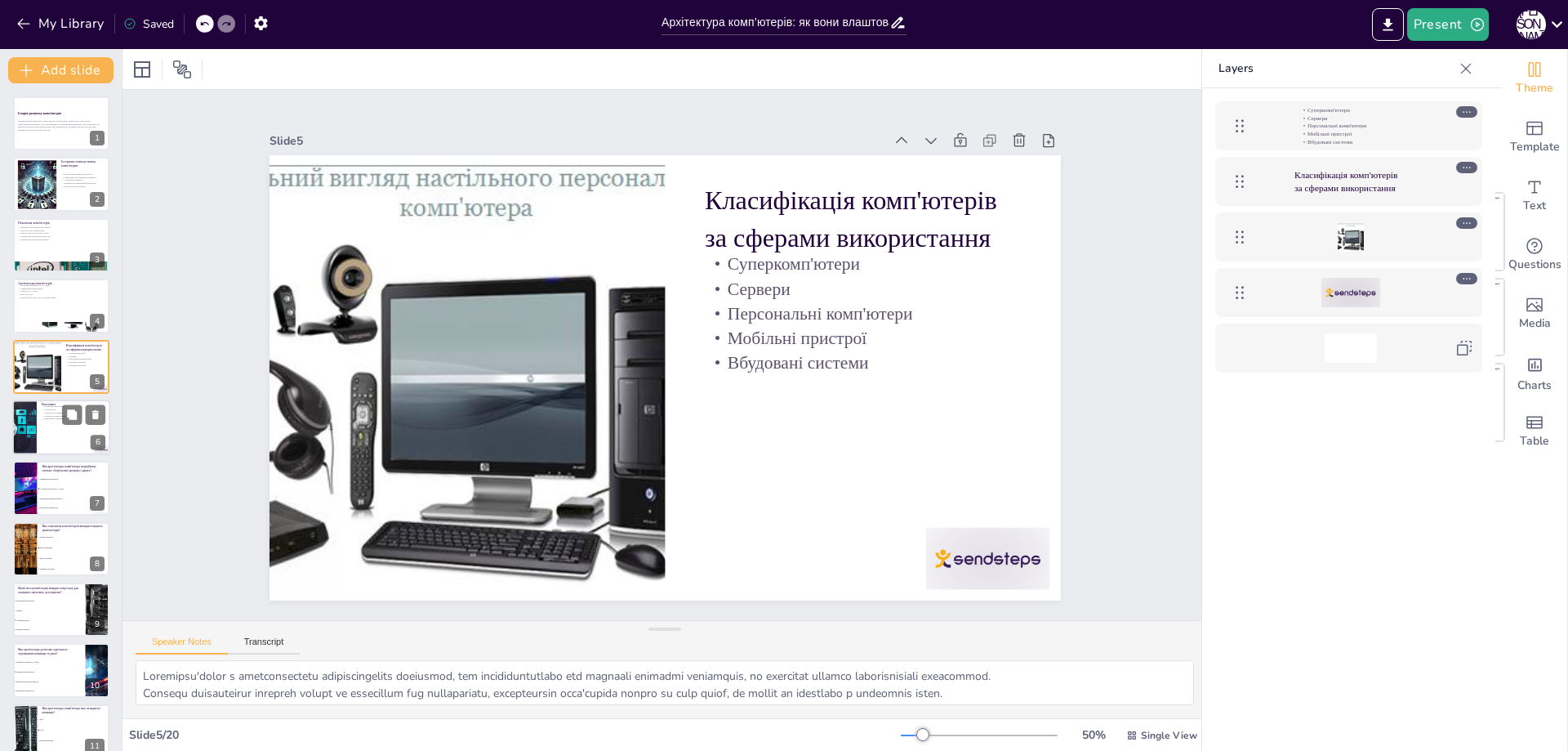
click at [49, 448] on div at bounding box center [61, 427] width 98 height 55
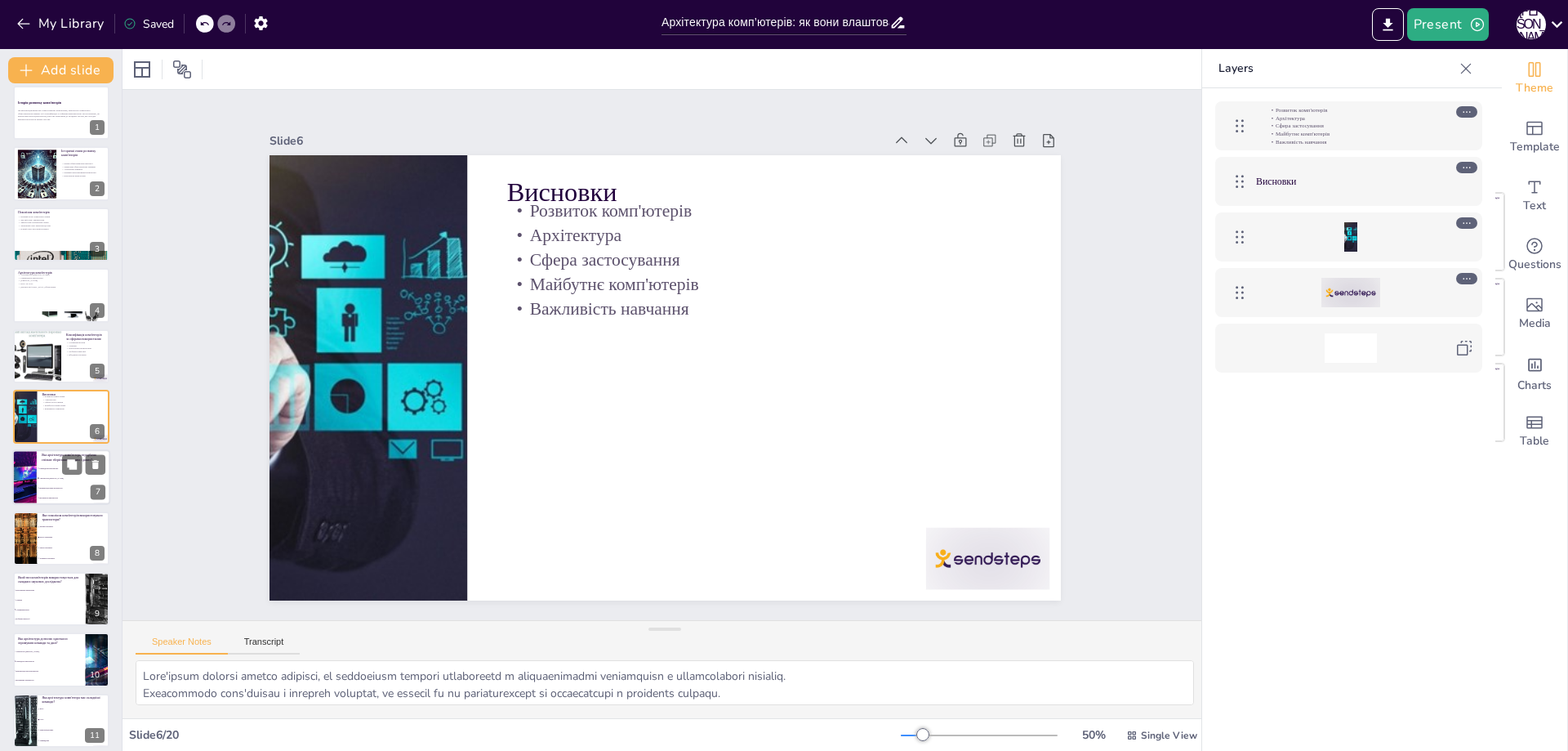
click at [34, 483] on div at bounding box center [24, 477] width 98 height 55
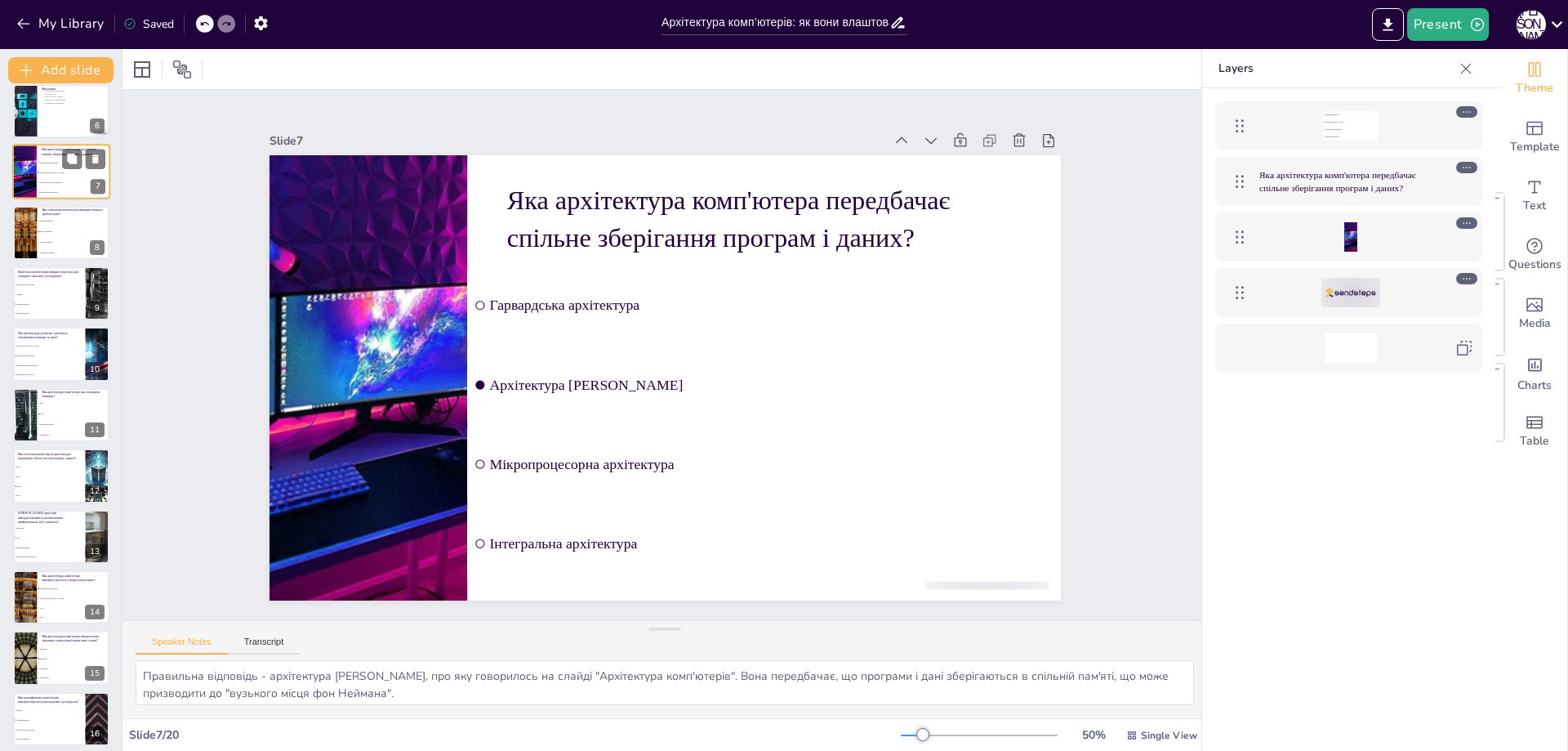
scroll to position [568, 0]
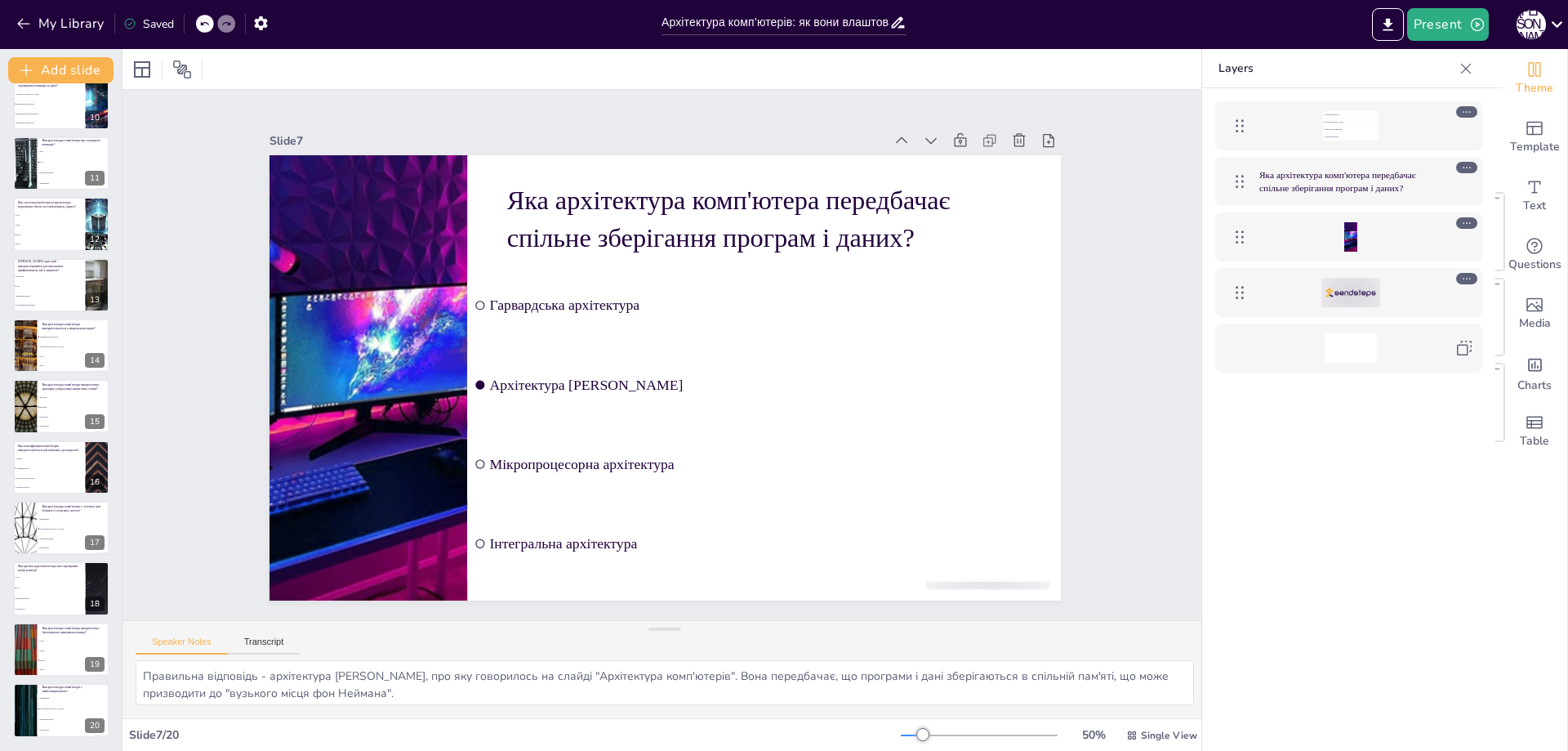
click at [1471, 70] on icon at bounding box center [1466, 68] width 16 height 16
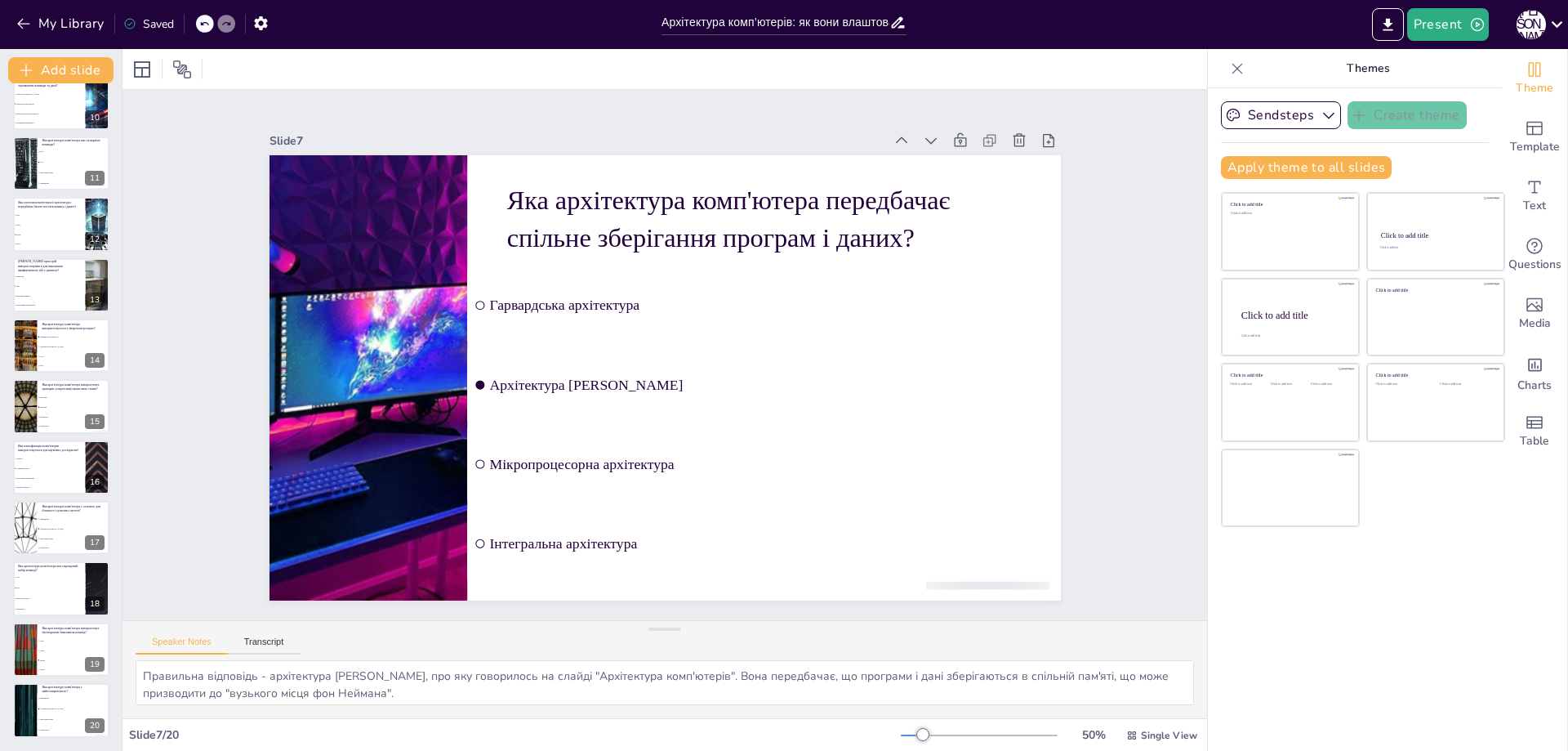
click at [1233, 68] on icon at bounding box center [1237, 68] width 10 height 10
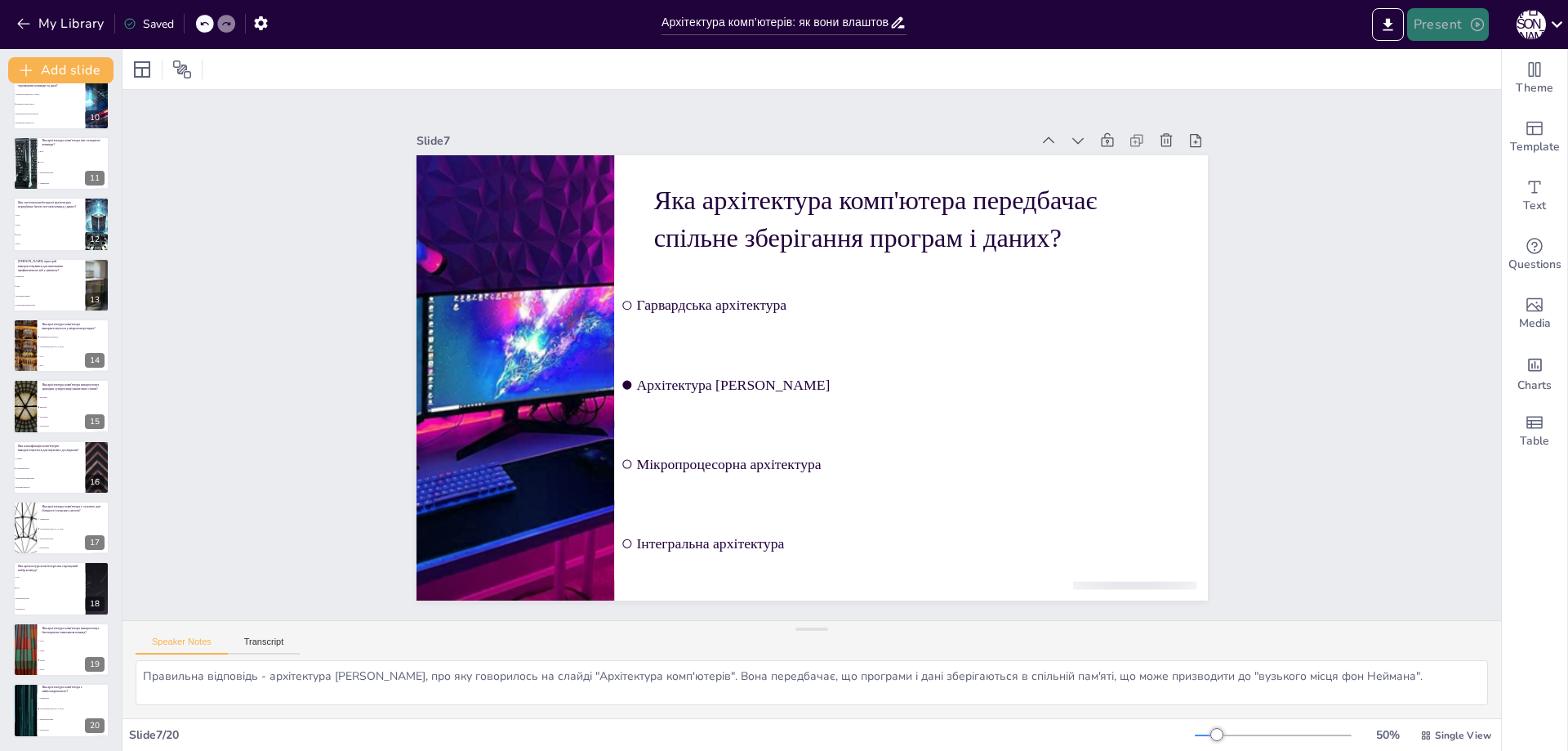
click at [1446, 29] on button "Present" at bounding box center [1448, 24] width 82 height 33
click at [1464, 99] on li "Play presentation" at bounding box center [1474, 101] width 130 height 26
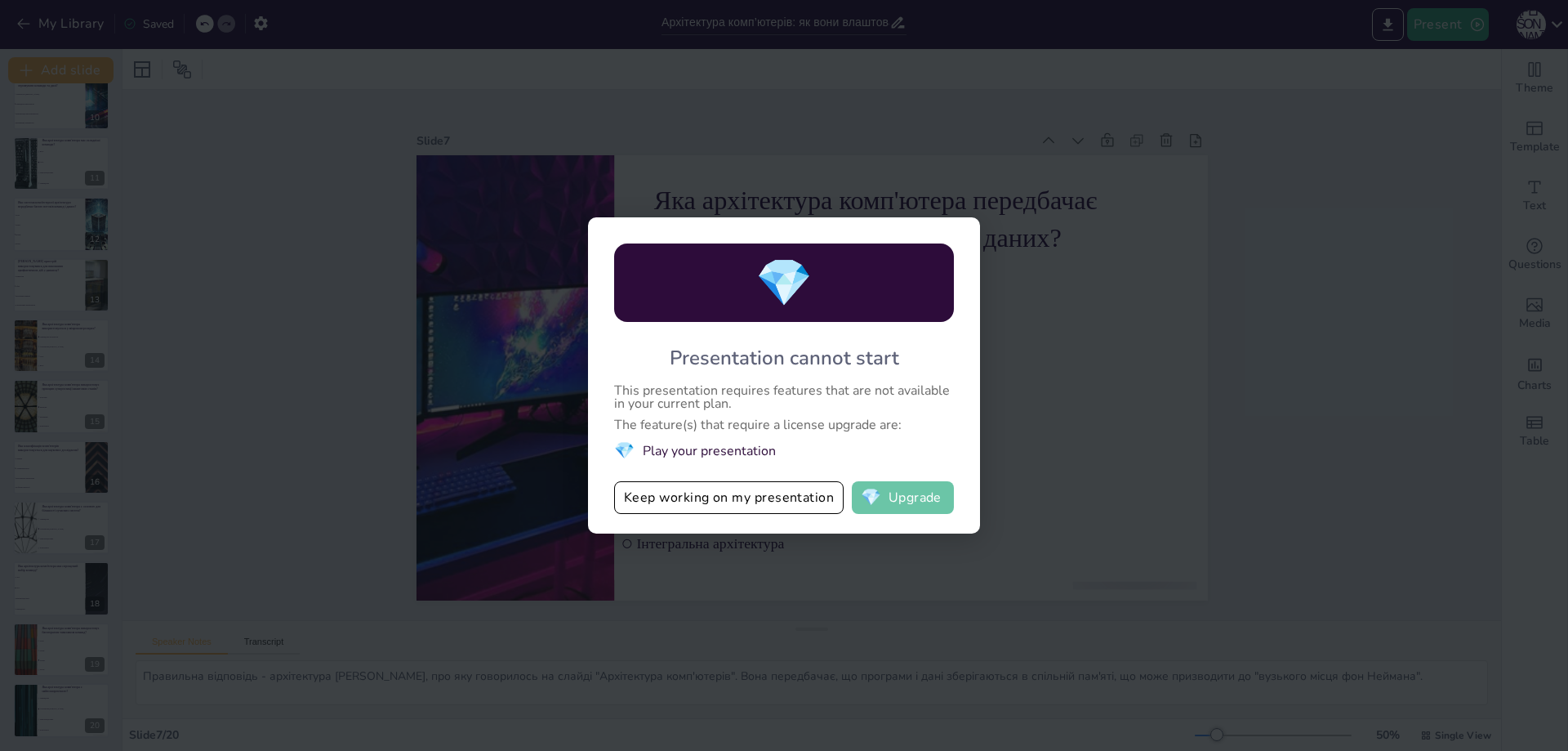
click at [881, 485] on button "💎 Upgrade" at bounding box center [903, 497] width 102 height 33
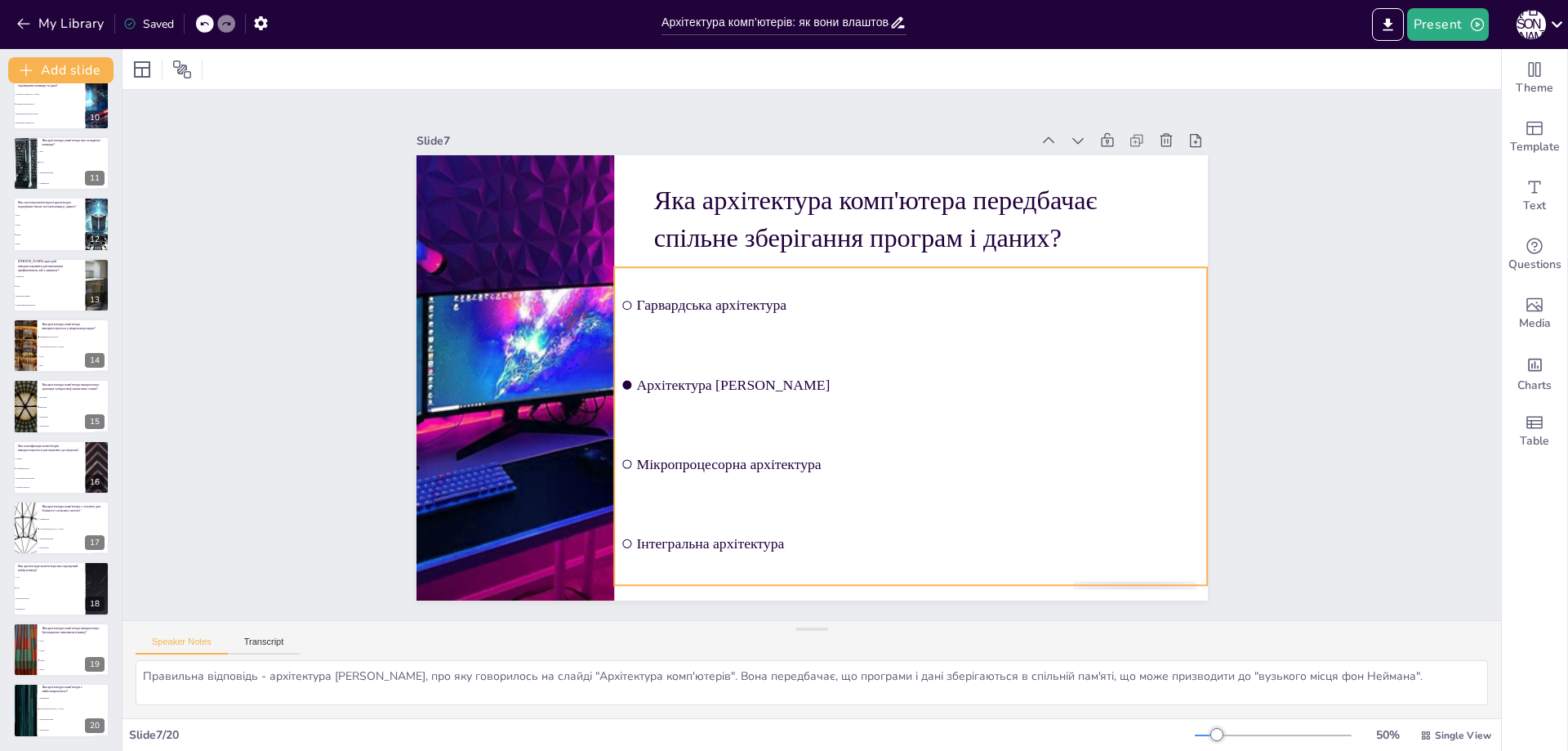
click at [1089, 305] on div "Slide 1 Історія розвитку комп'ютерів Ця презентація висвітлює етапи розвитку ко…" at bounding box center [812, 354] width 1003 height 916
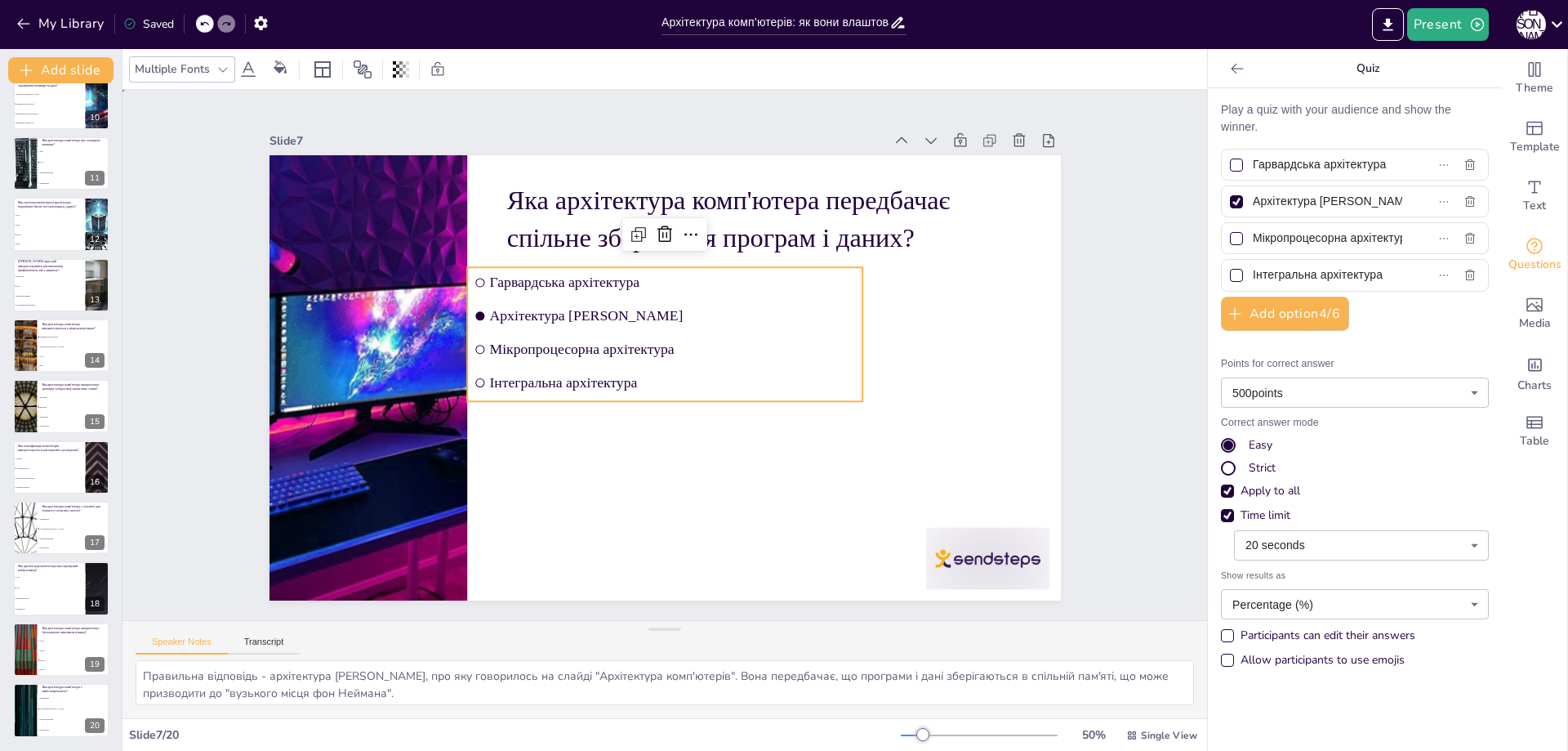
click at [1130, 142] on div "Slide 1 Історія розвитку комп'ютерів Ця презентація висвітлює етапи розвитку ко…" at bounding box center [665, 355] width 1161 height 1120
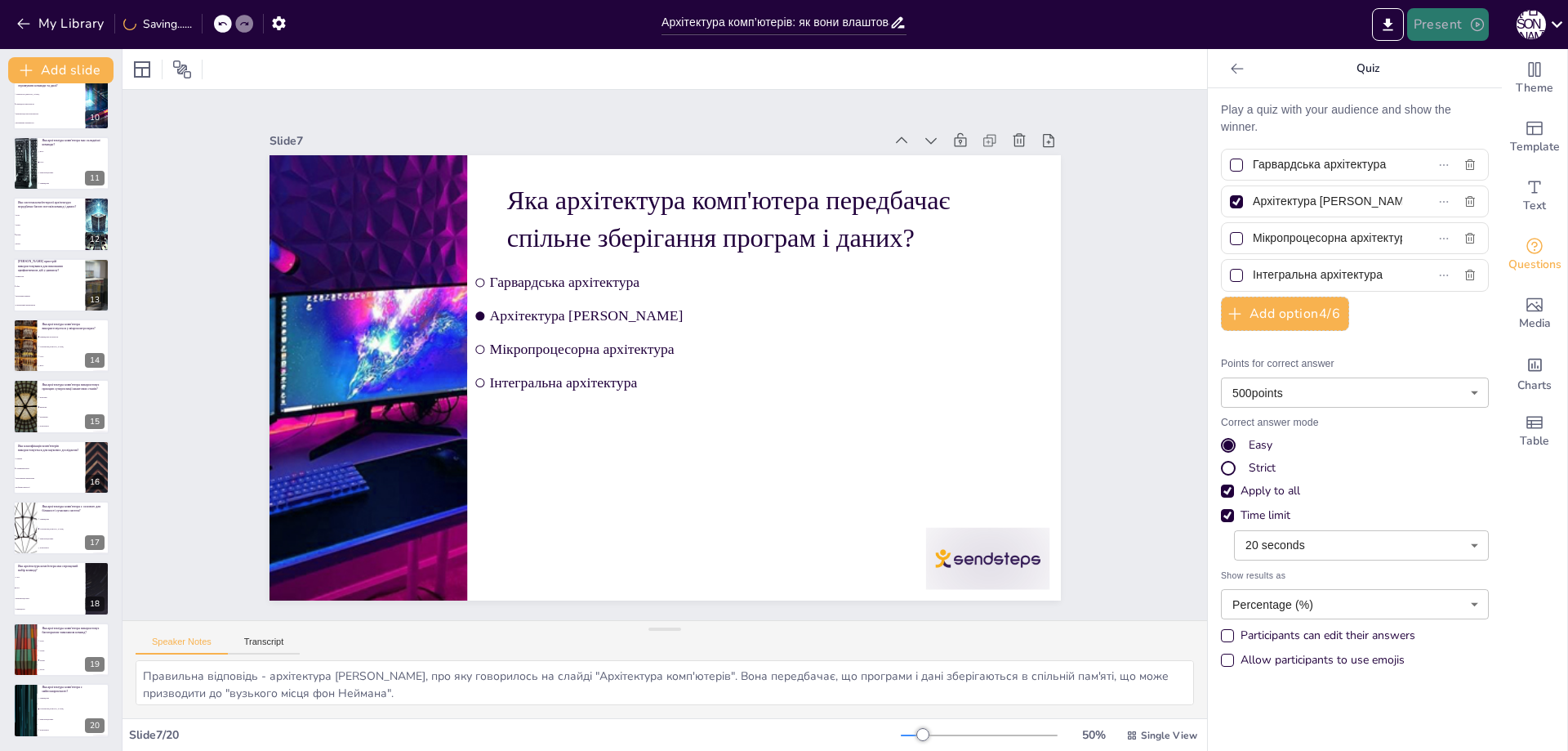
click at [1462, 26] on button "Present" at bounding box center [1448, 24] width 82 height 33
click at [1467, 54] on li "Preview presentation" at bounding box center [1474, 60] width 130 height 26
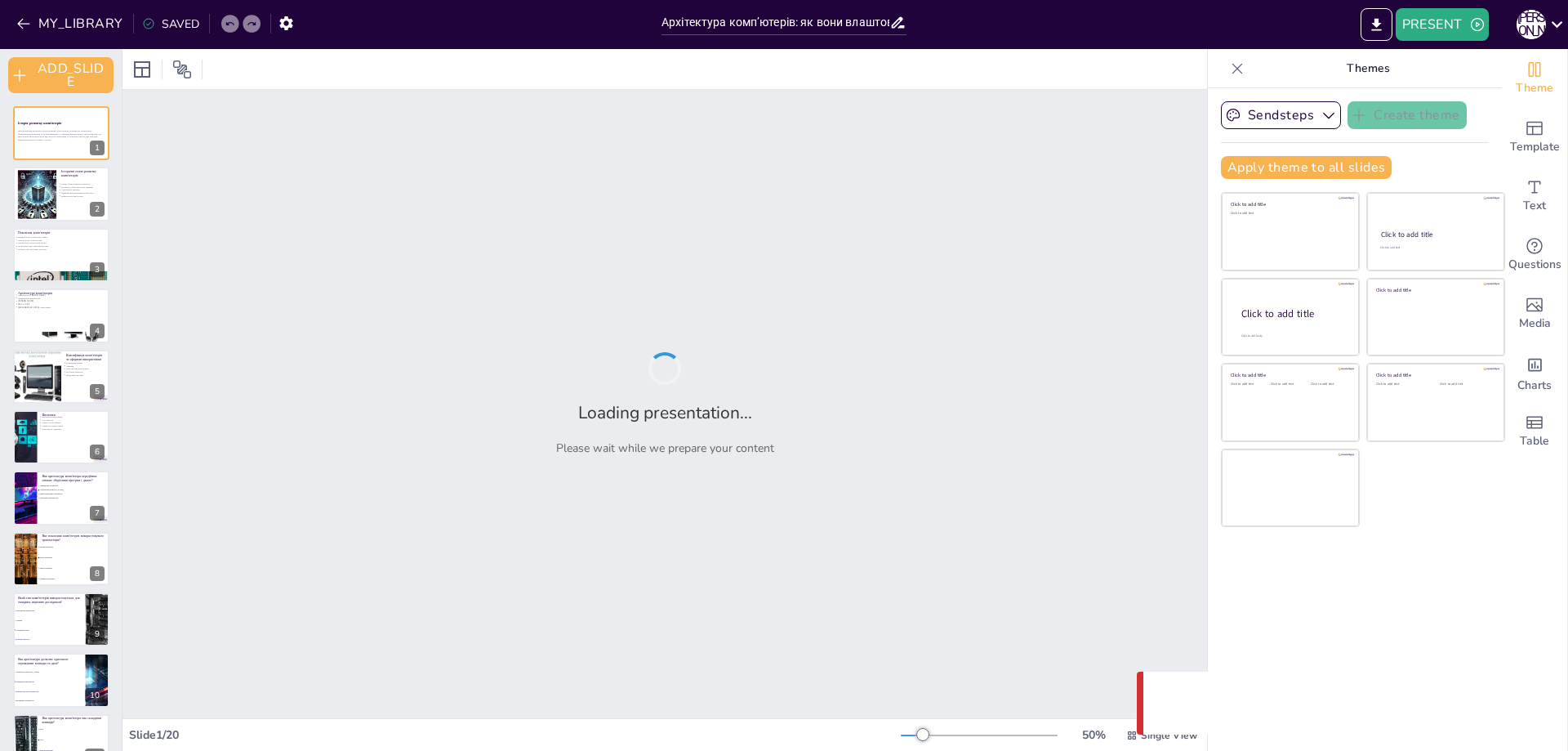
checkbox input "true"
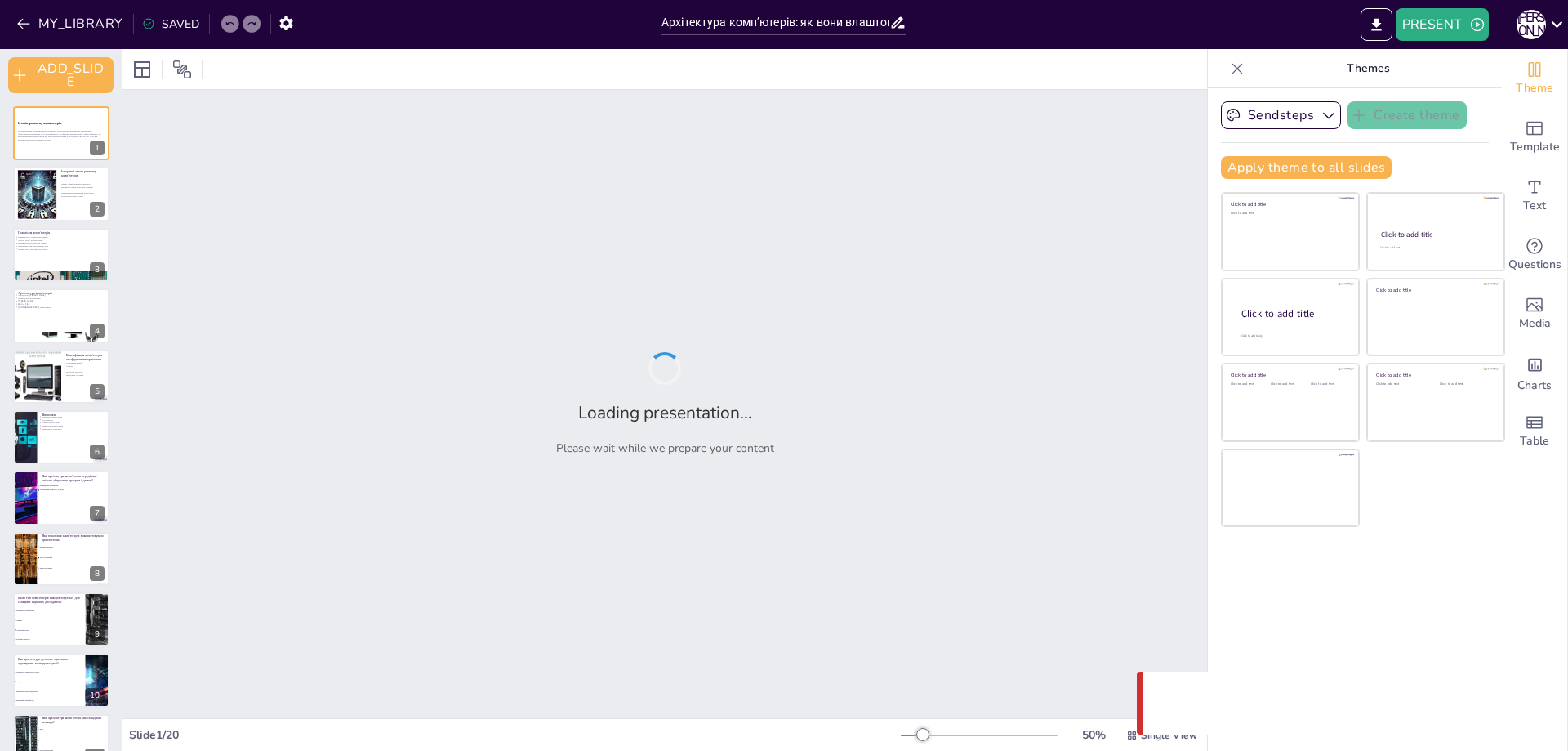
checkbox input "true"
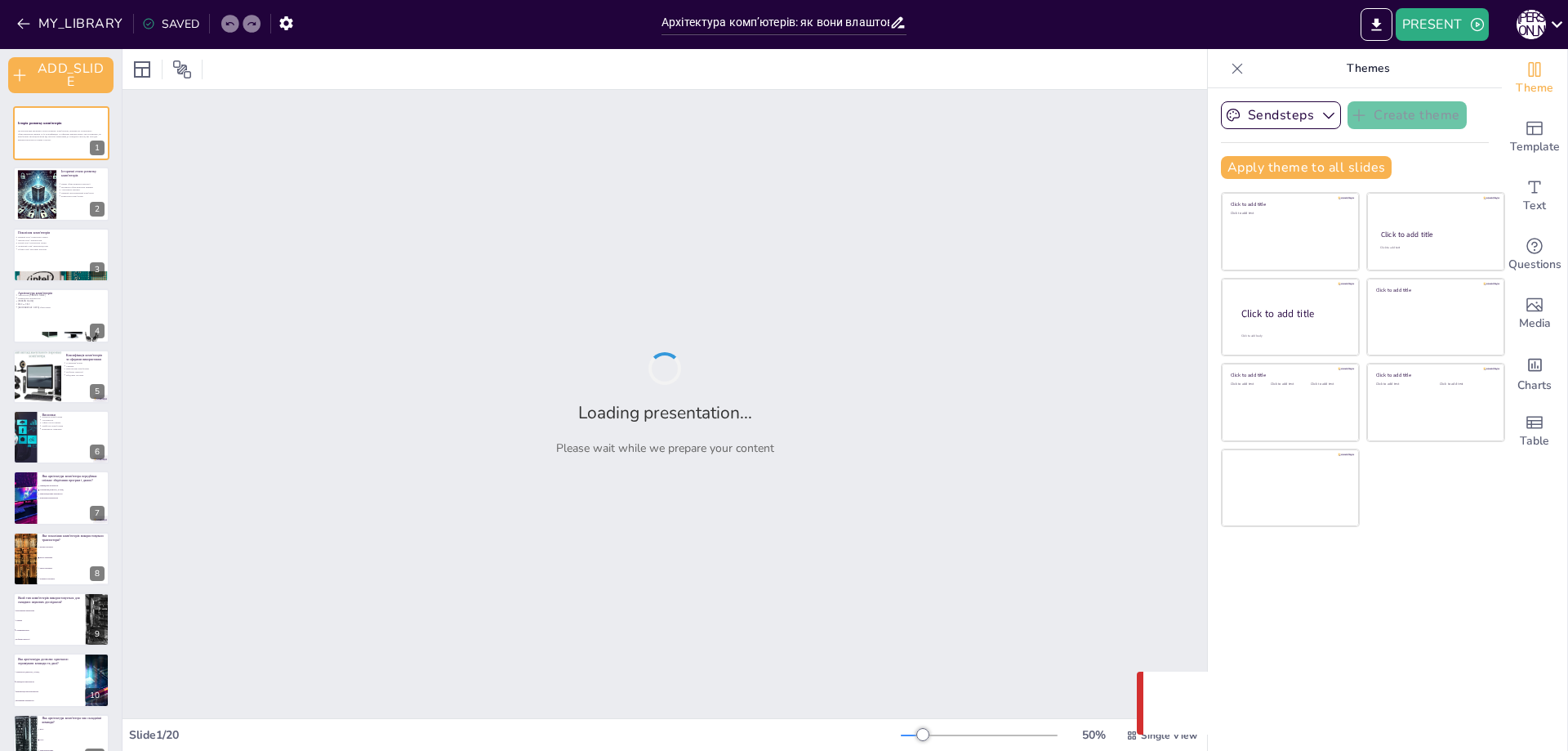
checkbox input "true"
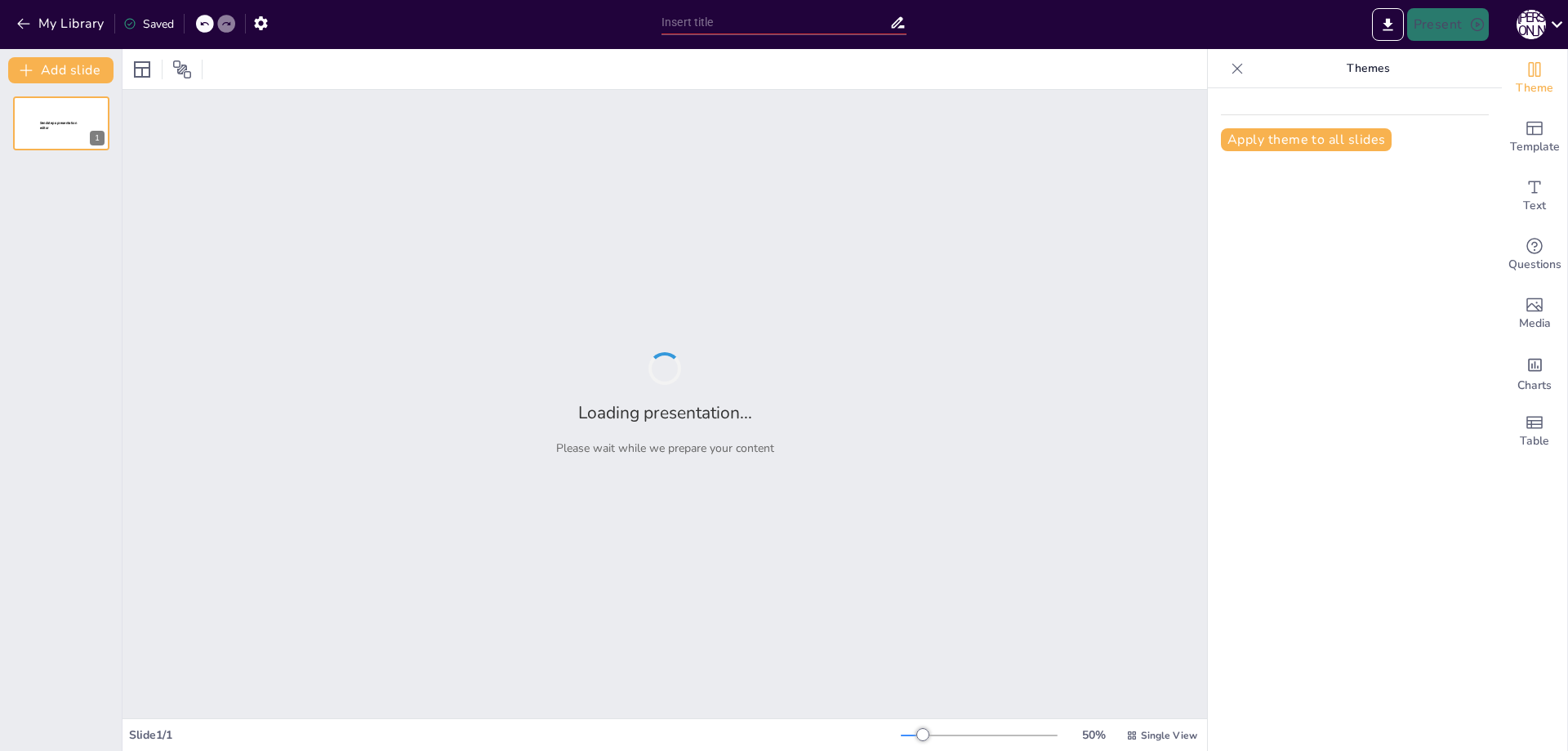
type input "Етапи еволюції комп’ютерних технологій: Від абака до квантових систем"
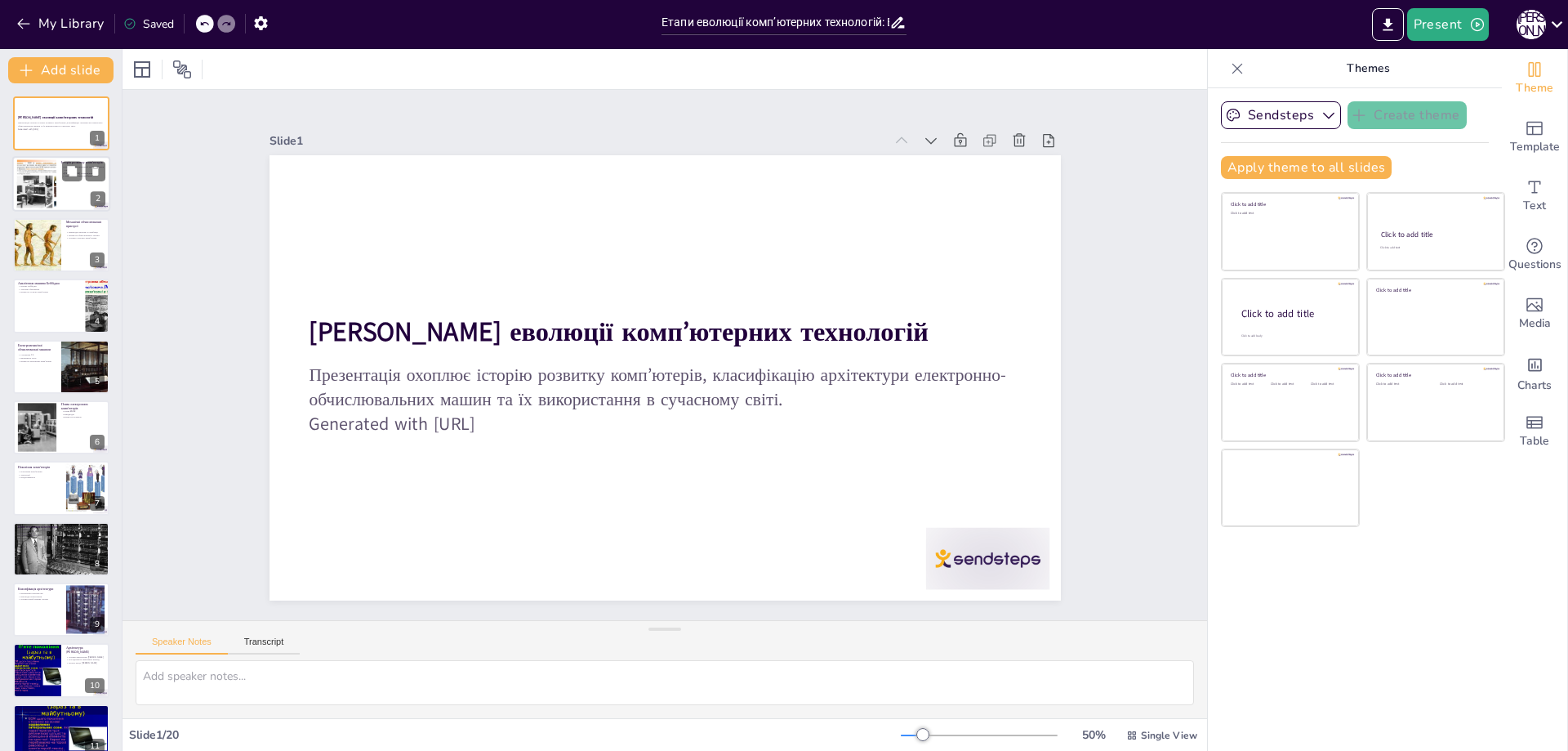
click at [54, 193] on div at bounding box center [36, 184] width 66 height 50
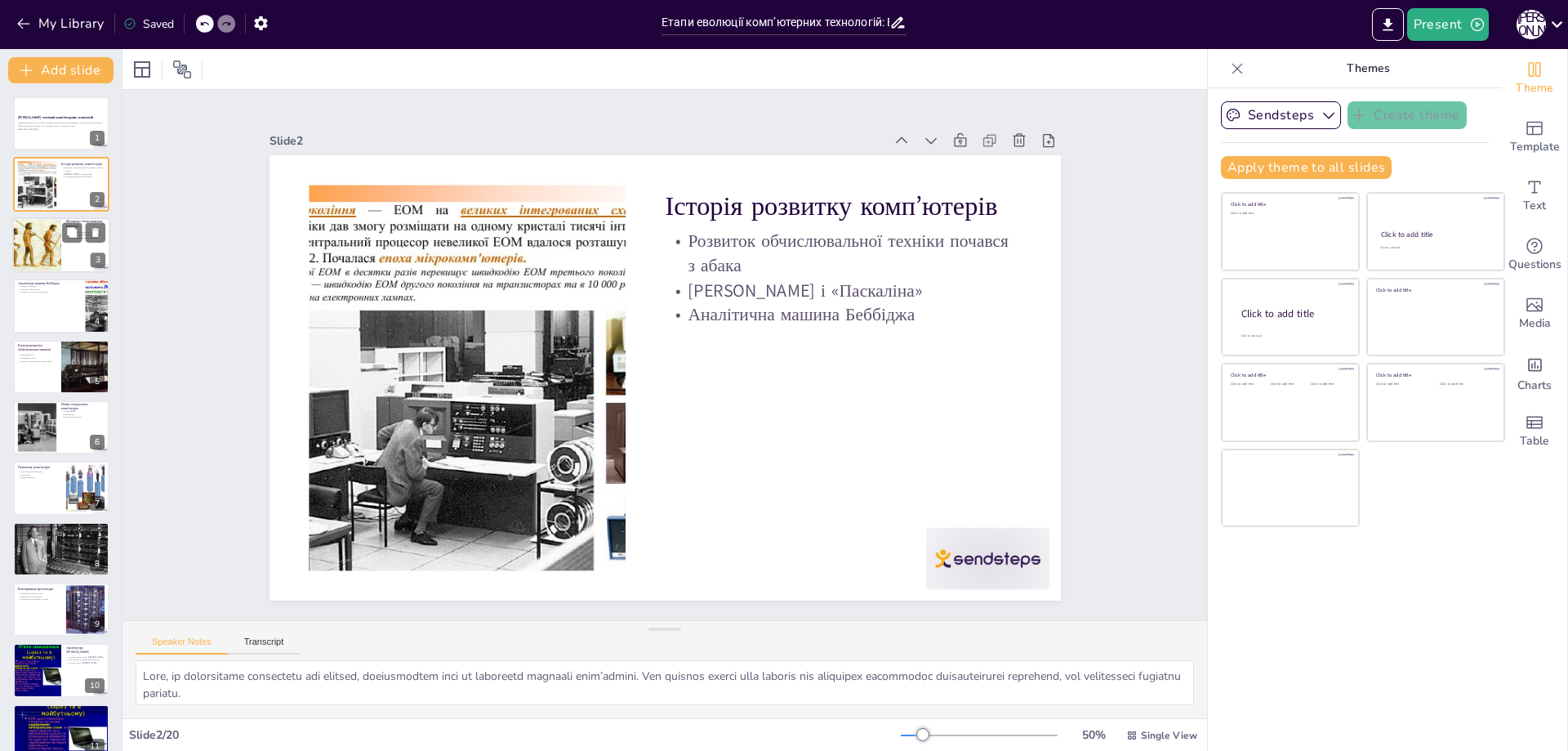
click at [47, 257] on div at bounding box center [37, 244] width 157 height 55
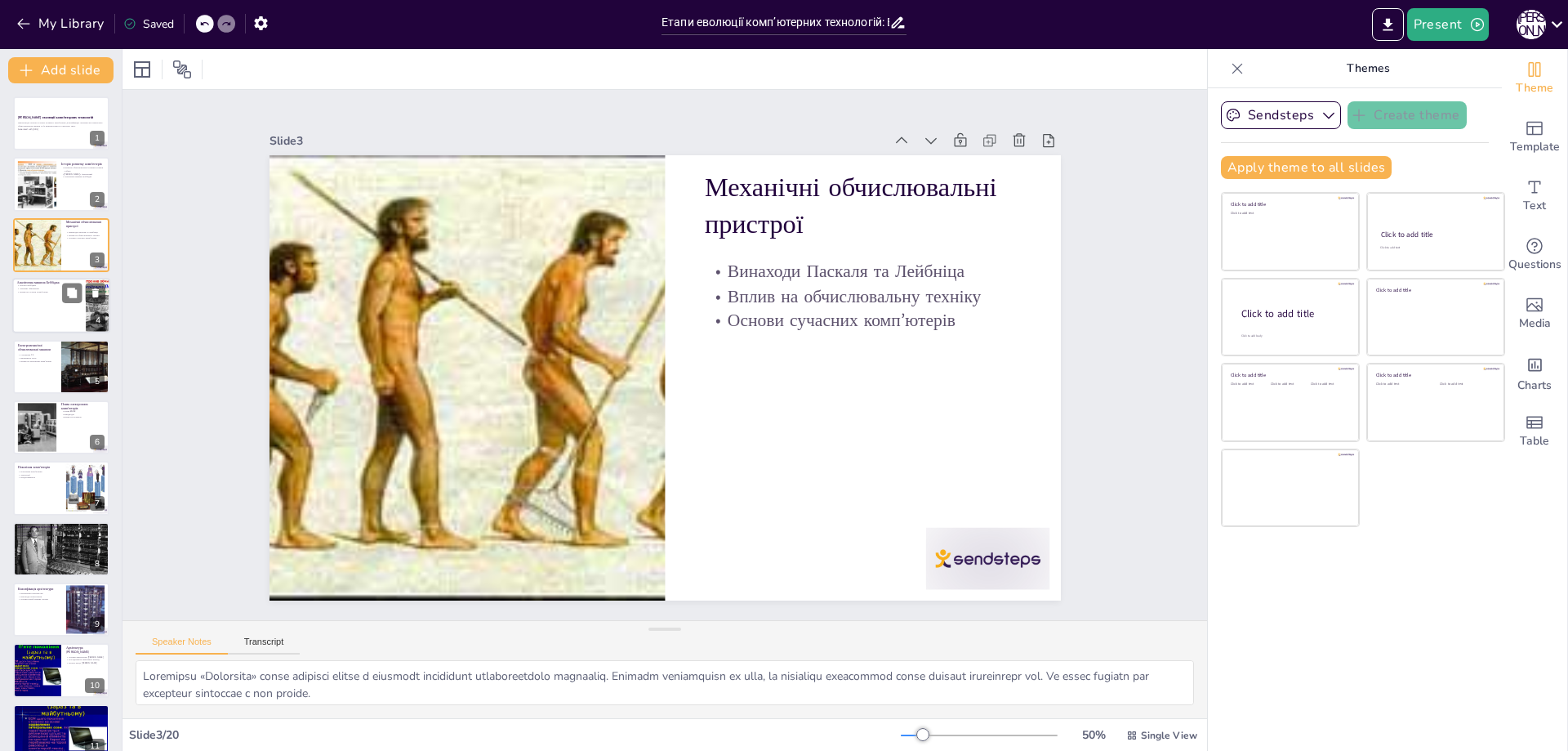
click at [56, 330] on div at bounding box center [61, 305] width 98 height 55
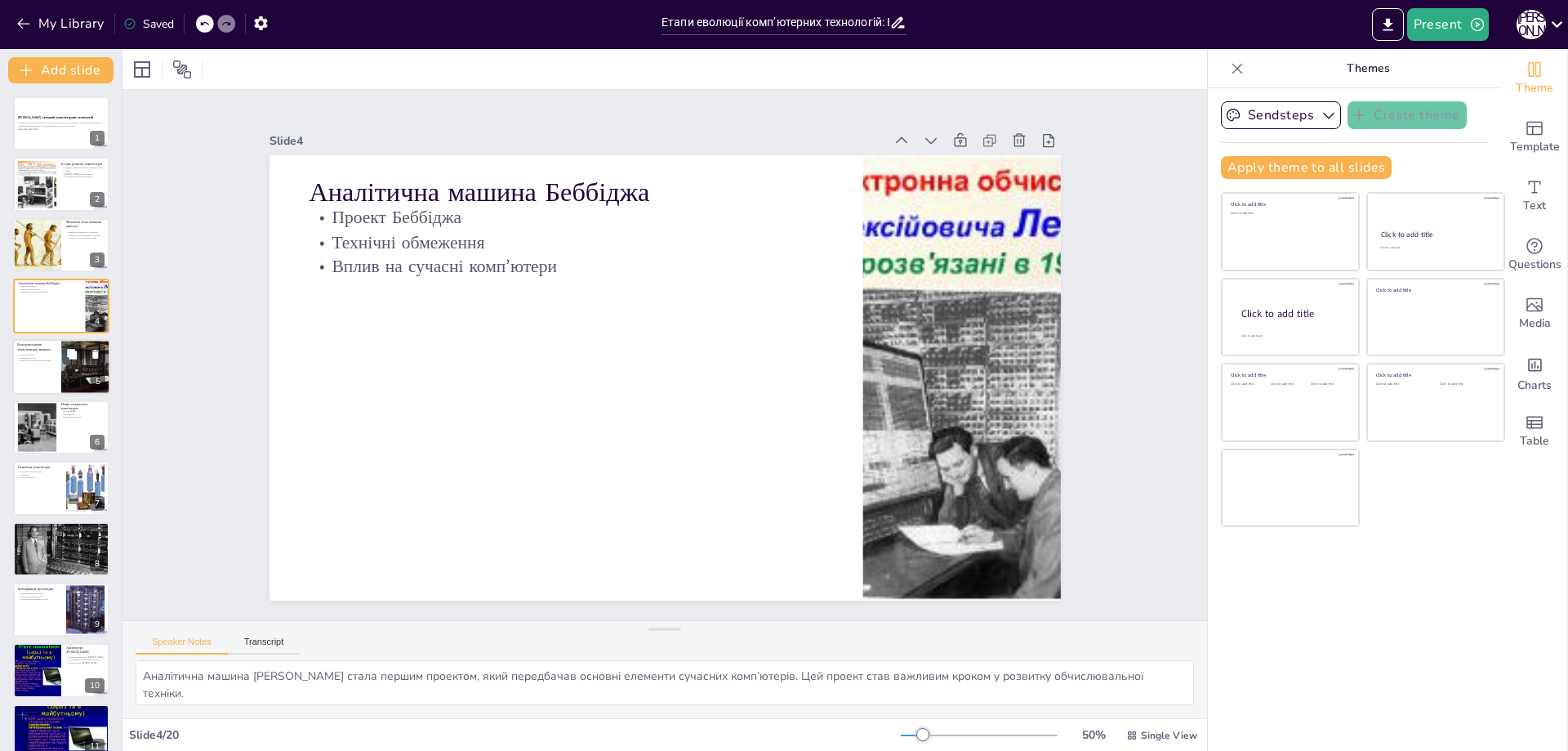
click at [51, 383] on div at bounding box center [61, 367] width 98 height 55
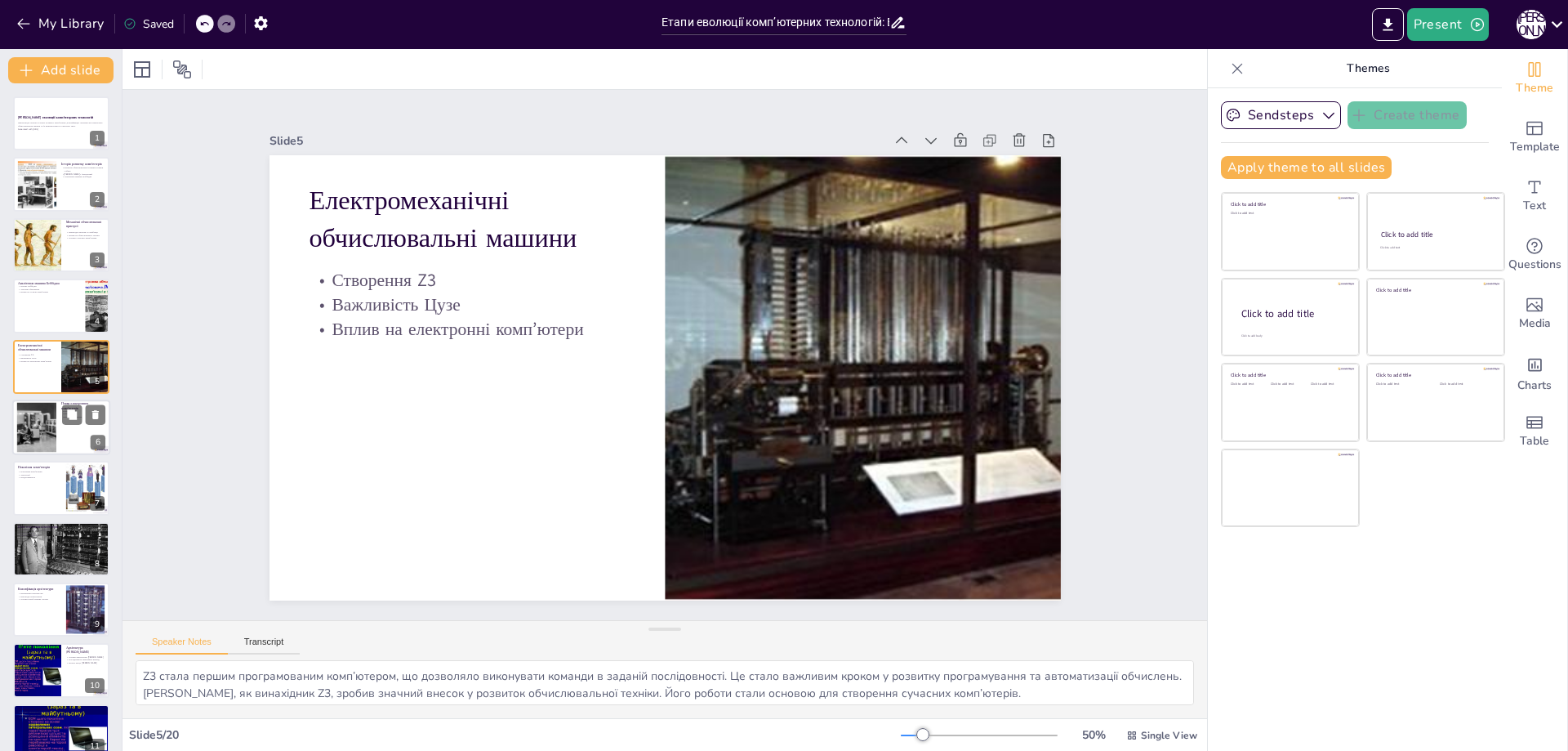
click at [49, 435] on div at bounding box center [37, 428] width 65 height 50
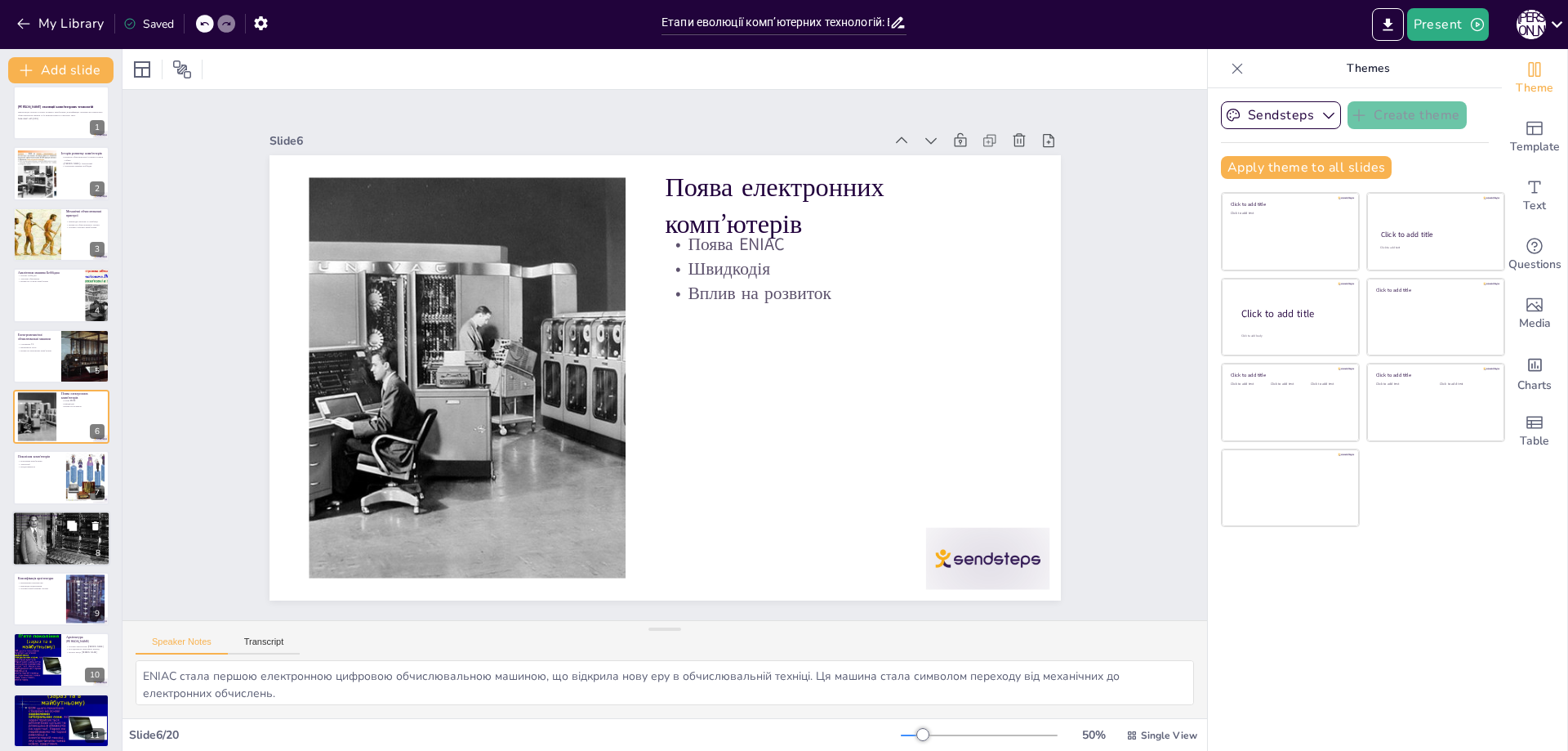
click at [21, 520] on p "Нові технології" at bounding box center [61, 521] width 88 height 3
type textarea "П’яте покоління комп’ютерів стало важливим етапом у розвитку обчислювальної тех…"
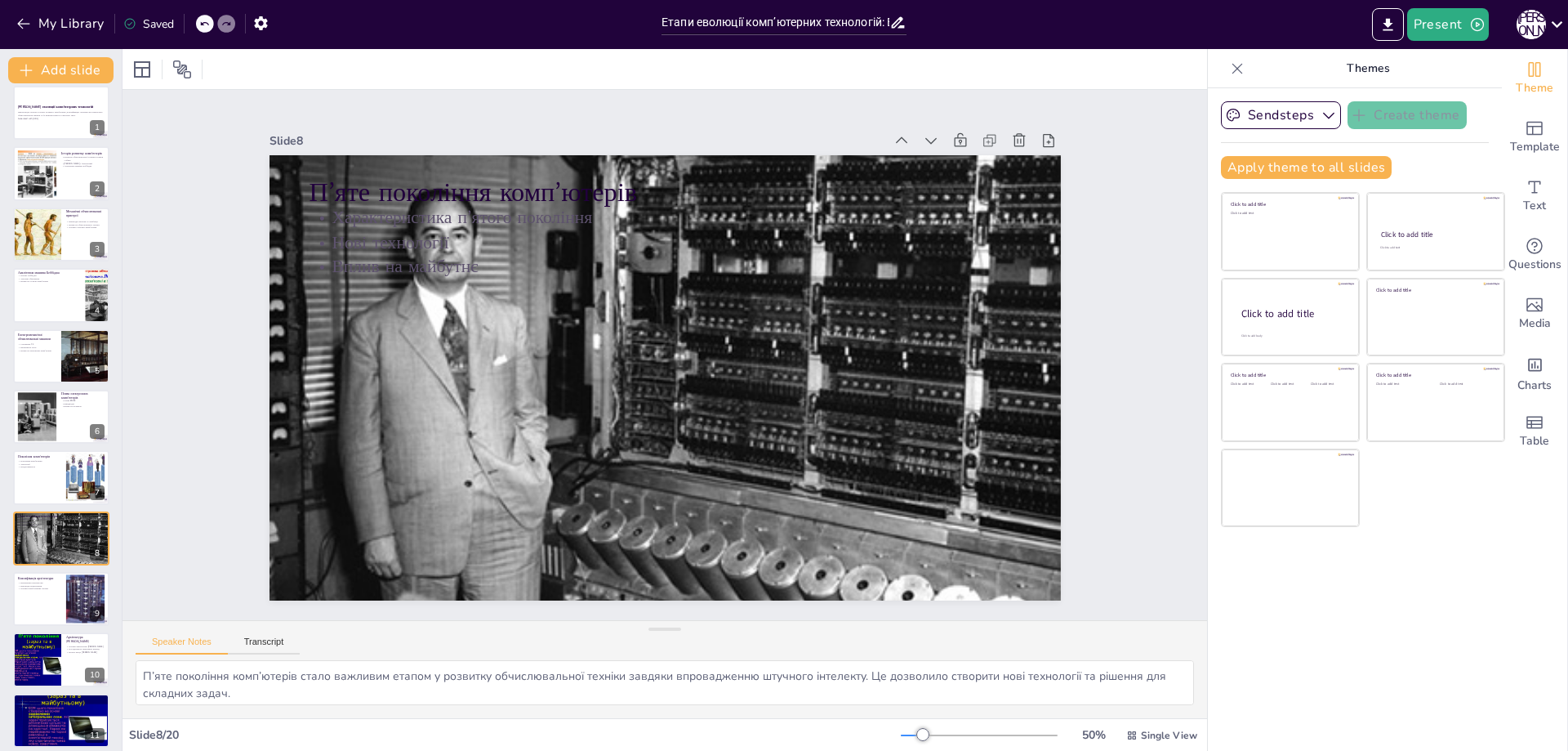
scroll to position [132, 0]
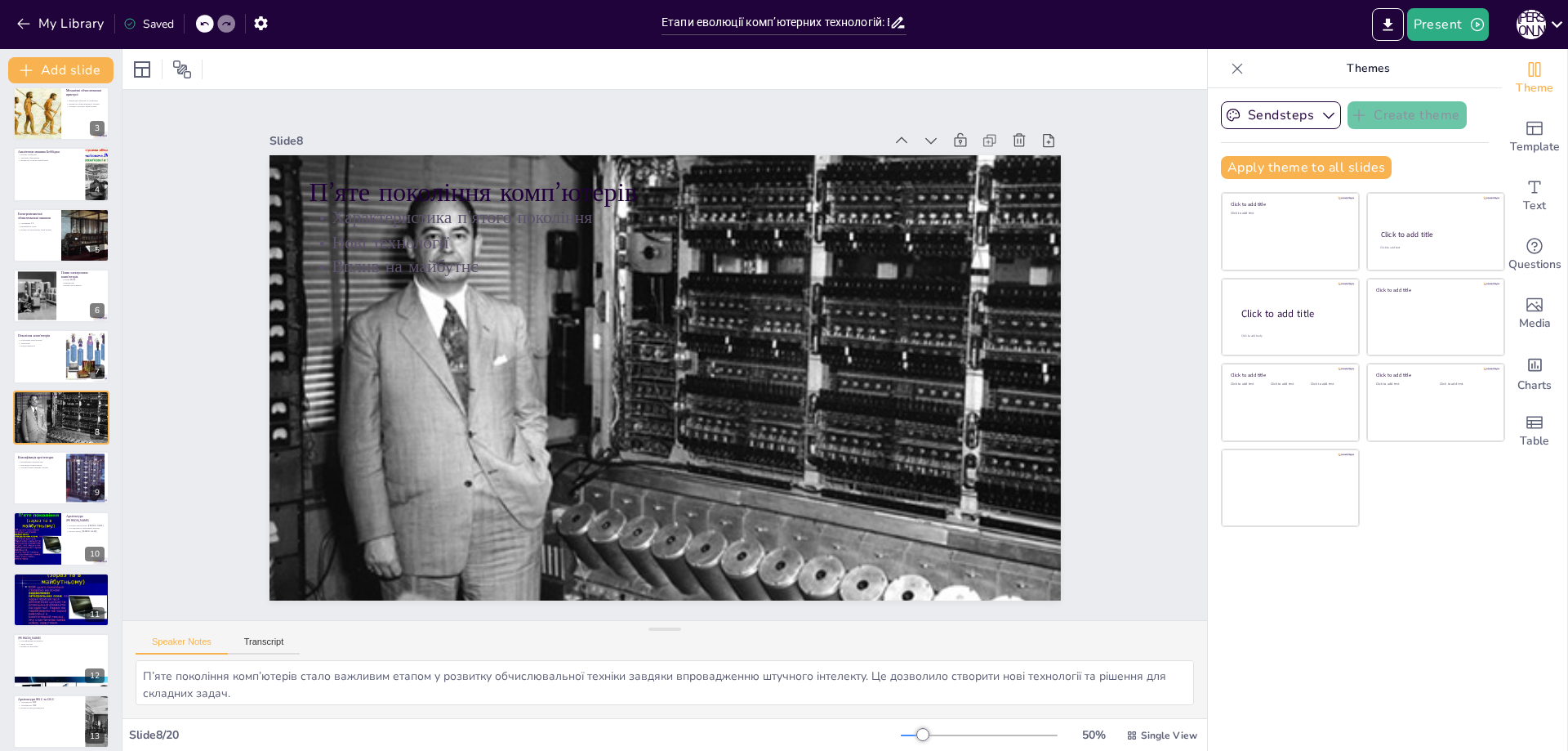
click at [6, 587] on div "Етапи еволюції комп’ютерних технологій Презентація охоплює історію розвитку ком…" at bounding box center [61, 570] width 122 height 1210
click at [0, 625] on div "Етапи еволюції комп’ютерних технологій Презентація охоплює історію розвитку ком…" at bounding box center [61, 570] width 122 height 1210
